Goal: Task Accomplishment & Management: Complete application form

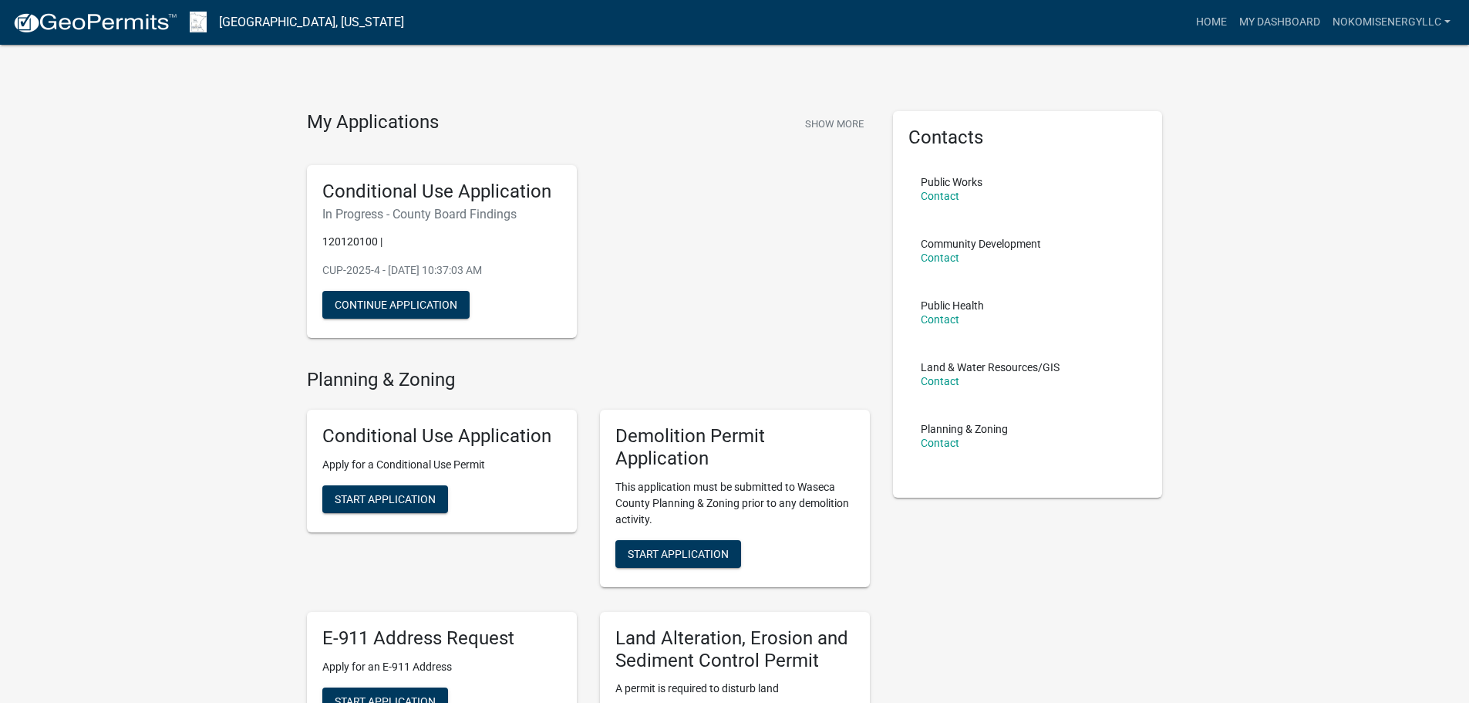
click at [1223, 19] on link "Home" at bounding box center [1211, 22] width 43 height 29
click at [1290, 22] on link "My Dashboard" at bounding box center [1279, 22] width 93 height 29
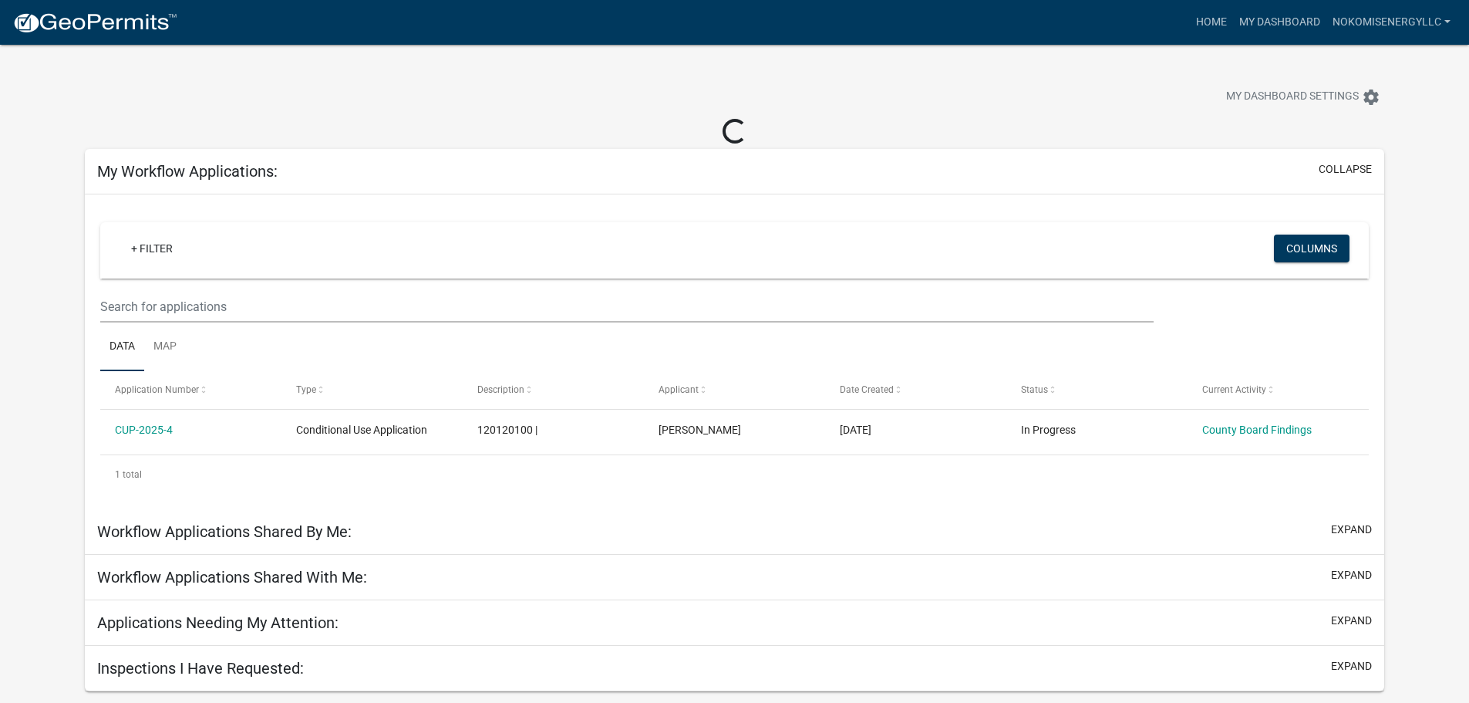
scroll to position [45, 0]
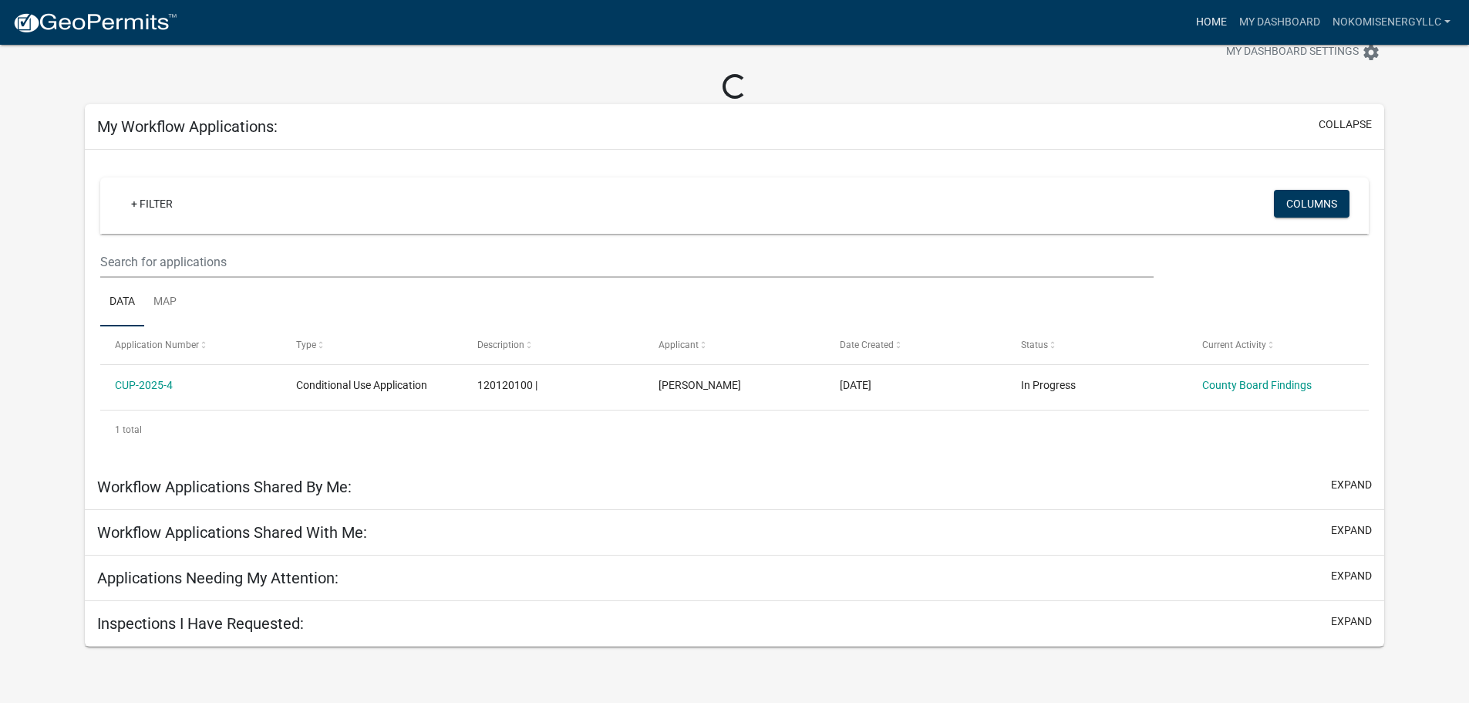
click at [1198, 22] on link "Home" at bounding box center [1211, 22] width 43 height 29
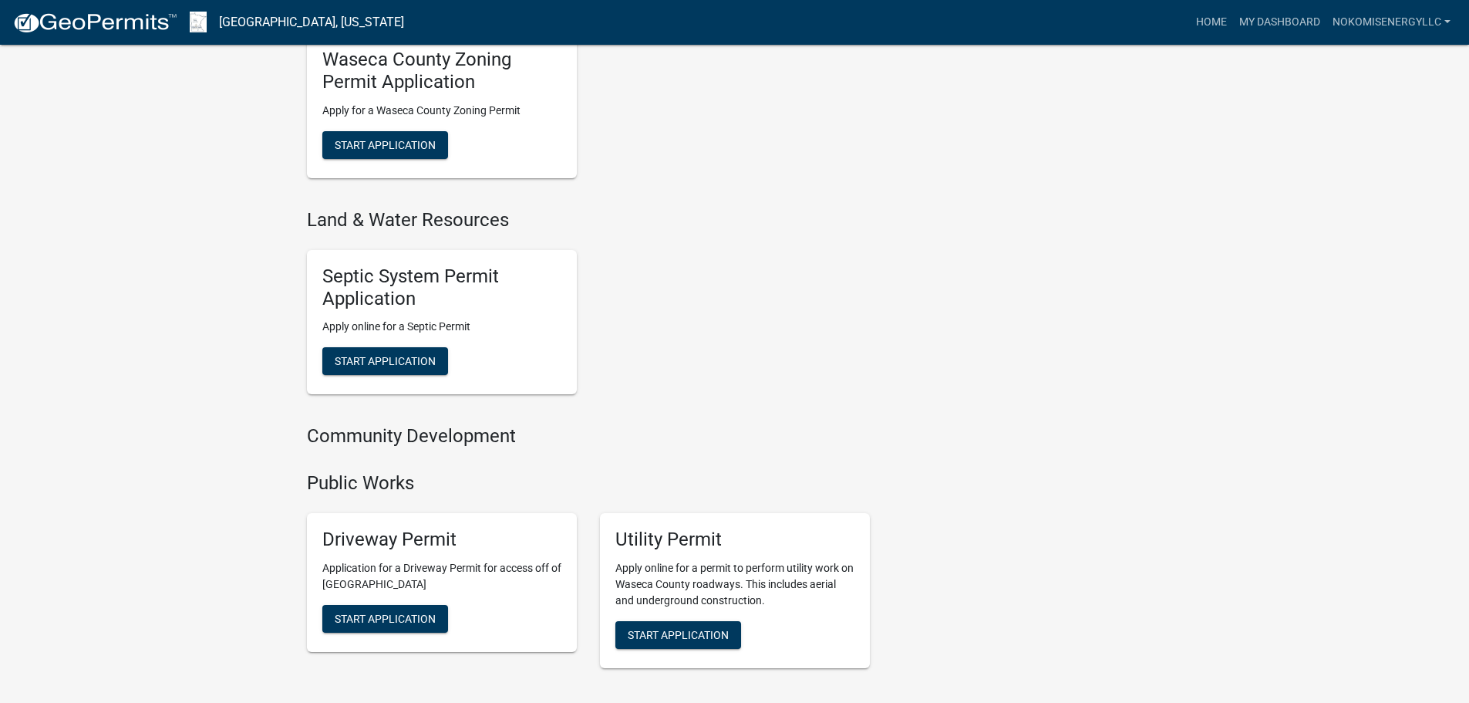
click at [769, 283] on div "Septic System Permit Application Apply online for a Septic Permit Start Applica…" at bounding box center [588, 323] width 586 height 170
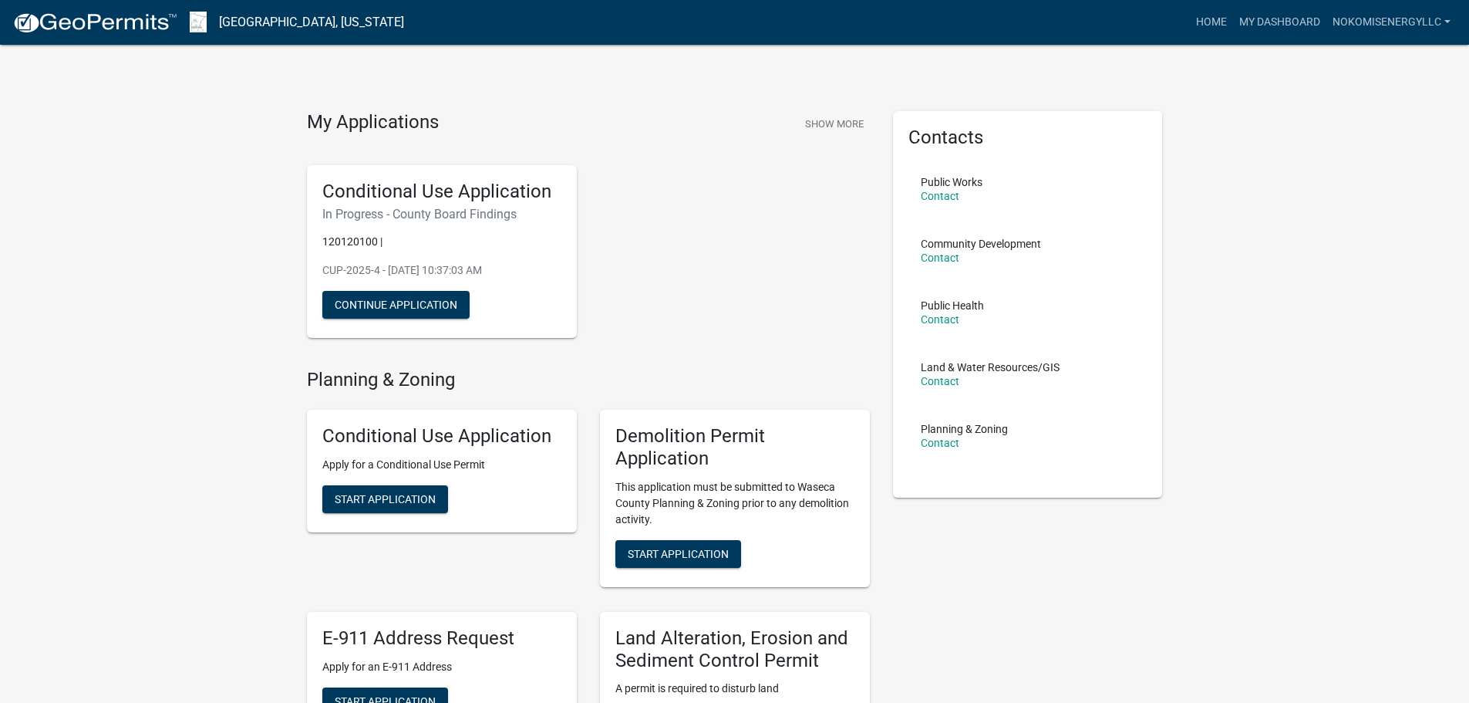
scroll to position [309, 0]
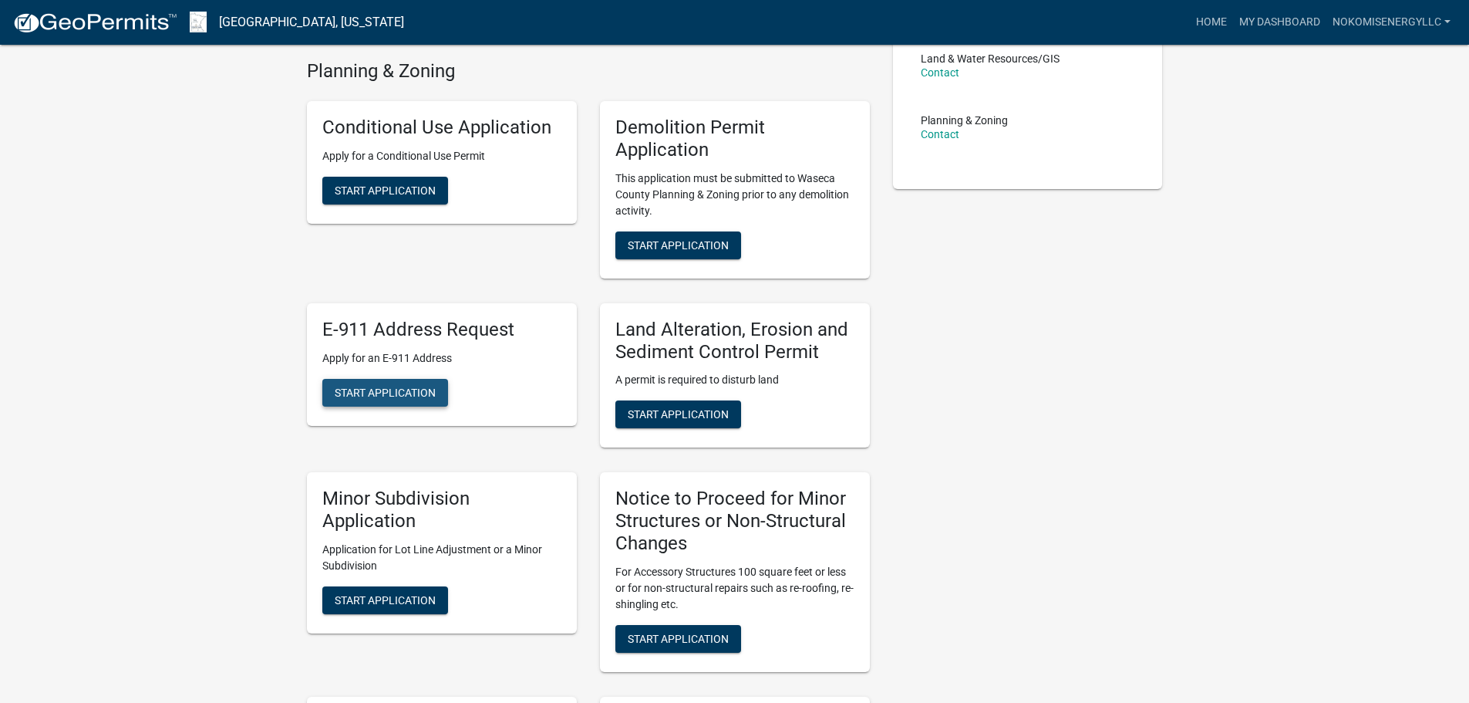
click at [426, 390] on span "Start Application" at bounding box center [385, 392] width 101 height 12
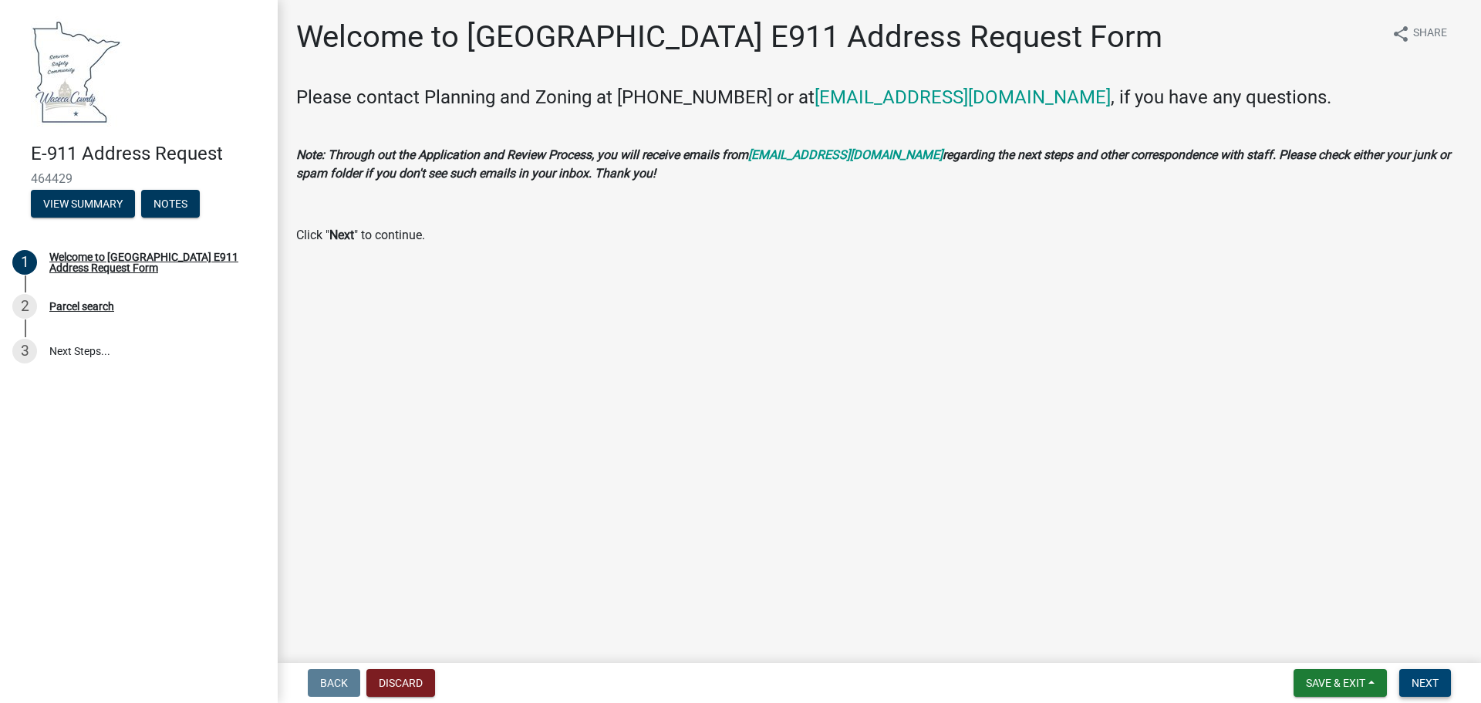
click at [1439, 680] on span "Next" at bounding box center [1425, 682] width 27 height 12
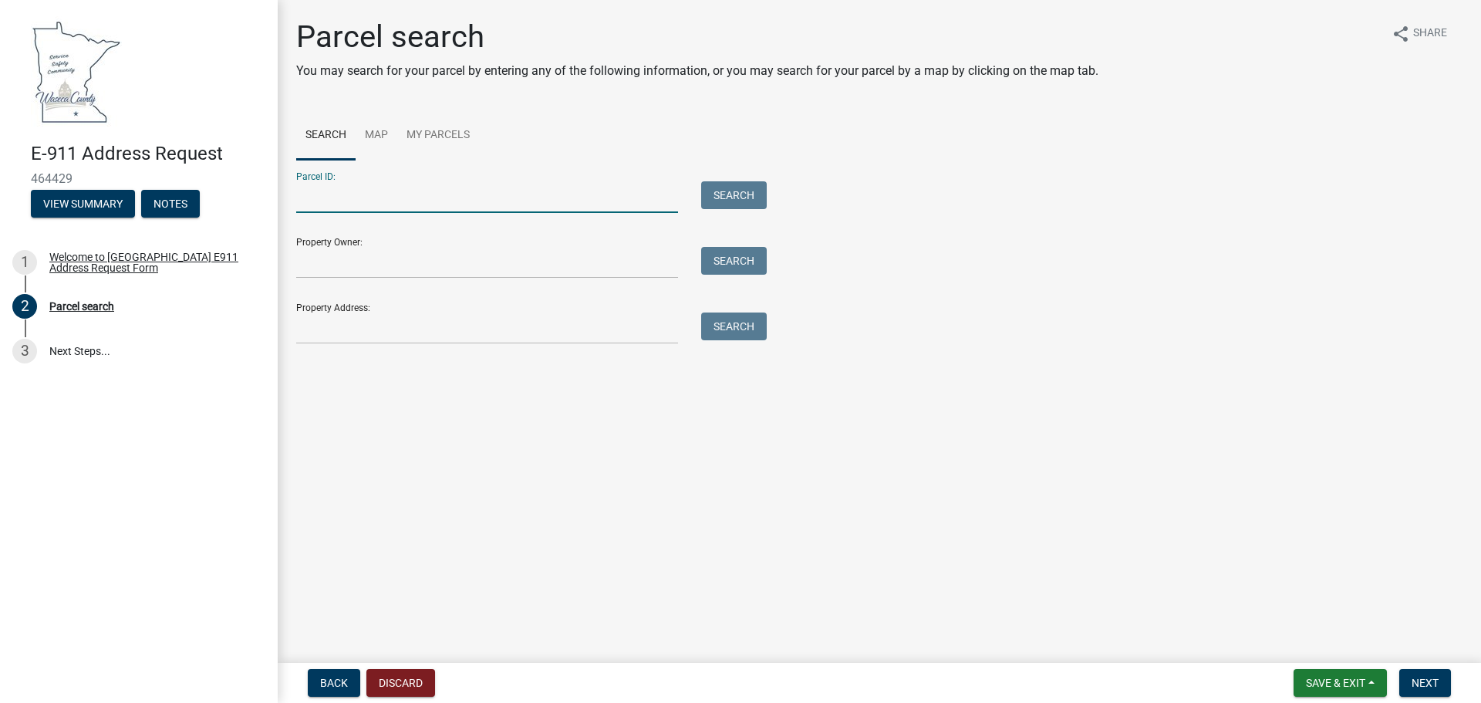
click at [504, 199] on input "Parcel ID:" at bounding box center [487, 197] width 382 height 32
click at [403, 197] on input "Parcel ID:" at bounding box center [487, 197] width 382 height 32
paste input "120120100"
type input "120120100"
click at [393, 257] on input "Property Owner:" at bounding box center [487, 263] width 382 height 32
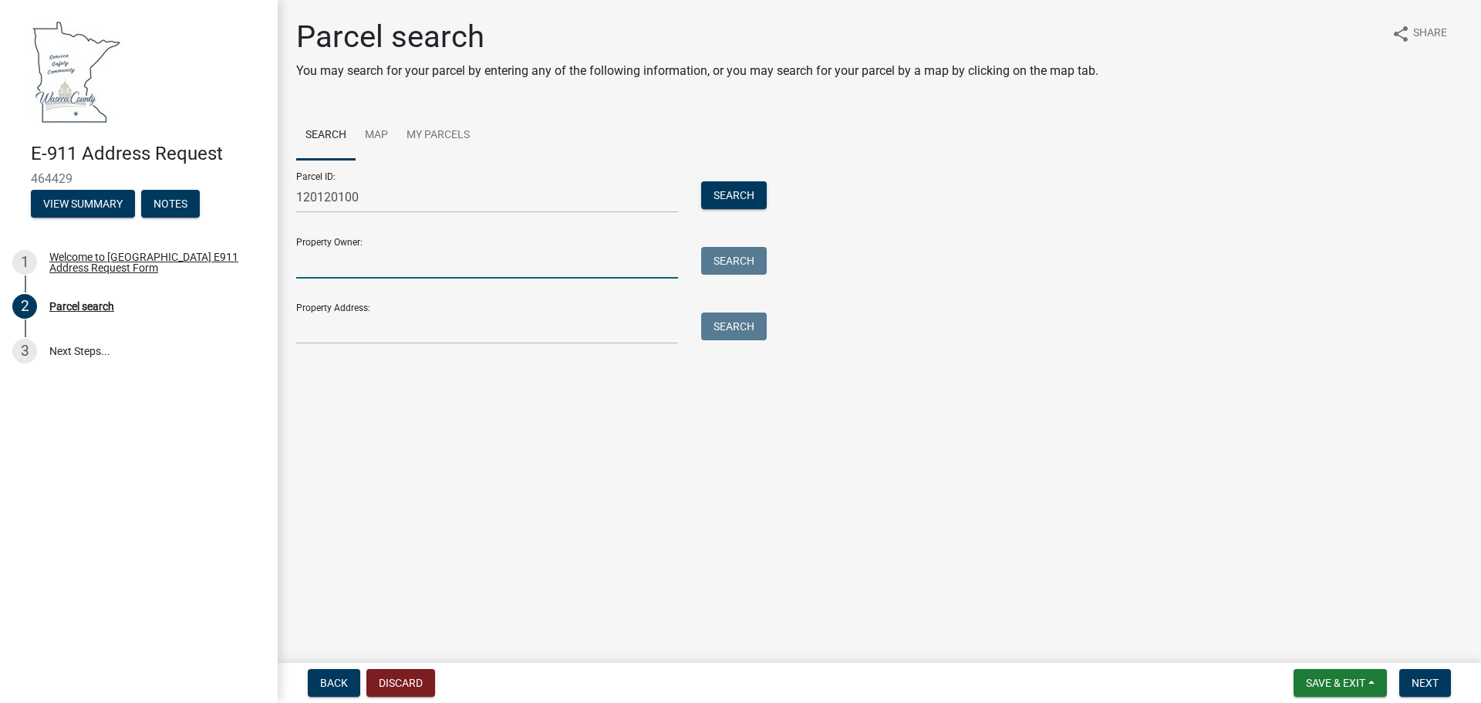
click at [619, 264] on input "Property Owner:" at bounding box center [487, 263] width 382 height 32
click at [691, 214] on form "Parcel ID: 120120100 Search Property Owner: Search Property Address: Search" at bounding box center [527, 252] width 463 height 184
click at [442, 274] on input "Property Owner:" at bounding box center [487, 263] width 382 height 32
click at [487, 278] on form "Parcel ID: 120120100 Search Property Owner: Search Property Address: Search" at bounding box center [527, 252] width 463 height 184
click at [471, 276] on input "Property Owner:" at bounding box center [487, 263] width 382 height 32
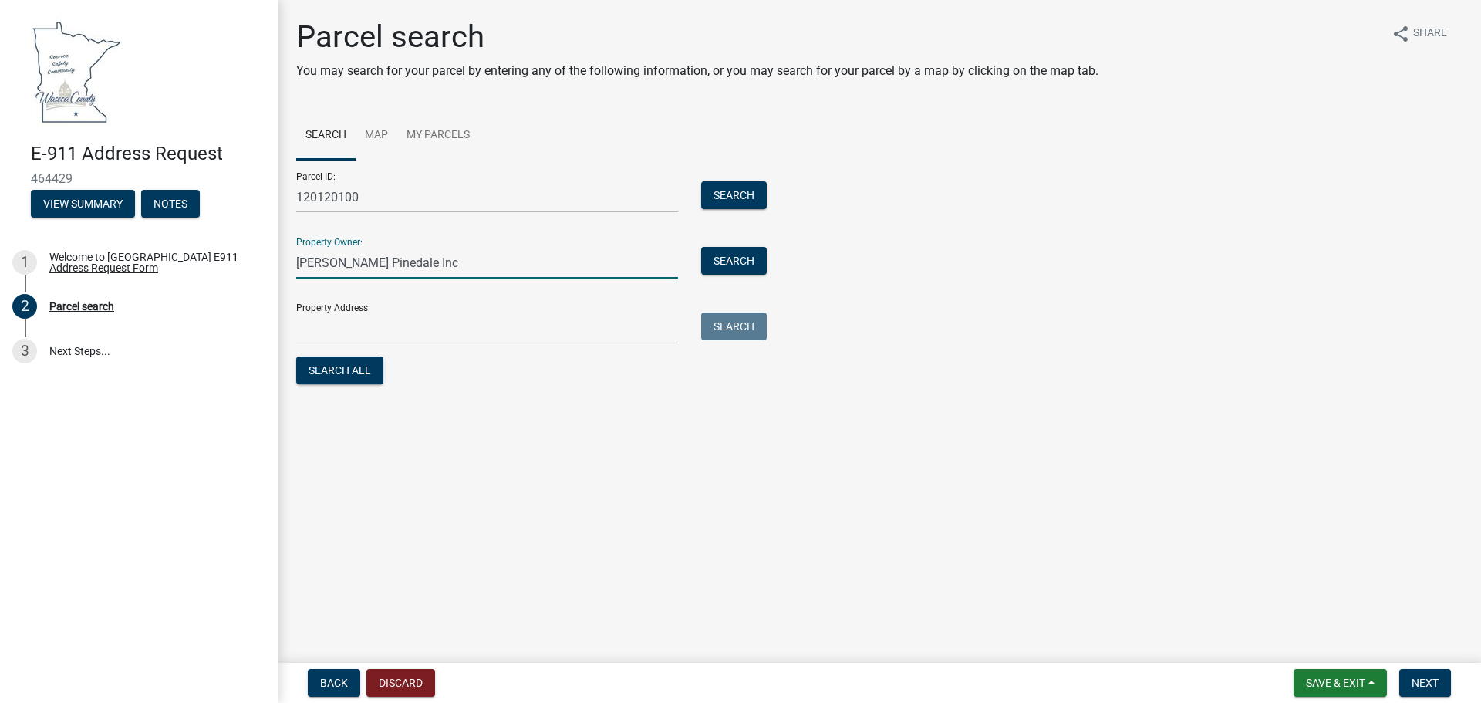
type input "Zimmerman Pinedale Inc"
click at [480, 341] on input "Property Address:" at bounding box center [487, 328] width 382 height 32
click at [345, 373] on button "Search All" at bounding box center [339, 370] width 87 height 28
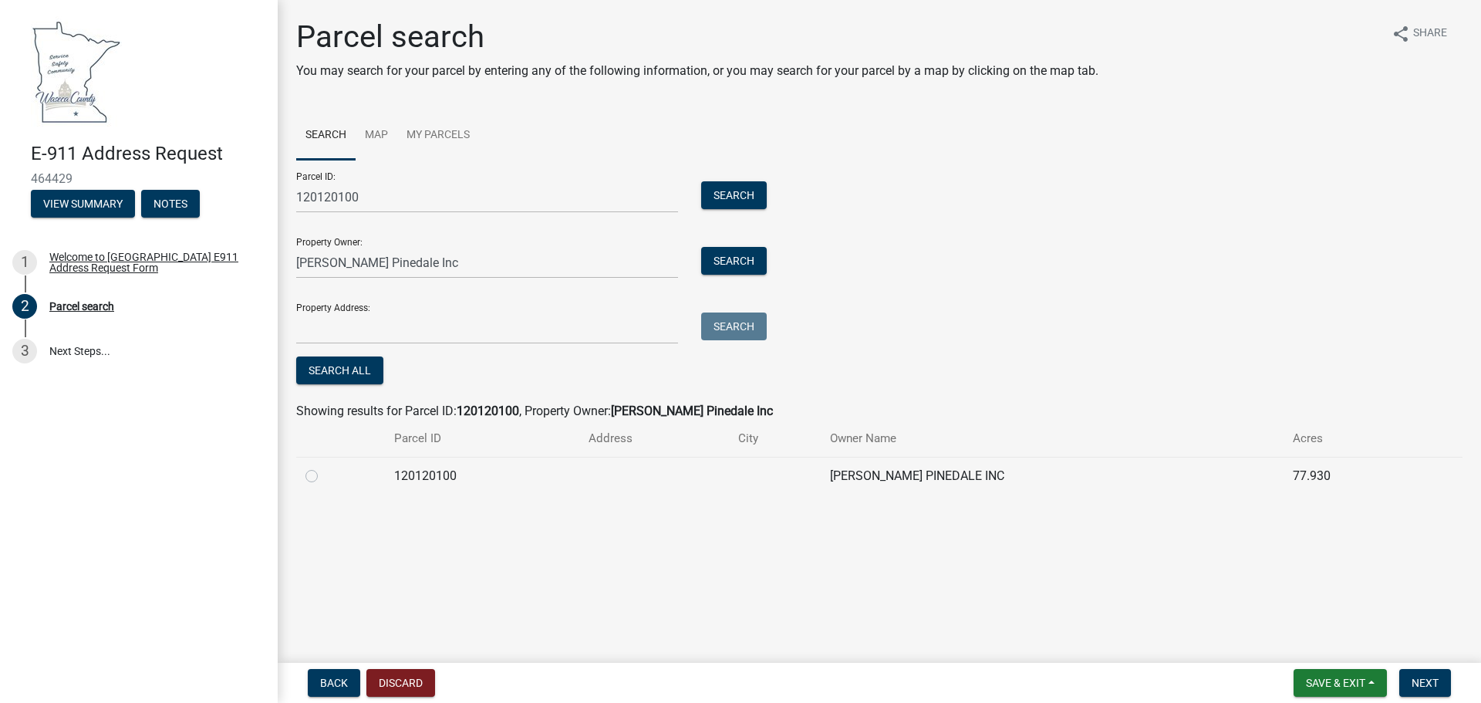
drag, startPoint x: 310, startPoint y: 472, endPoint x: 321, endPoint y: 473, distance: 10.8
click at [324, 467] on label at bounding box center [324, 467] width 0 height 0
click at [324, 473] on input "radio" at bounding box center [329, 472] width 10 height 10
radio input "true"
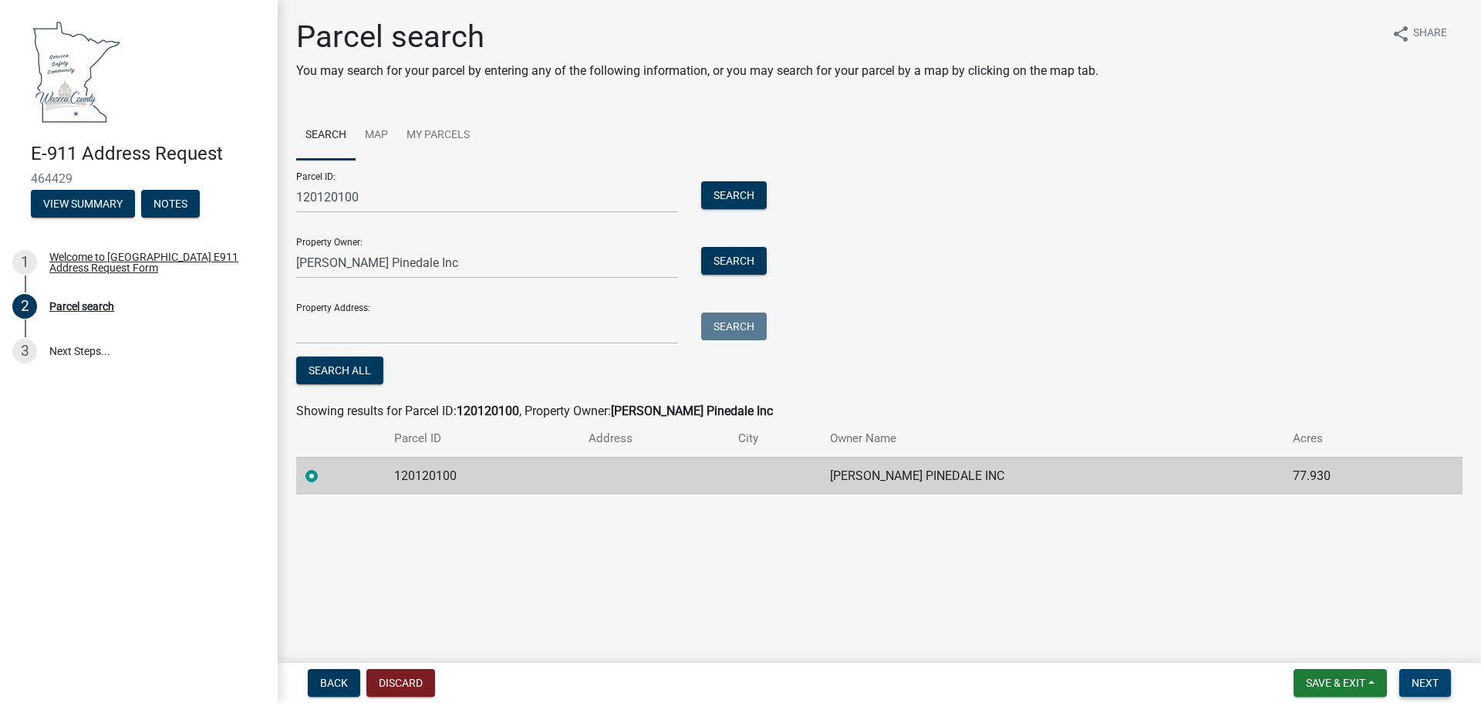
click at [1419, 680] on span "Next" at bounding box center [1425, 682] width 27 height 12
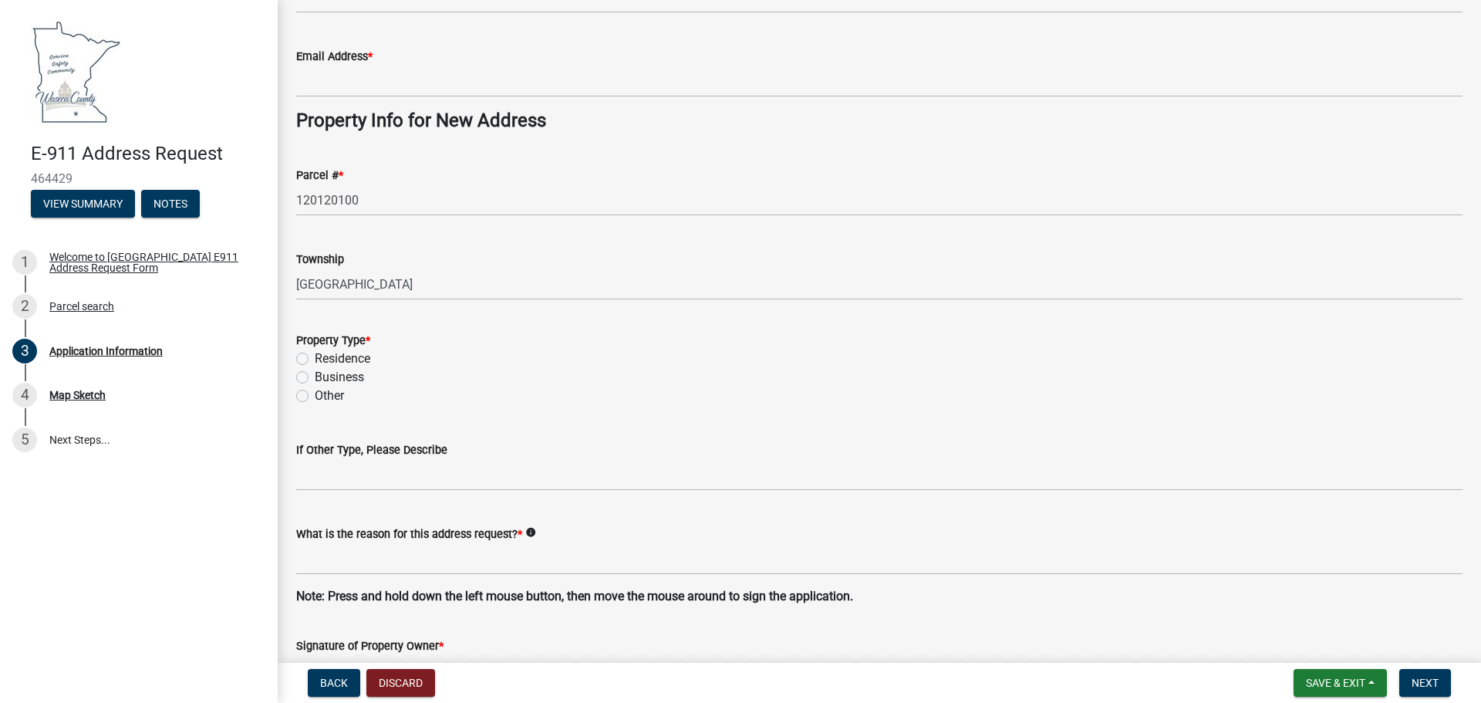
scroll to position [617, 0]
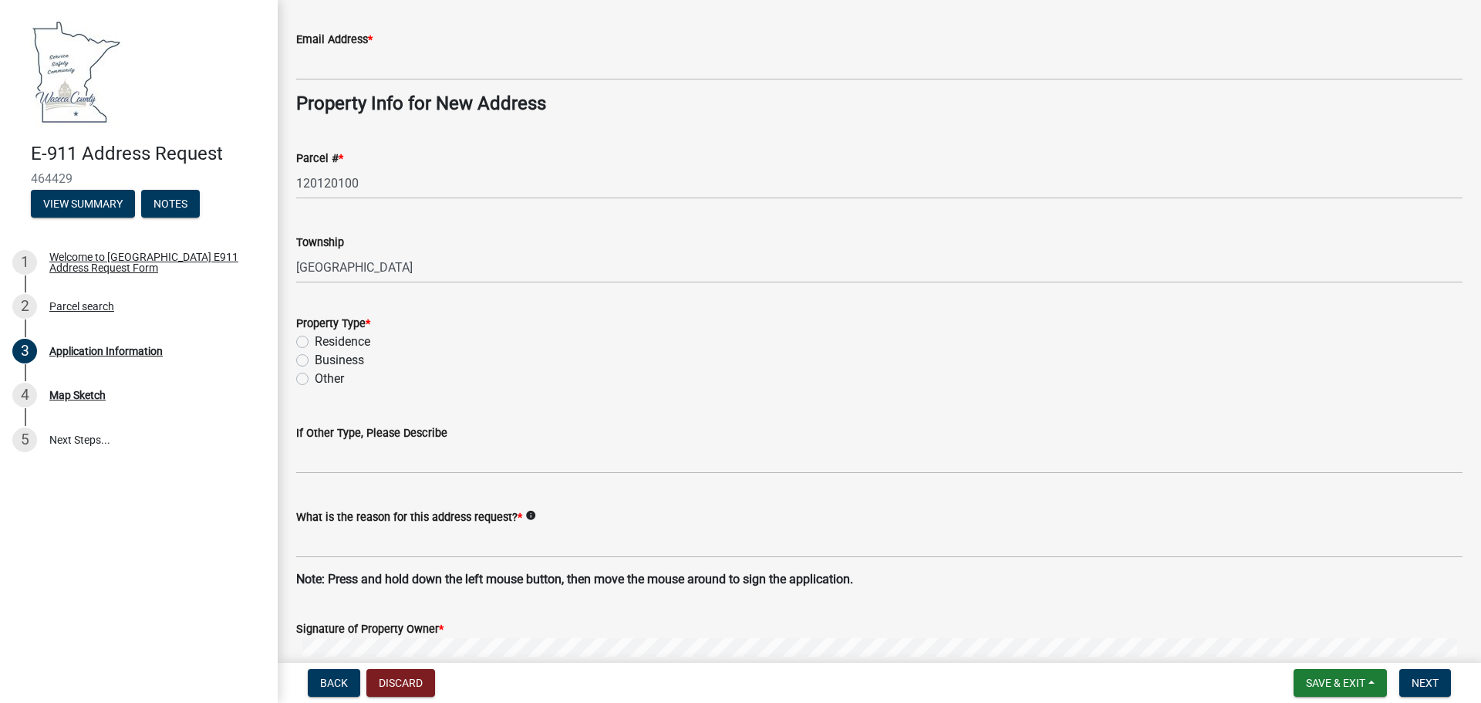
click at [527, 514] on icon "info" at bounding box center [530, 515] width 11 height 11
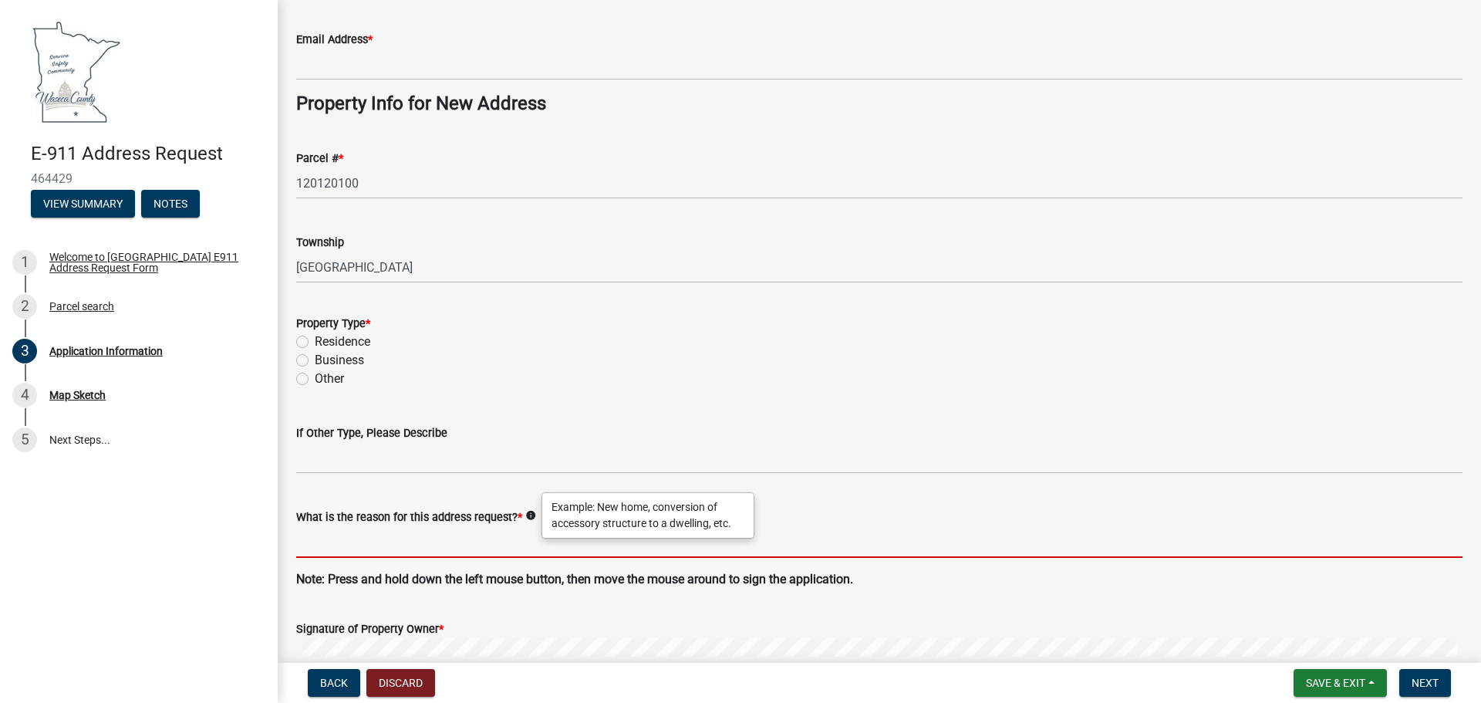
click at [532, 545] on input "What is the reason for this address request? *" at bounding box center [879, 542] width 1166 height 32
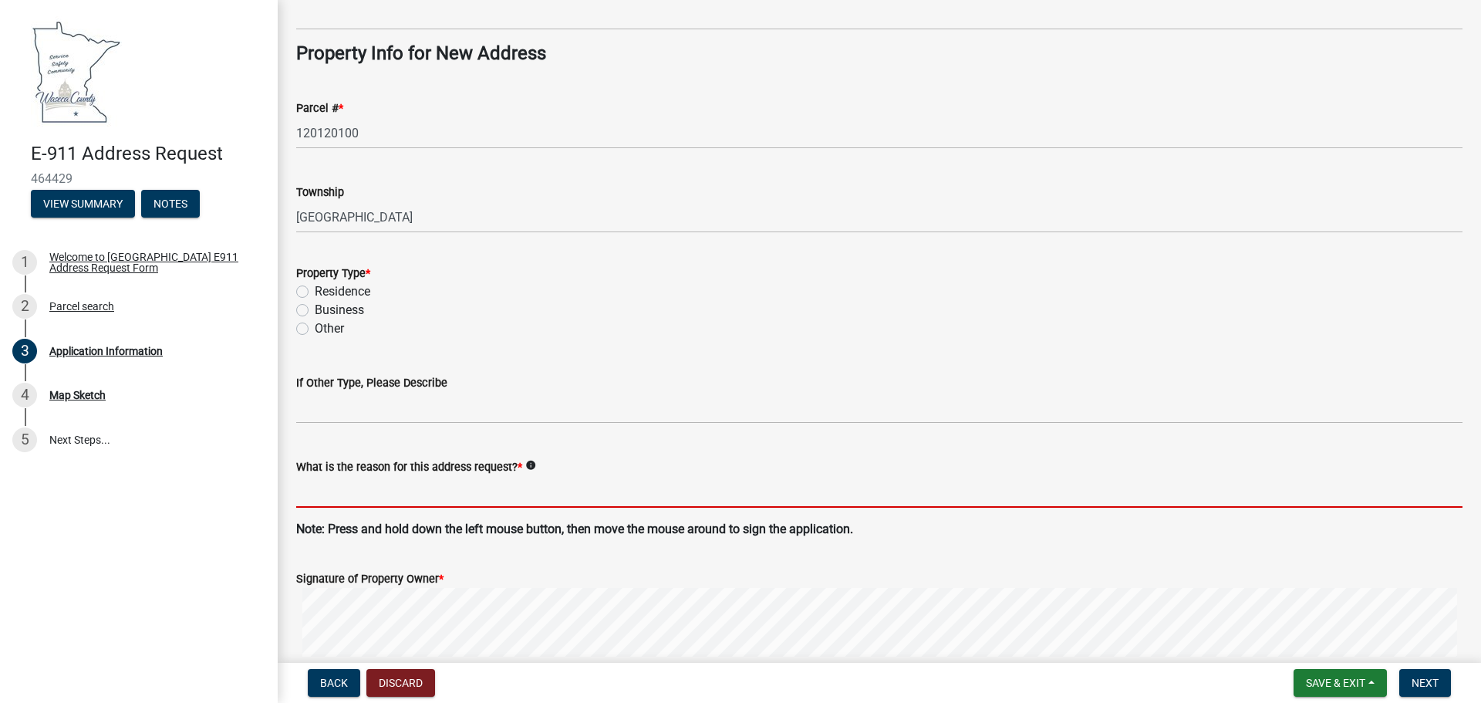
scroll to position [694, 0]
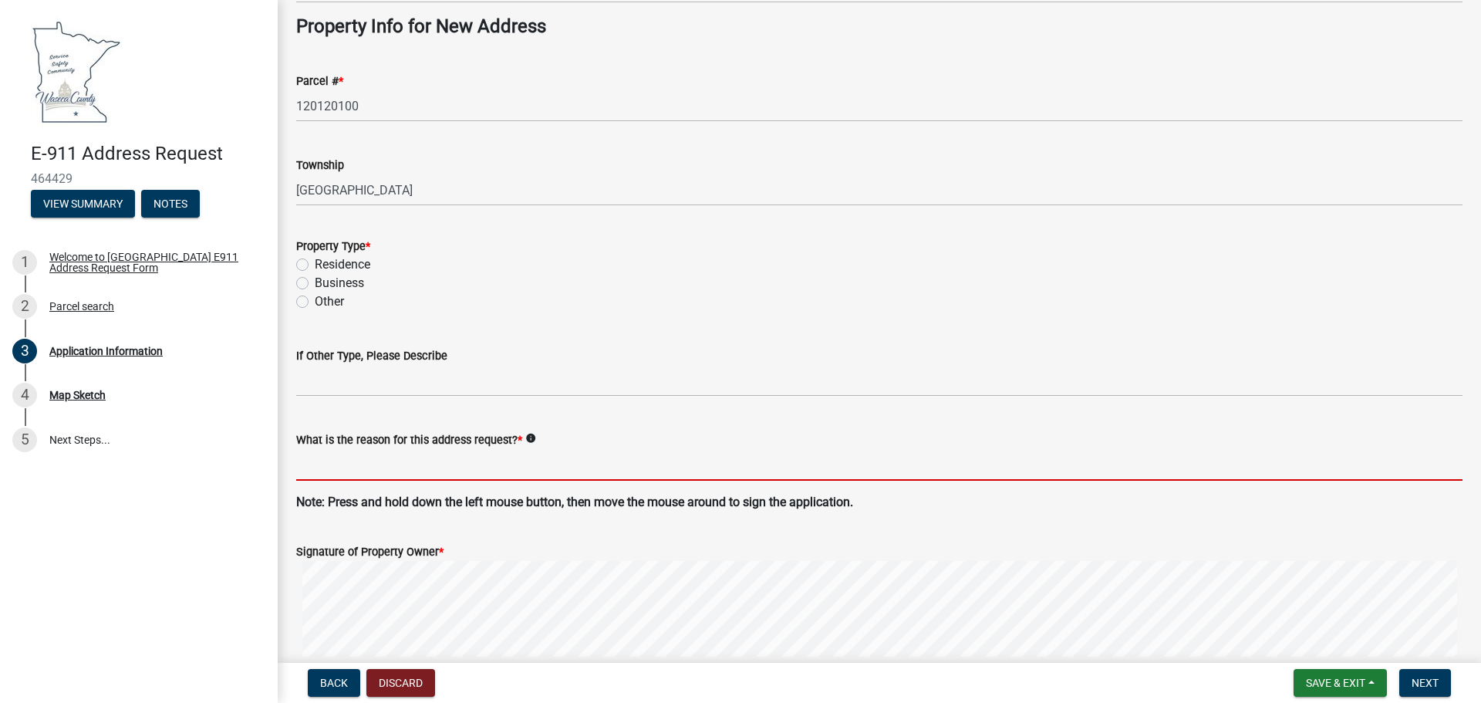
click at [528, 443] on icon "info" at bounding box center [530, 438] width 11 height 11
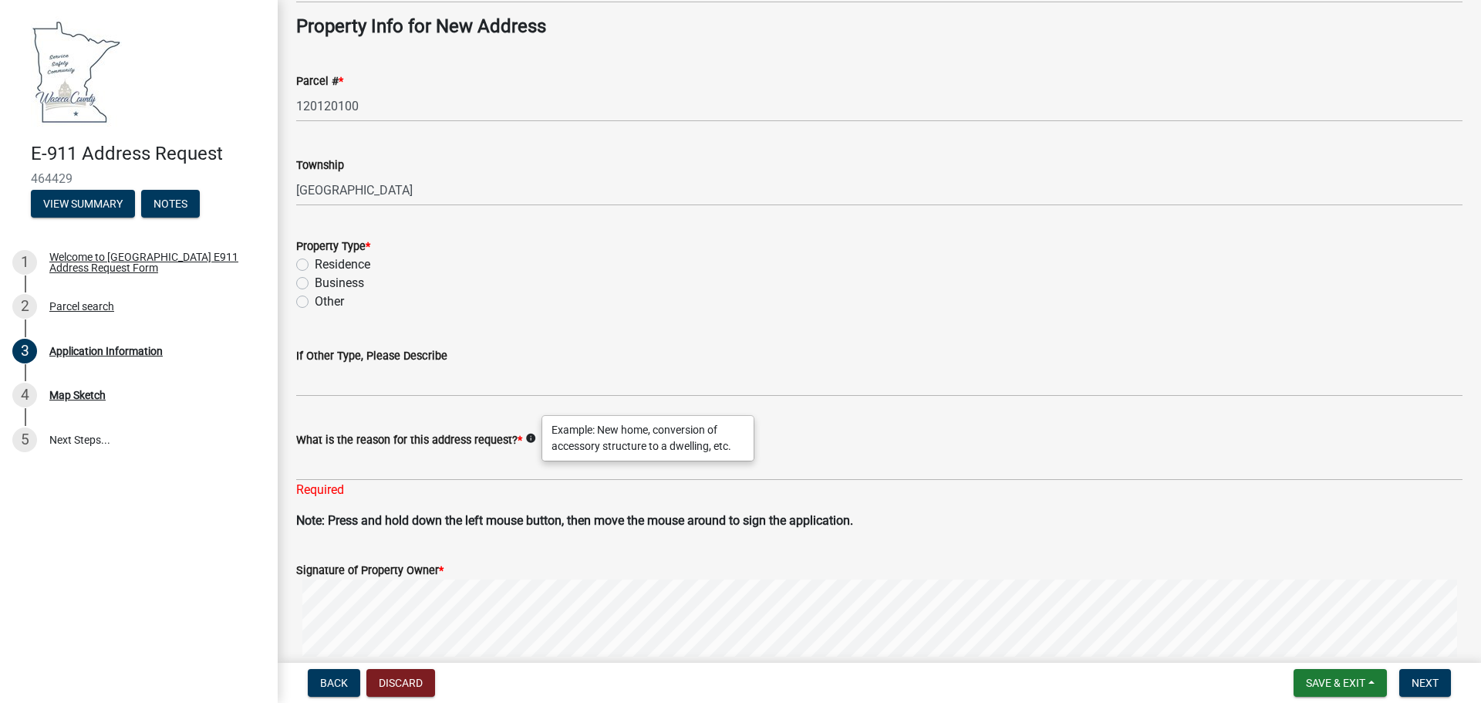
click at [528, 443] on icon "info" at bounding box center [530, 438] width 11 height 11
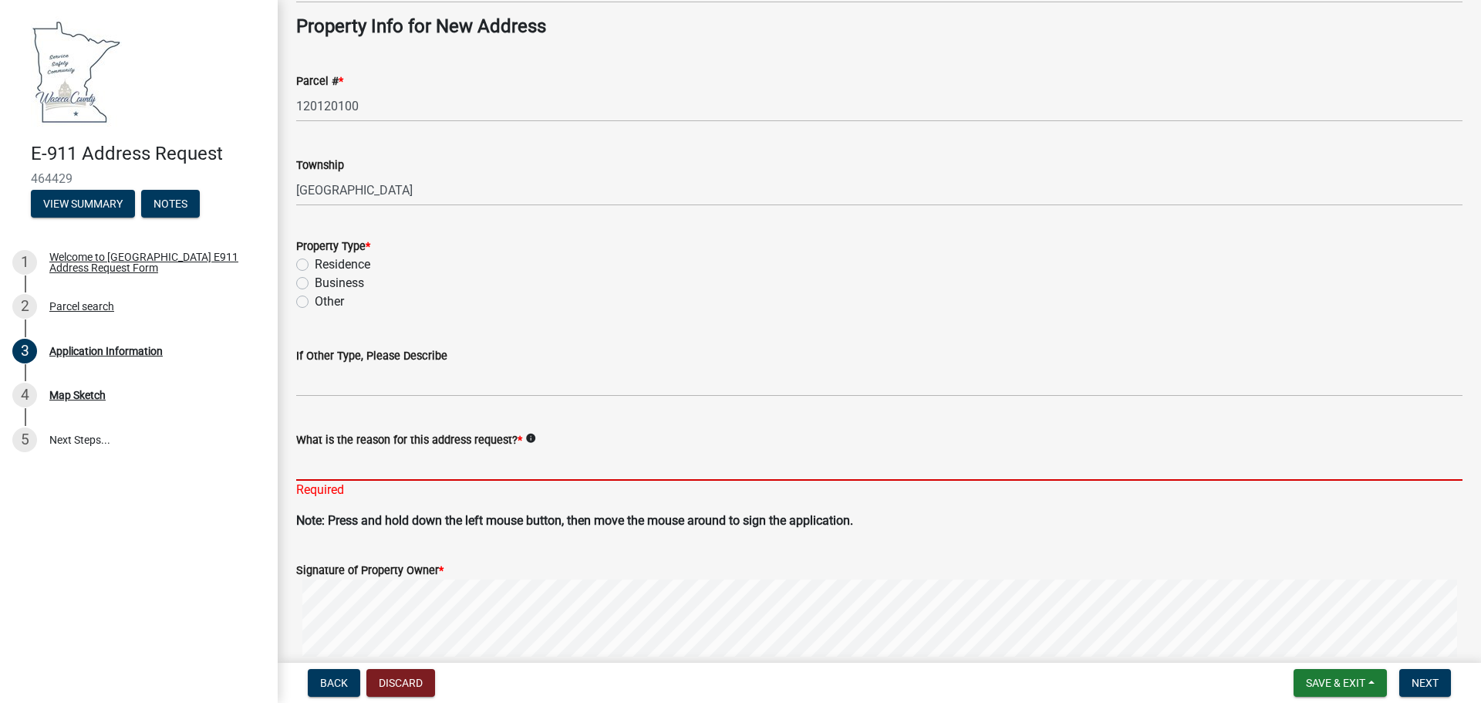
click at [507, 468] on input "What is the reason for this address request? *" at bounding box center [879, 465] width 1166 height 32
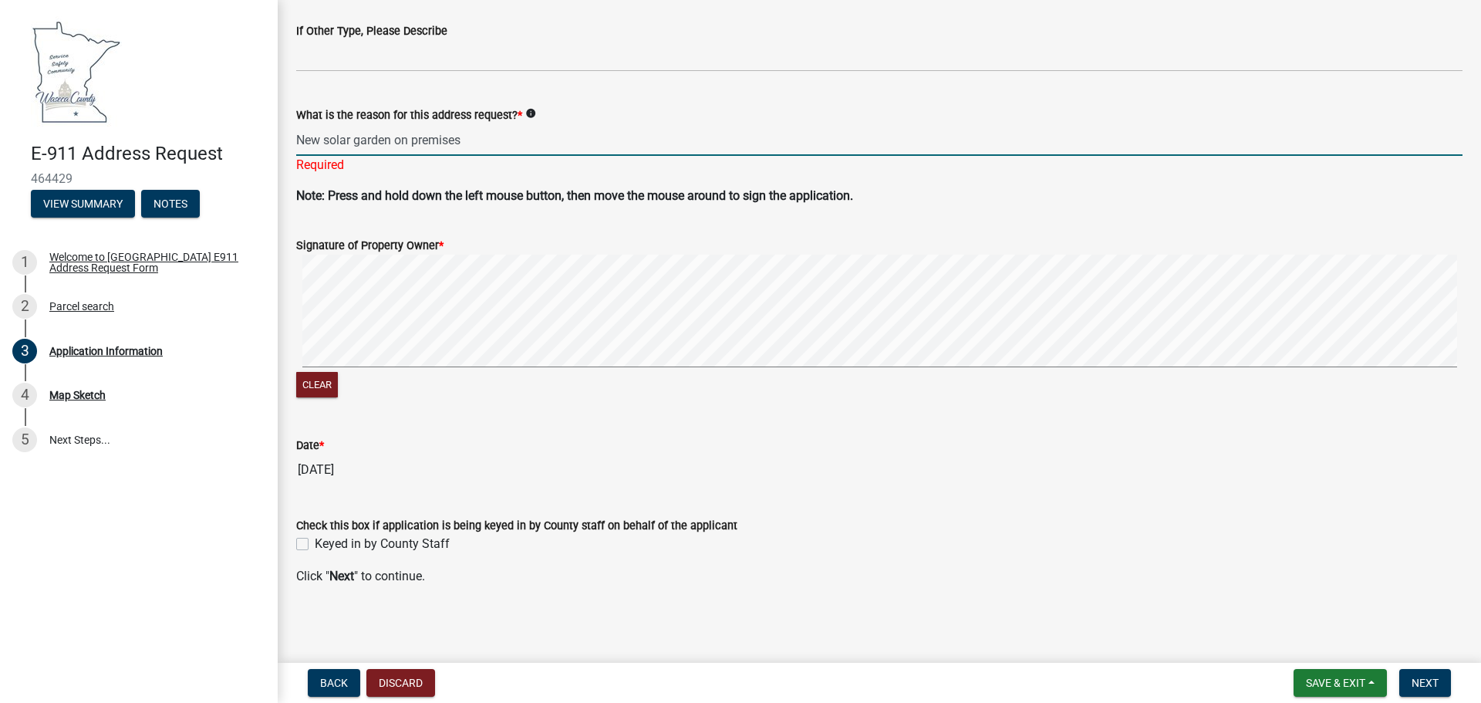
scroll to position [1020, 0]
type input "New solar garden on premises"
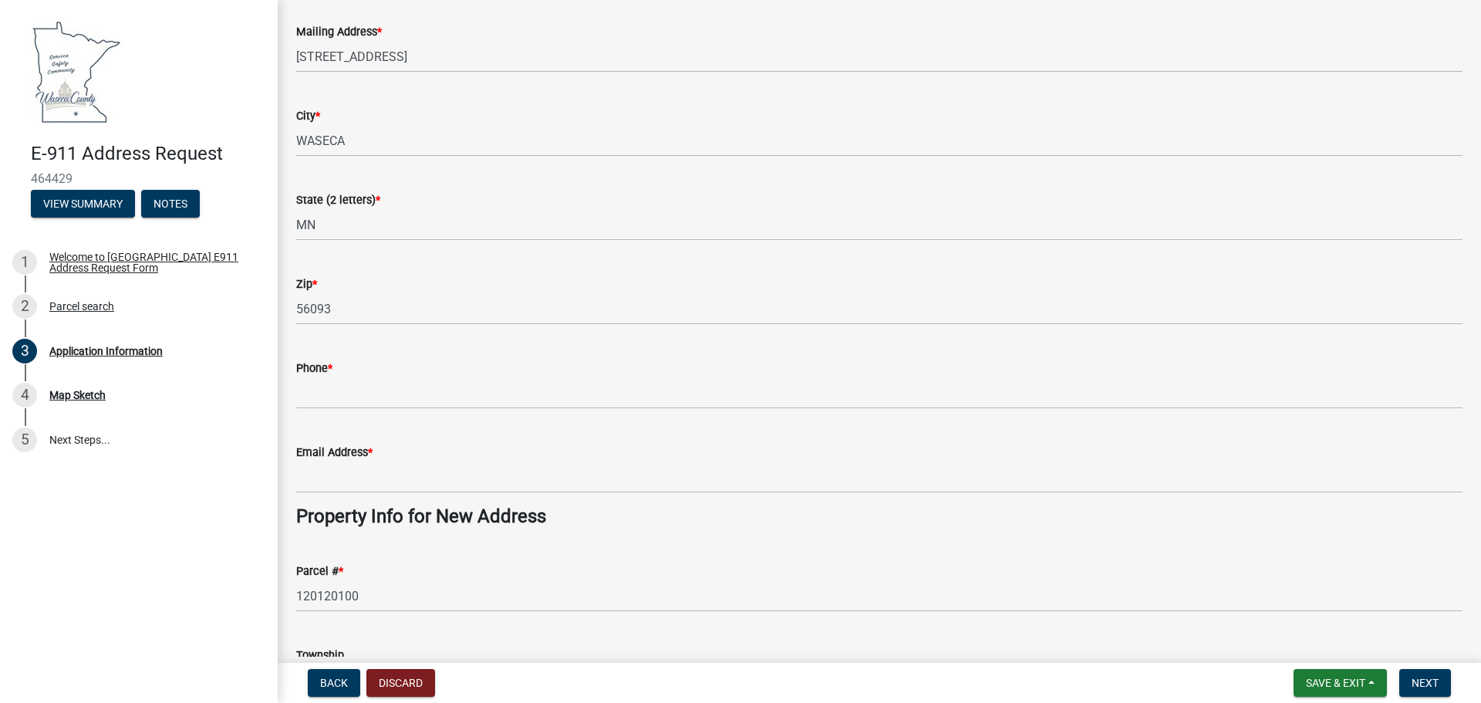
scroll to position [231, 0]
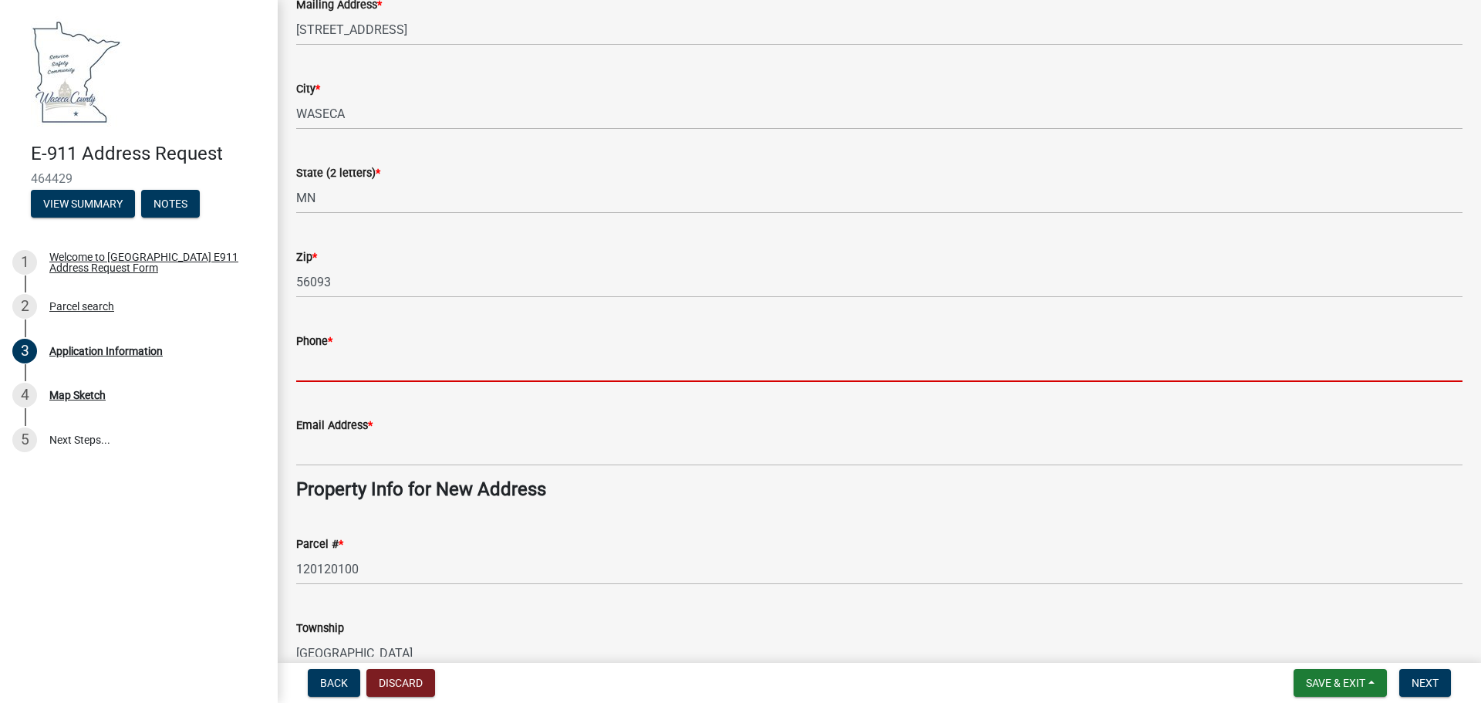
click at [349, 377] on input "Phone *" at bounding box center [879, 366] width 1166 height 32
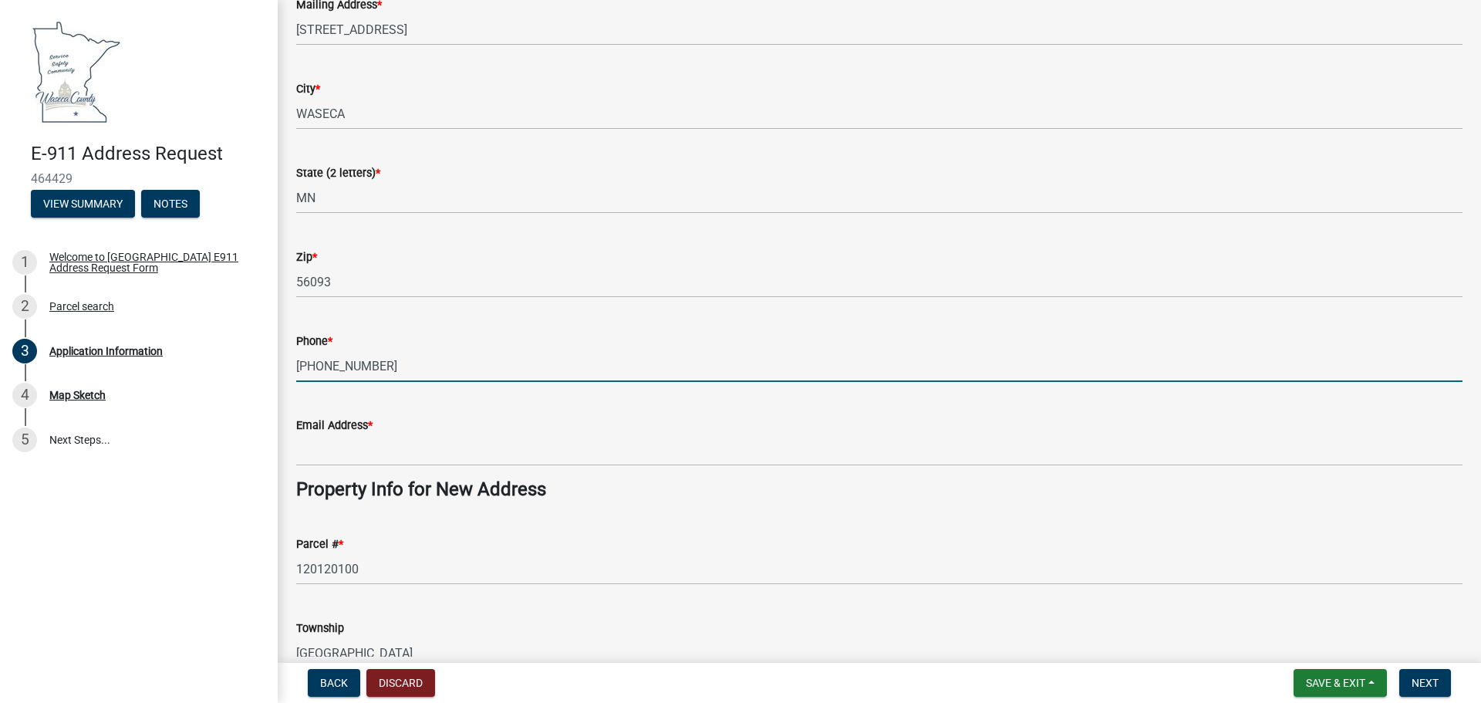
type input "507-676-1274"
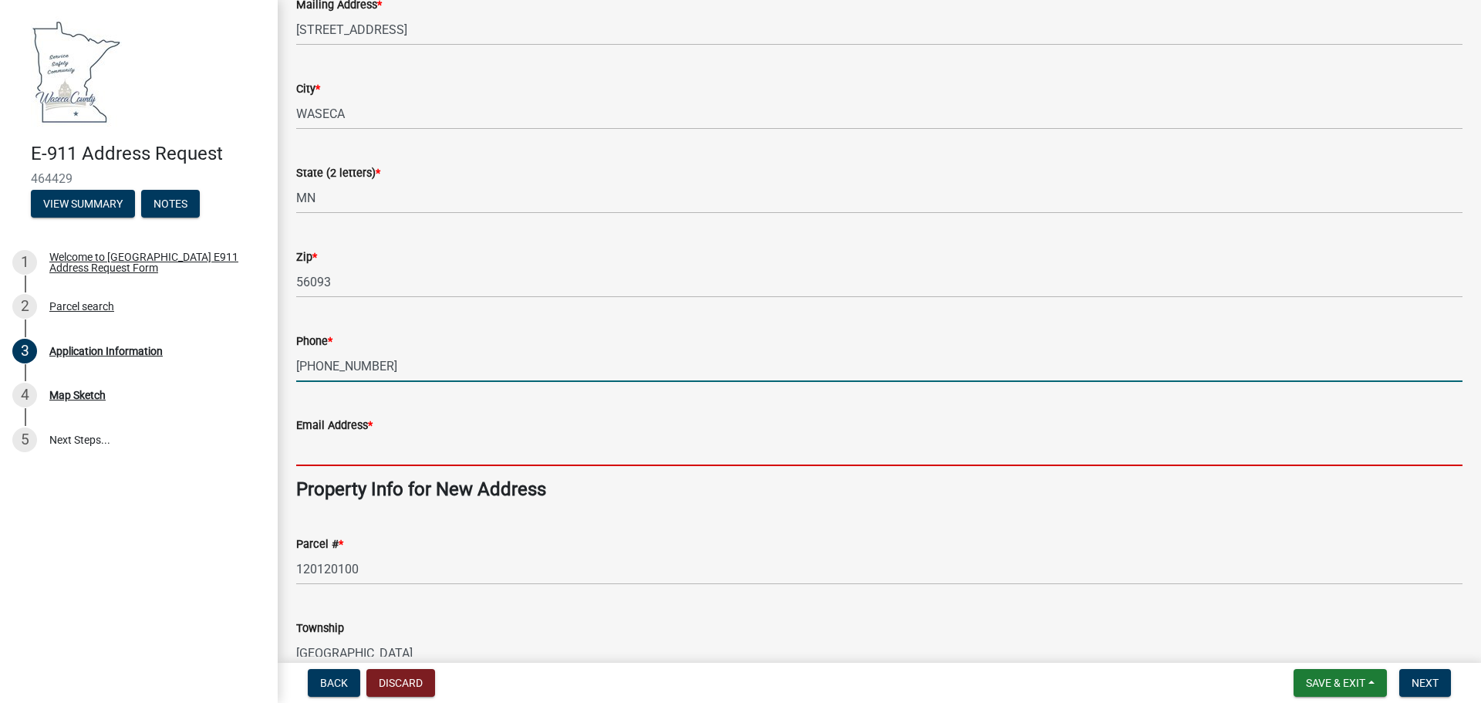
click at [384, 451] on input "Email Address *" at bounding box center [879, 450] width 1166 height 32
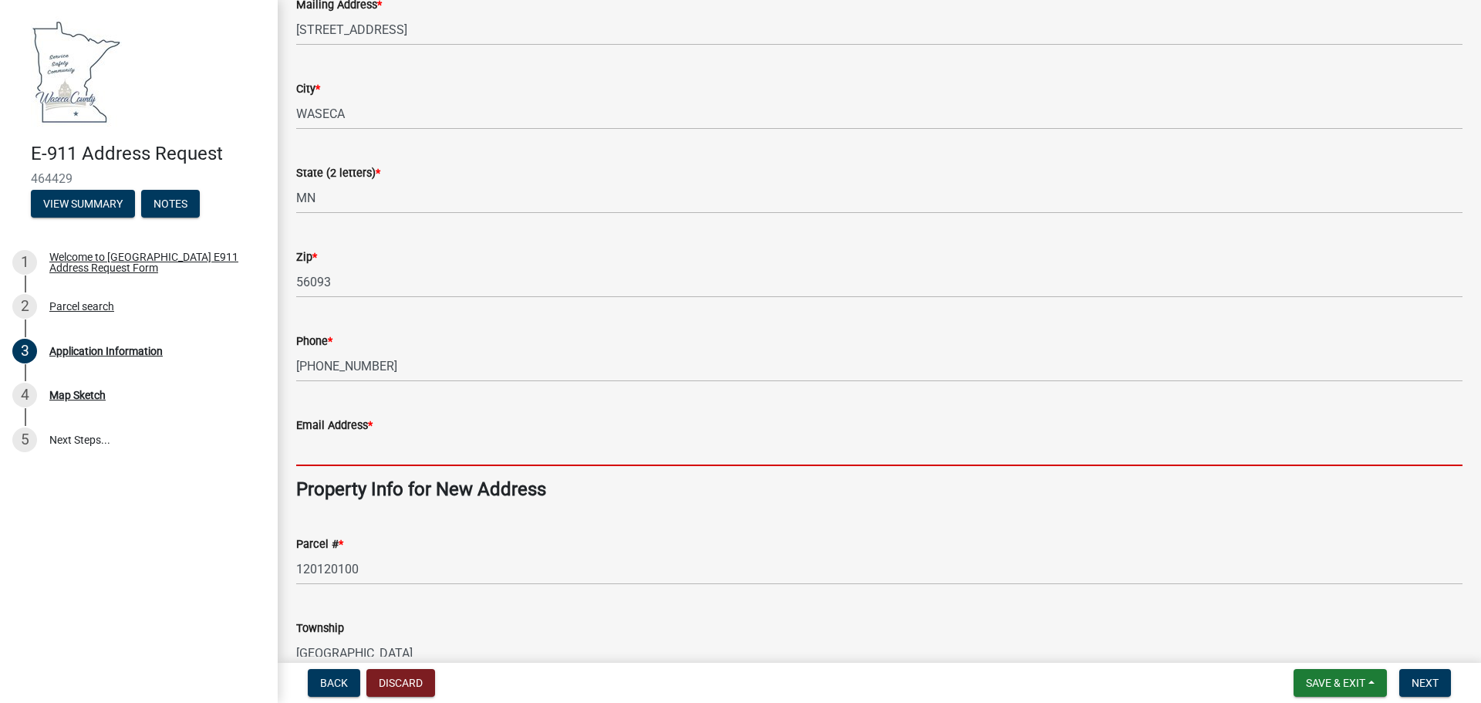
click at [369, 458] on input "Email Address *" at bounding box center [879, 450] width 1166 height 32
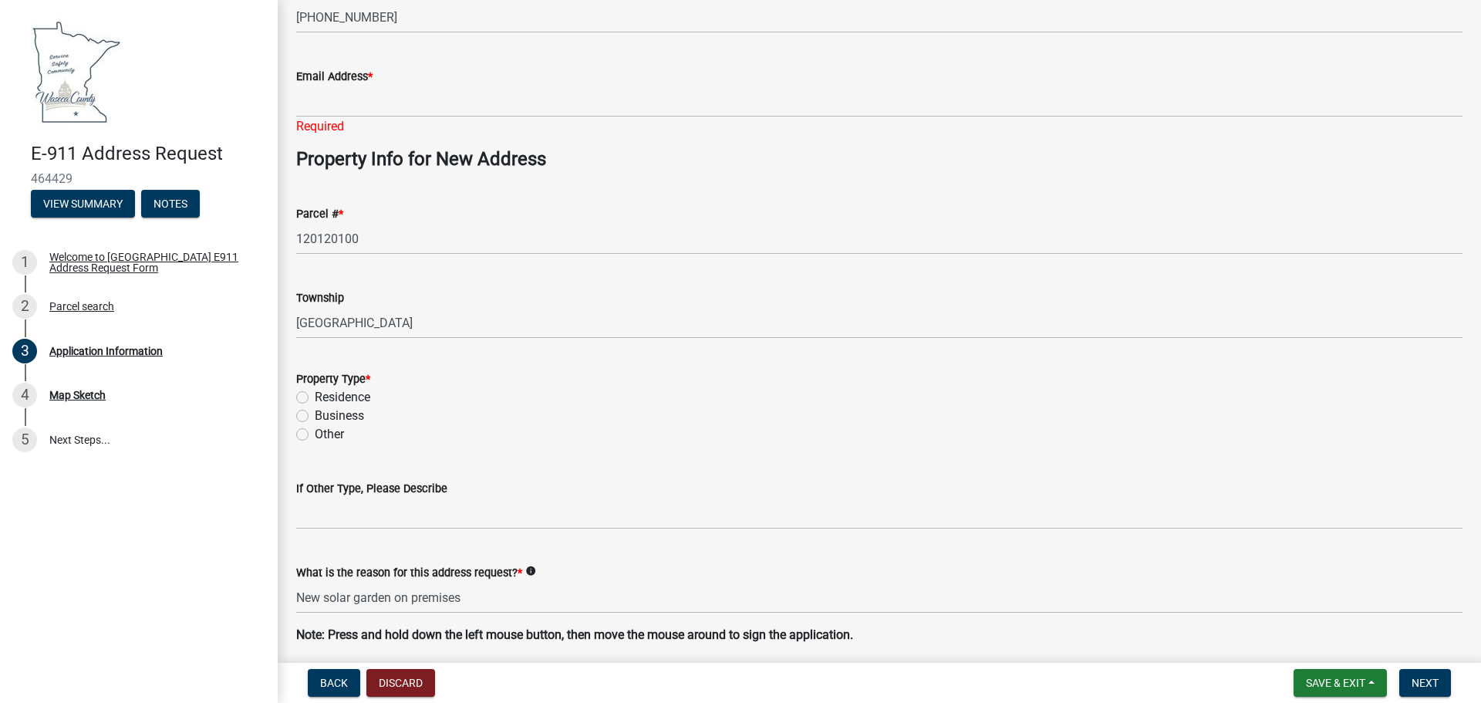
scroll to position [617, 0]
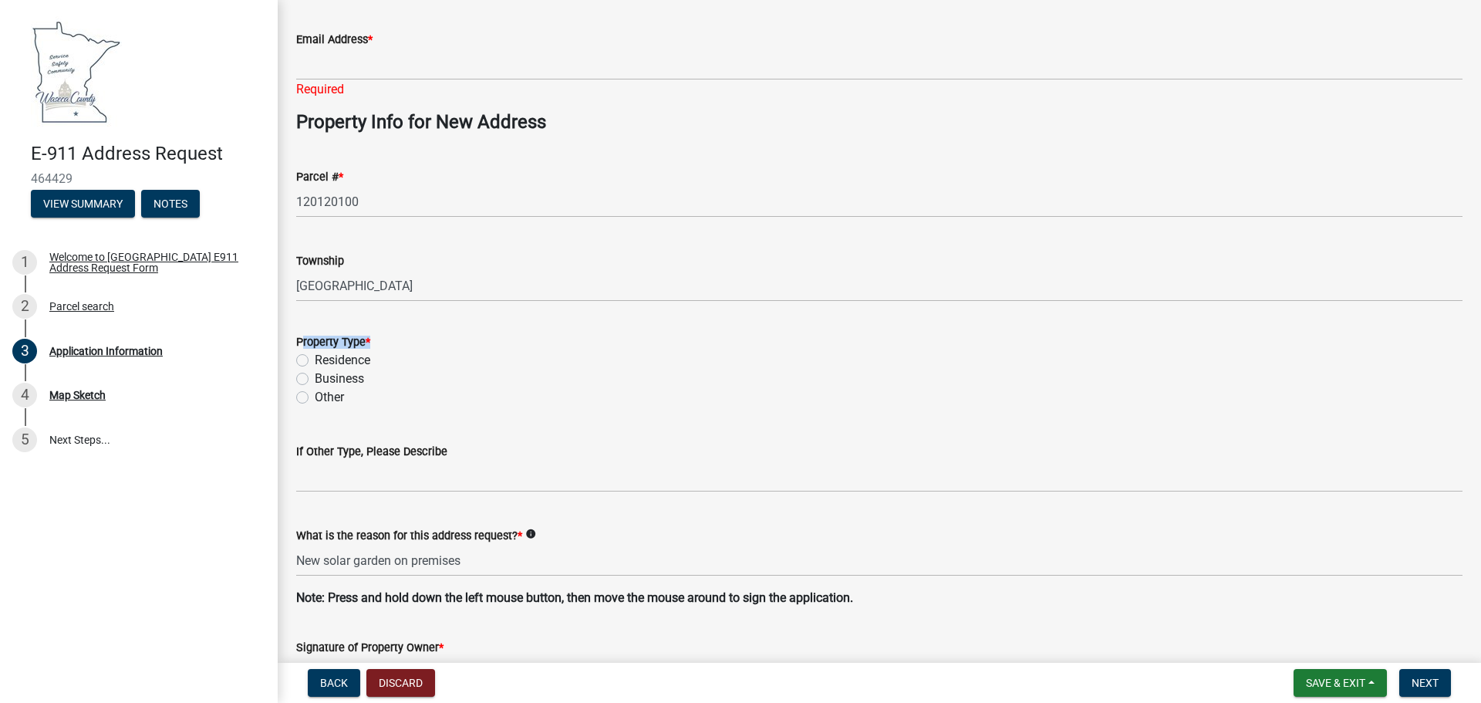
drag, startPoint x: 374, startPoint y: 339, endPoint x: 299, endPoint y: 342, distance: 74.9
click at [299, 342] on div "Property Type *" at bounding box center [879, 341] width 1166 height 19
click at [299, 342] on label "Property Type *" at bounding box center [333, 342] width 74 height 11
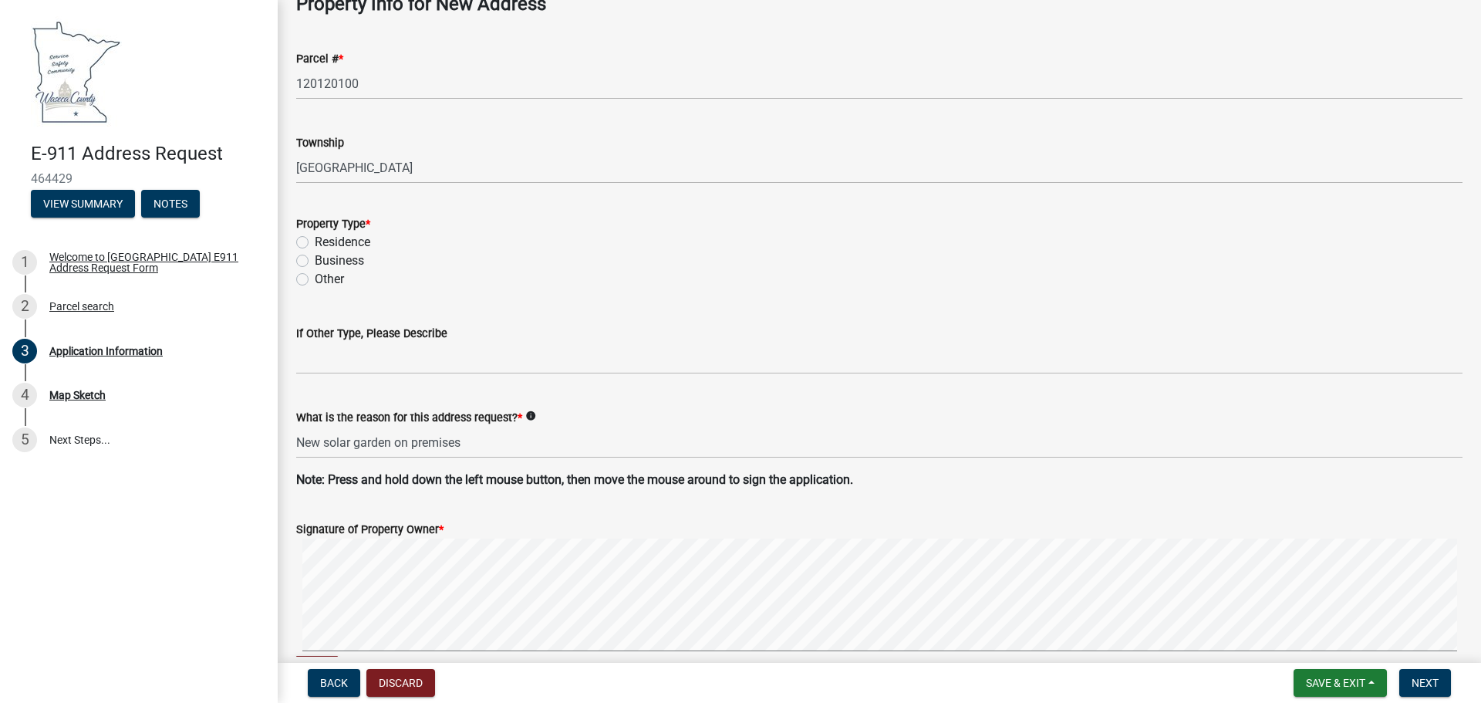
scroll to position [771, 0]
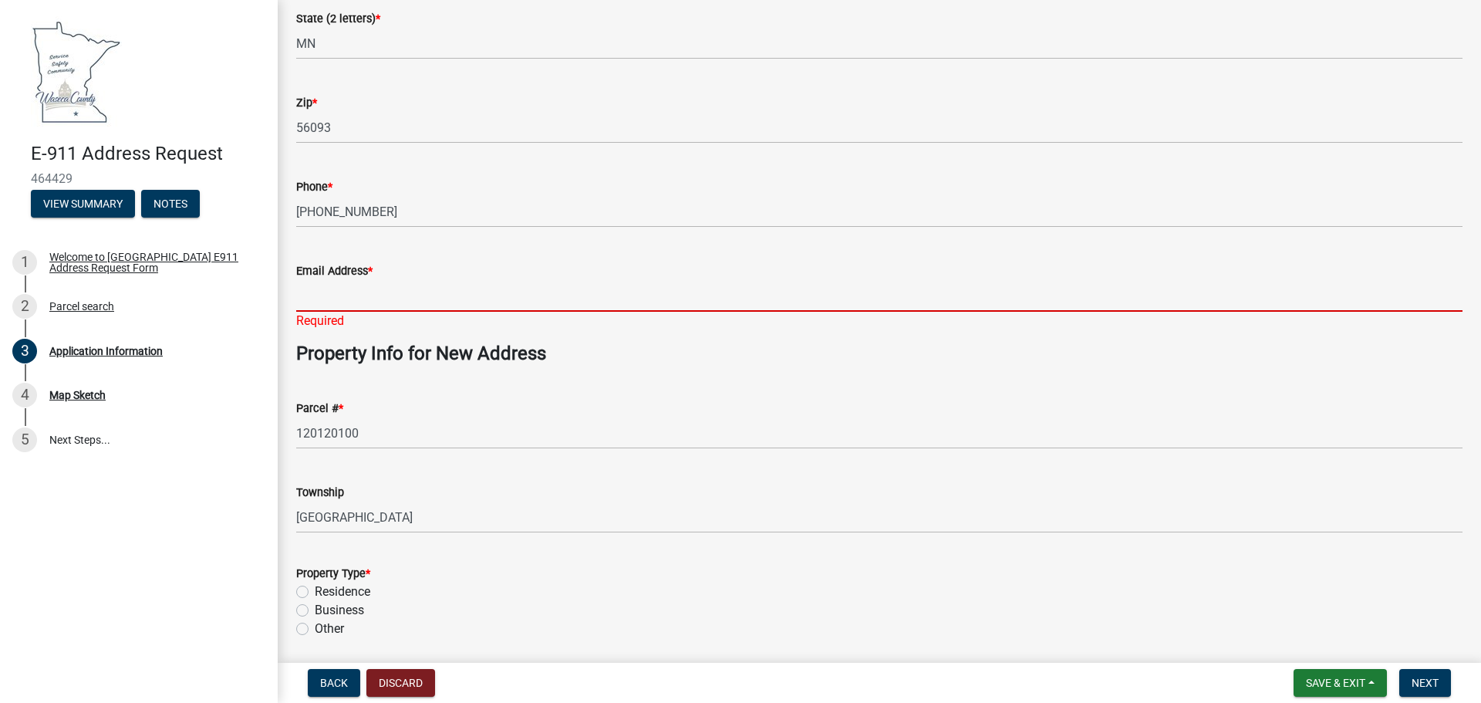
click at [347, 295] on input "Email Address *" at bounding box center [879, 296] width 1166 height 32
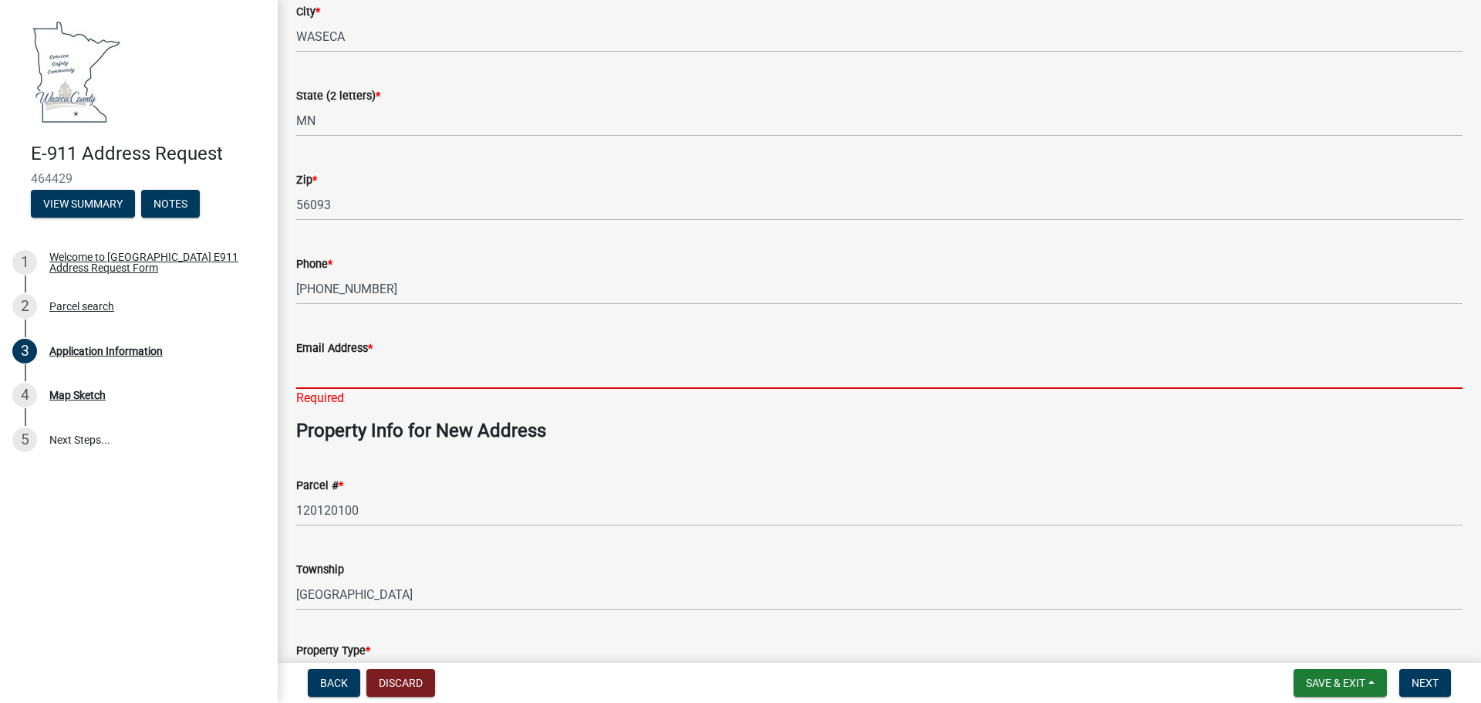
click at [364, 346] on label "Email Address *" at bounding box center [334, 348] width 76 height 11
click at [364, 357] on input "Email Address *" at bounding box center [879, 373] width 1166 height 32
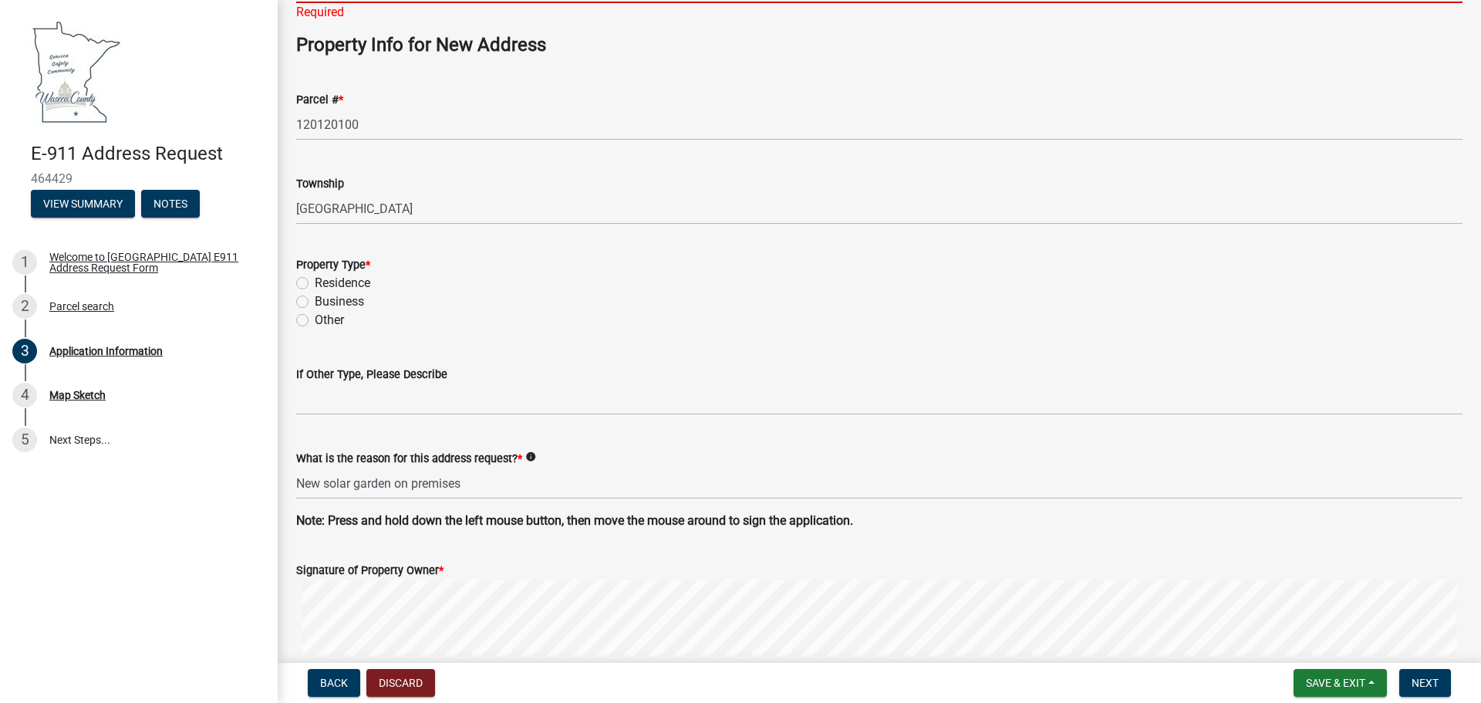
scroll to position [771, 0]
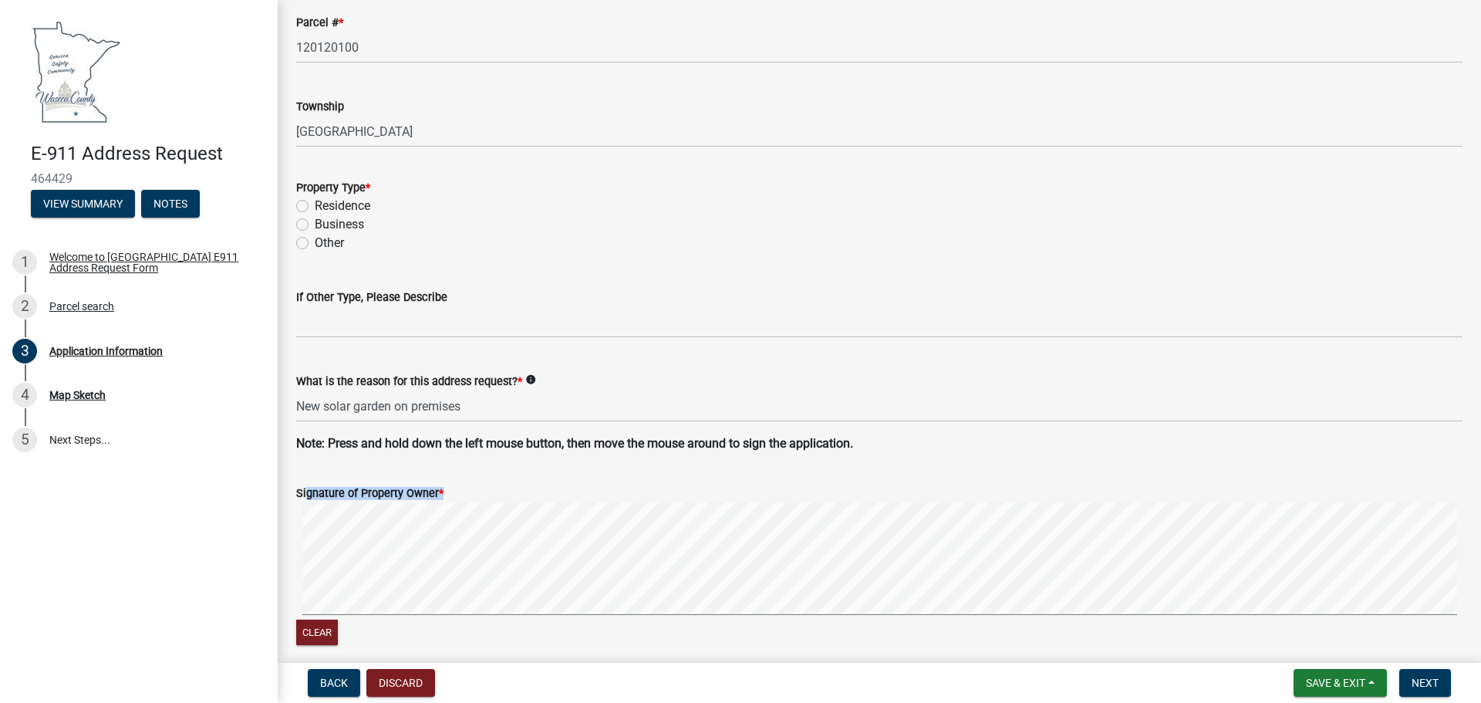
drag, startPoint x: 445, startPoint y: 490, endPoint x: 302, endPoint y: 491, distance: 142.7
click at [302, 491] on div "Signature of Property Owner *" at bounding box center [879, 493] width 1166 height 19
click at [302, 491] on label "Signature of Property Owner *" at bounding box center [369, 493] width 147 height 11
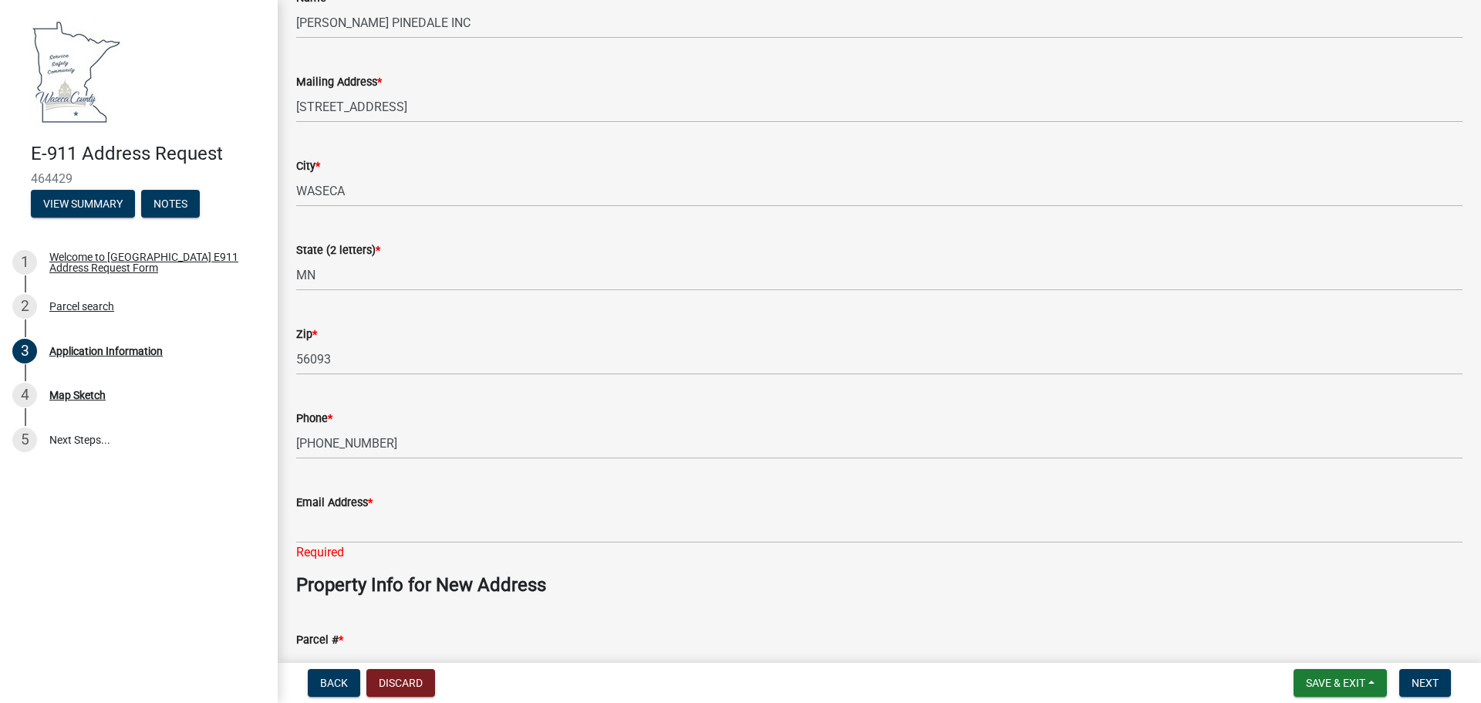
scroll to position [309, 0]
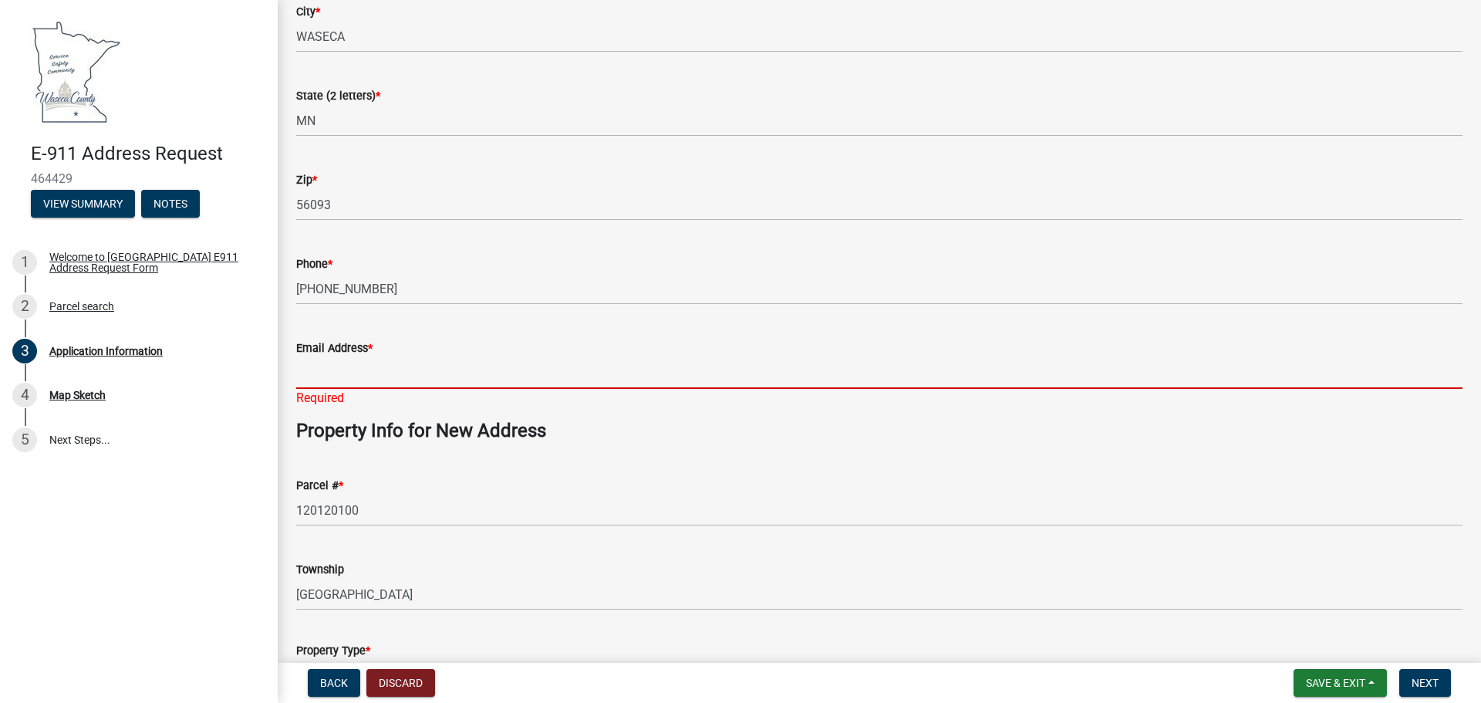
click at [505, 384] on input "Email Address *" at bounding box center [879, 373] width 1166 height 32
click at [511, 373] on input "Email Address *" at bounding box center [879, 373] width 1166 height 32
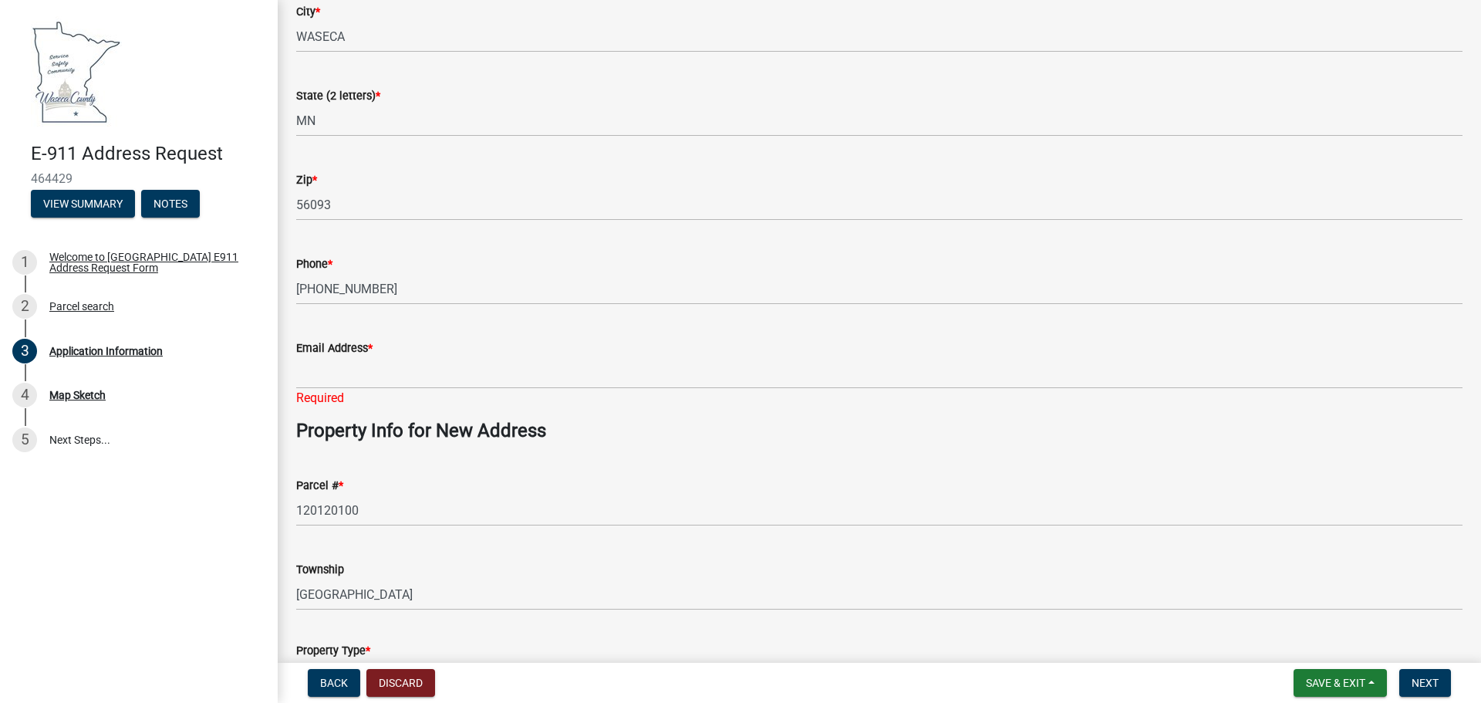
click at [522, 354] on div "Email Address *" at bounding box center [879, 348] width 1166 height 19
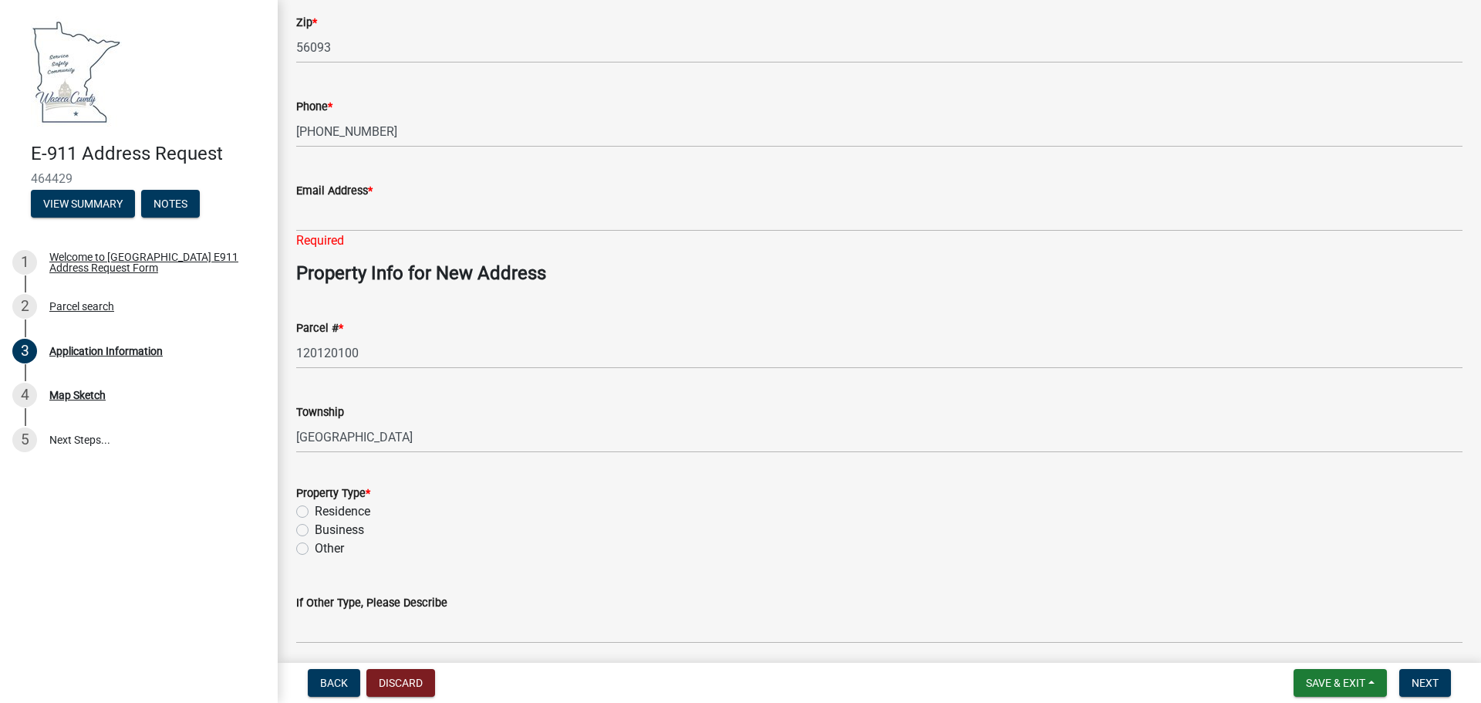
scroll to position [463, 0]
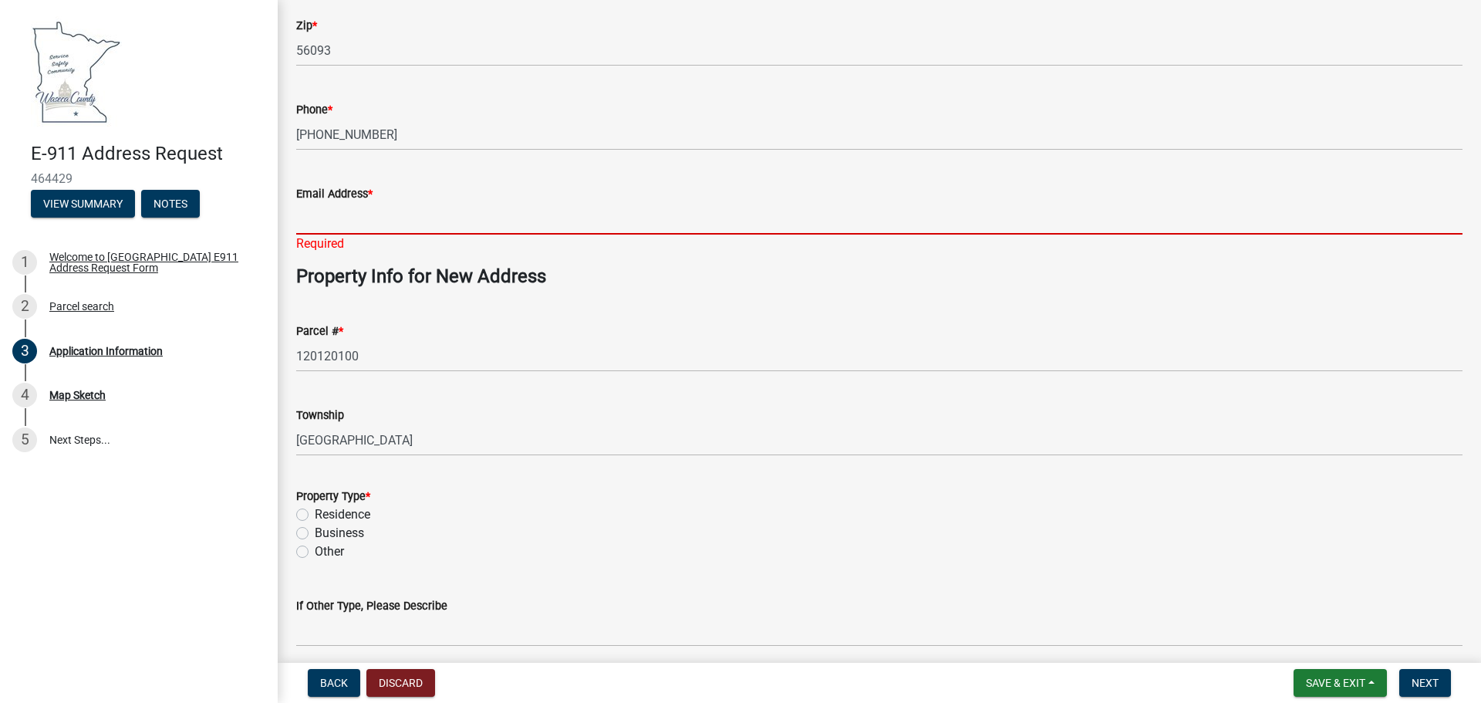
click at [364, 209] on input "Email Address *" at bounding box center [879, 219] width 1166 height 32
paste input "zimm006@gmail.com"
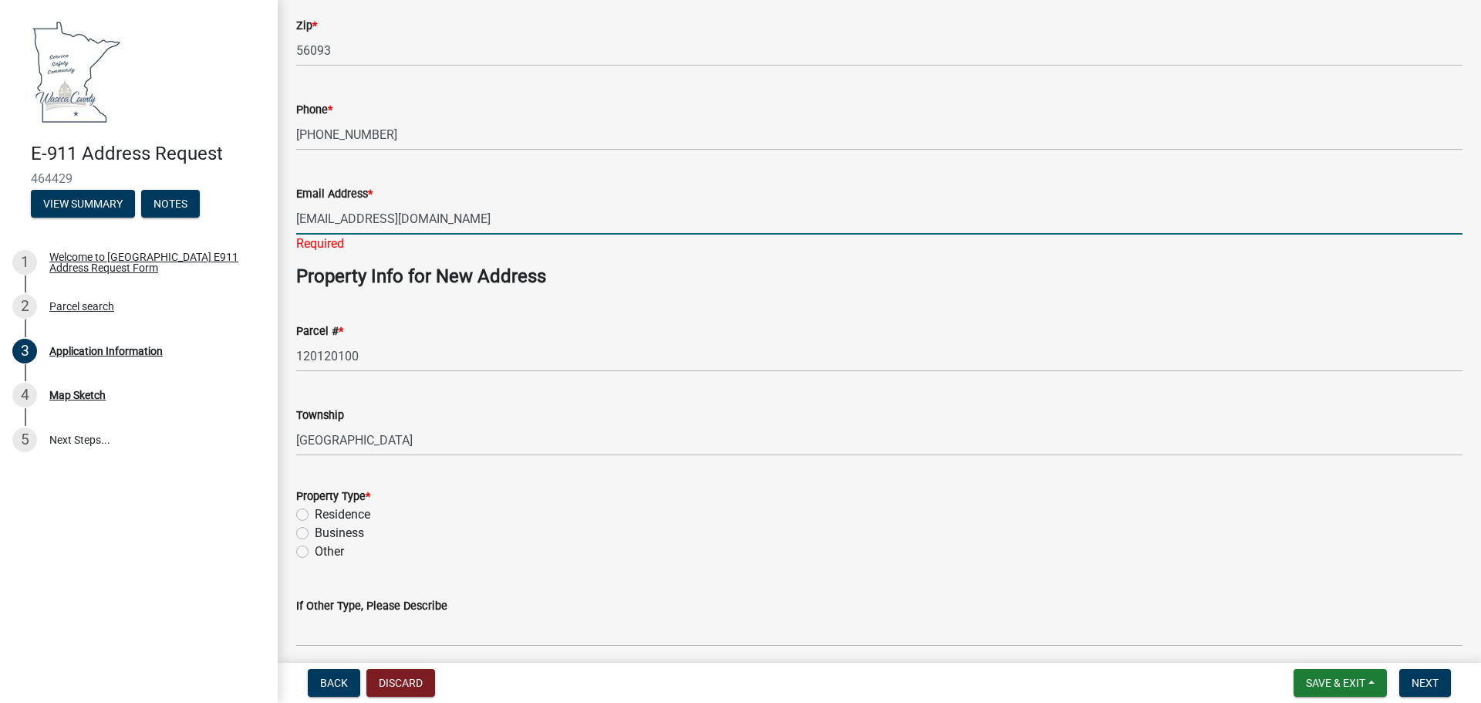
click at [318, 217] on input "zimm006@gmail.com" at bounding box center [879, 219] width 1166 height 32
type input "zimm006@gmail.com"
click at [298, 537] on div "Property Type * Residence Business Other" at bounding box center [879, 524] width 1166 height 74
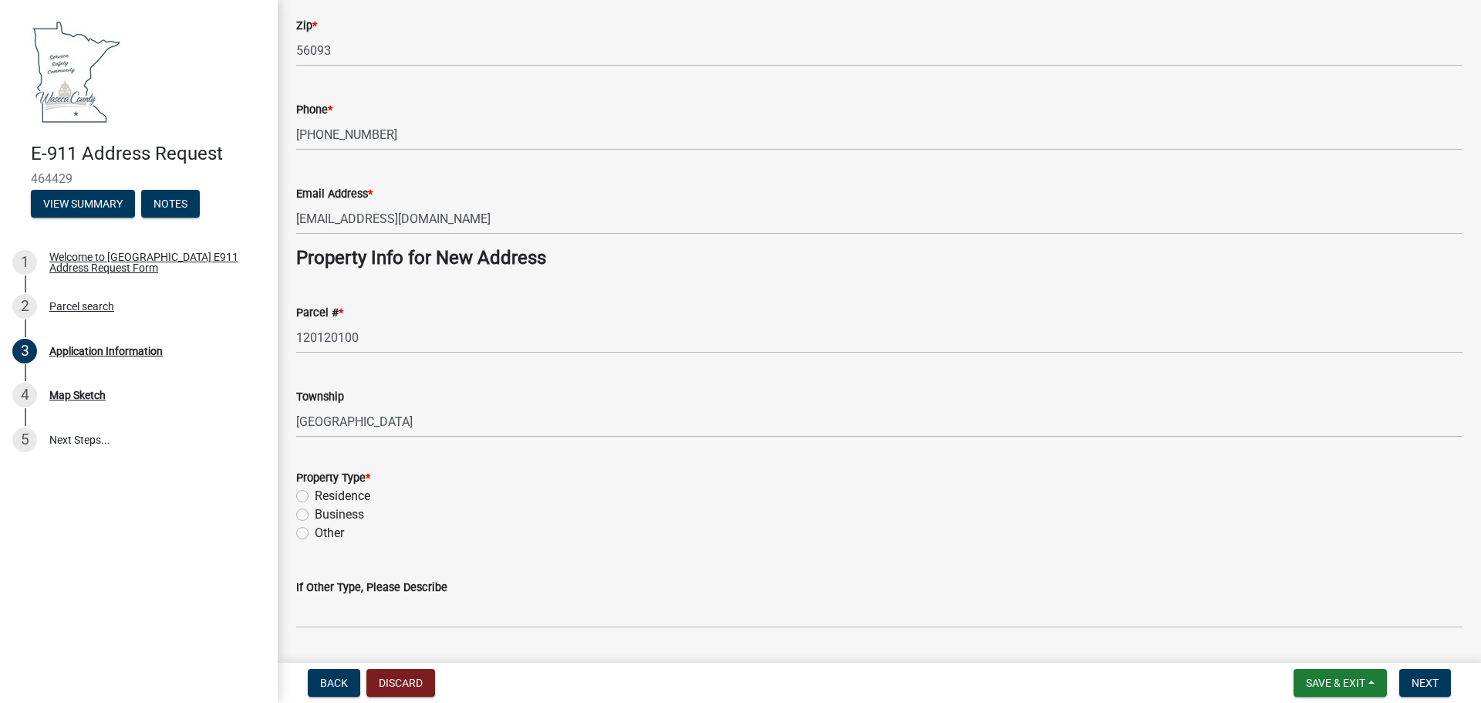
click at [303, 521] on div "Business" at bounding box center [879, 514] width 1166 height 19
click at [315, 517] on label "Business" at bounding box center [339, 514] width 49 height 19
click at [315, 515] on input "Business" at bounding box center [320, 510] width 10 height 10
radio input "true"
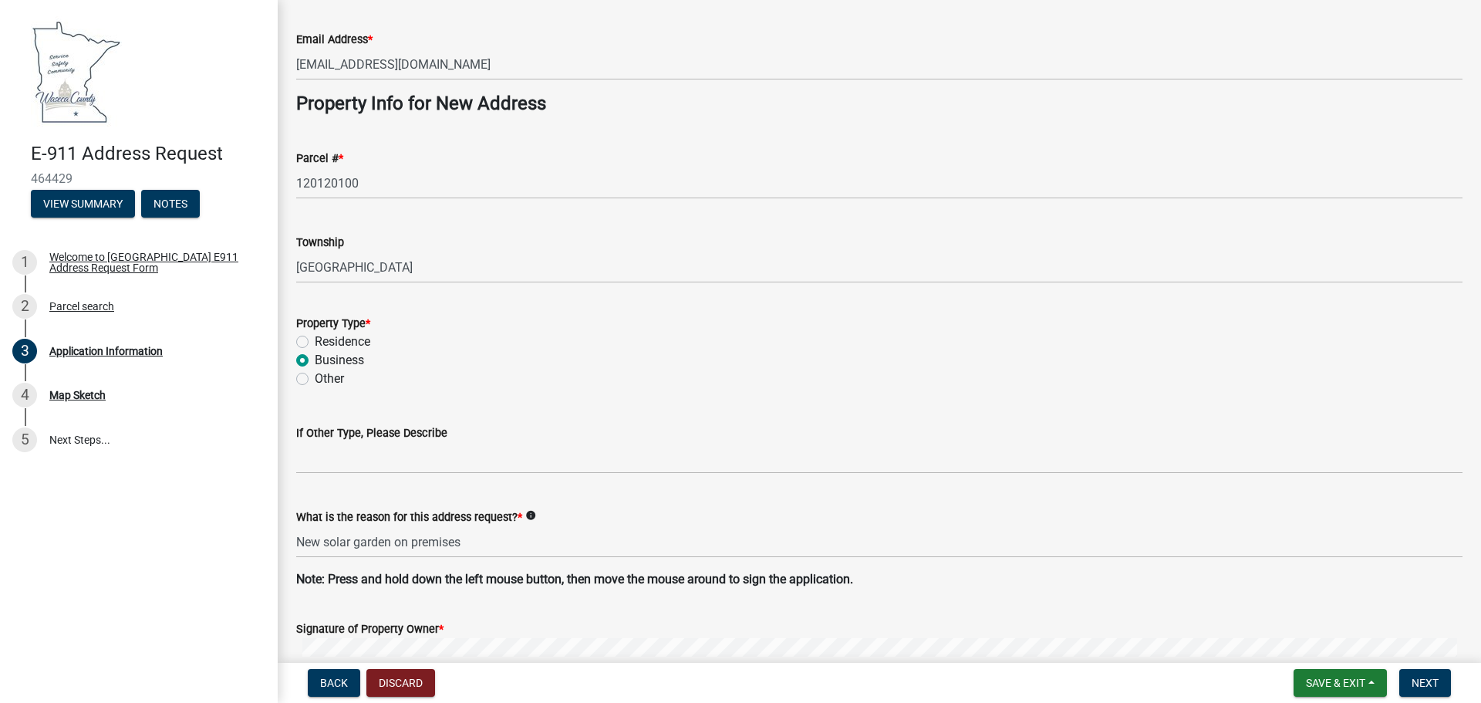
scroll to position [694, 0]
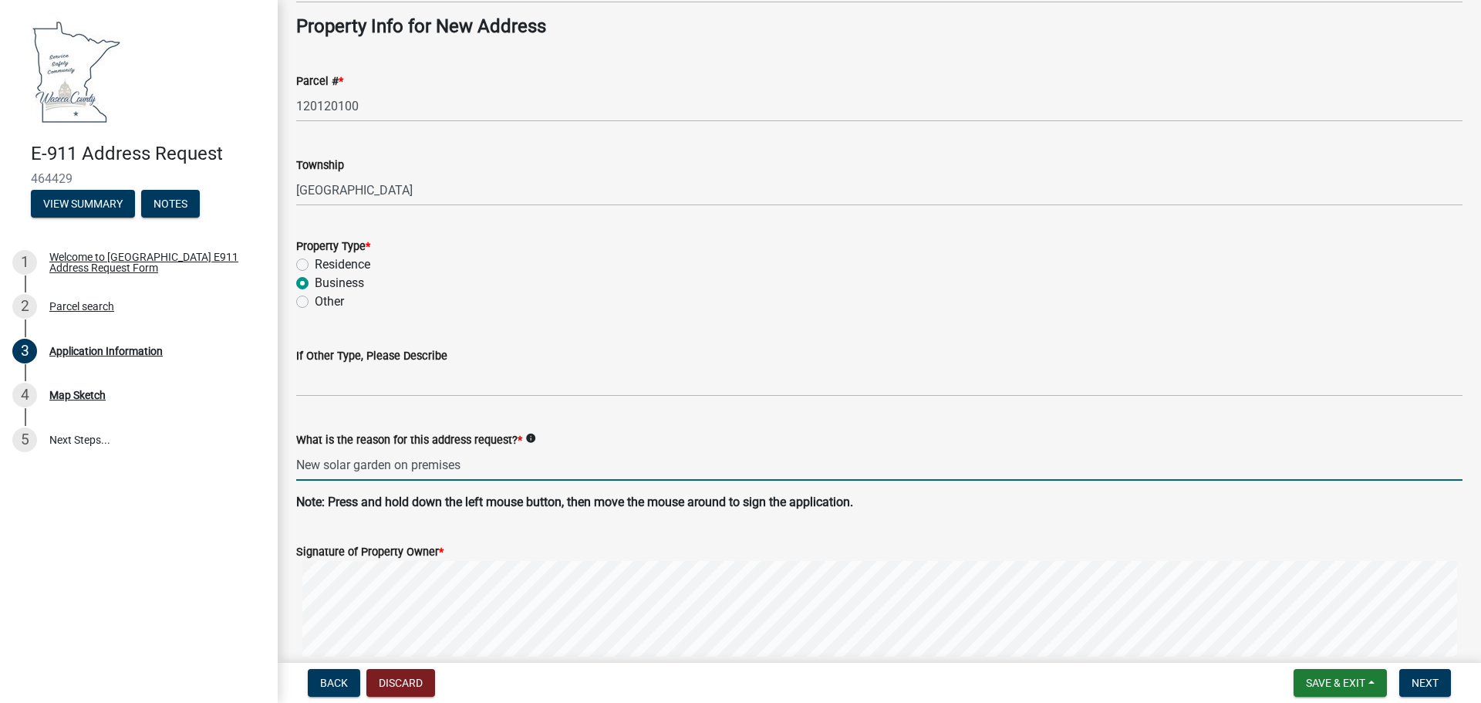
click at [519, 466] on input "New solar garden on premises" at bounding box center [879, 465] width 1166 height 32
drag, startPoint x: 470, startPoint y: 469, endPoint x: 432, endPoint y: 476, distance: 38.4
click at [432, 476] on input "New solar garden on premises" at bounding box center [879, 465] width 1166 height 32
click at [484, 471] on input "New solar garden on premises" at bounding box center [879, 465] width 1166 height 32
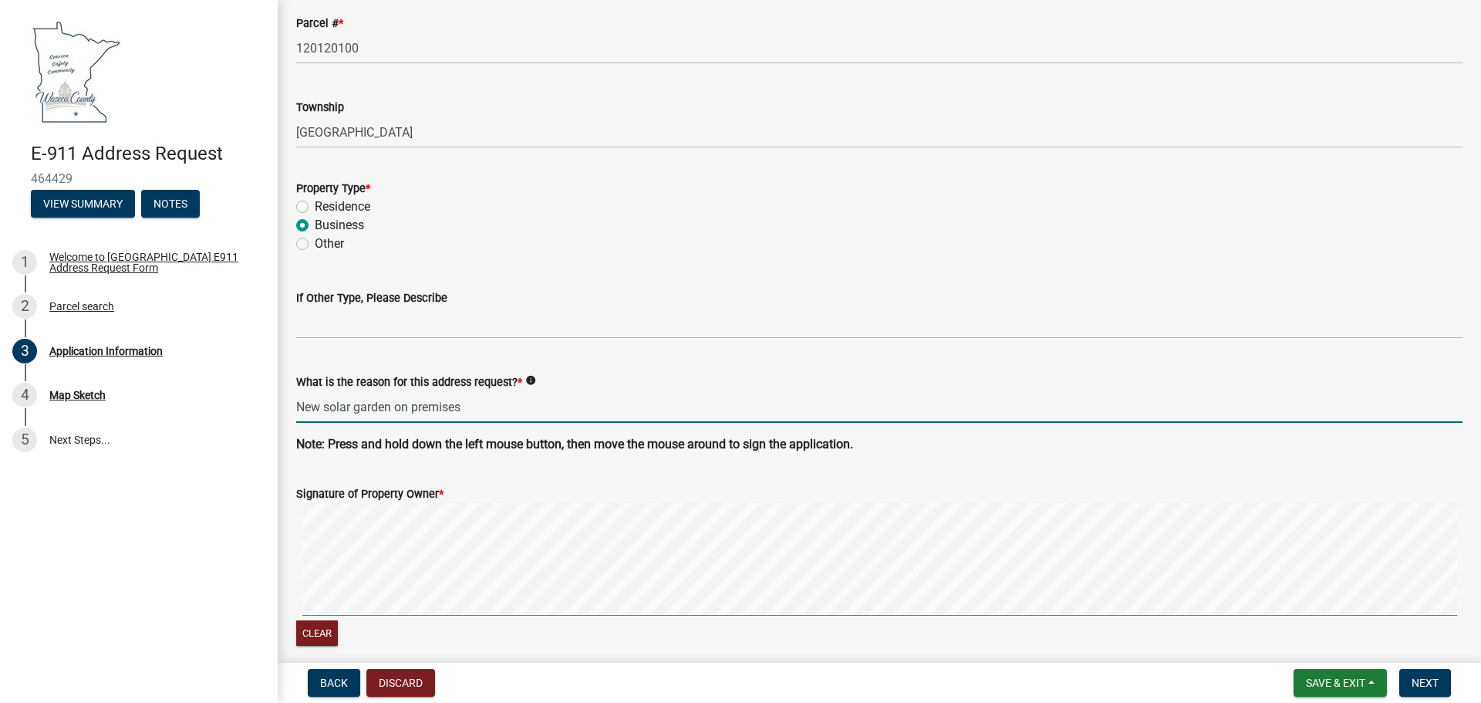
scroll to position [771, 0]
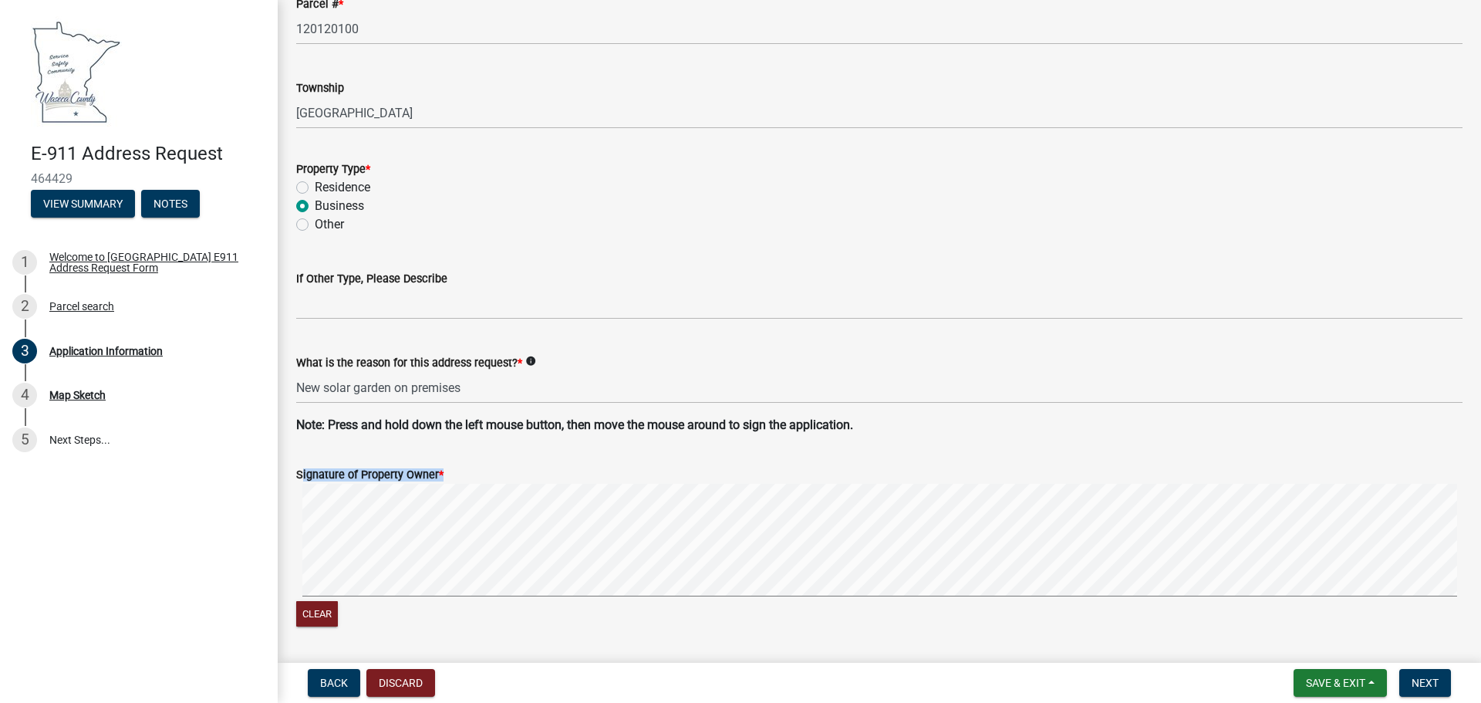
drag, startPoint x: 444, startPoint y: 471, endPoint x: 298, endPoint y: 464, distance: 145.9
click at [298, 465] on div "Signature of Property Owner *" at bounding box center [879, 474] width 1166 height 19
click at [314, 473] on label "Signature of Property Owner *" at bounding box center [369, 475] width 147 height 11
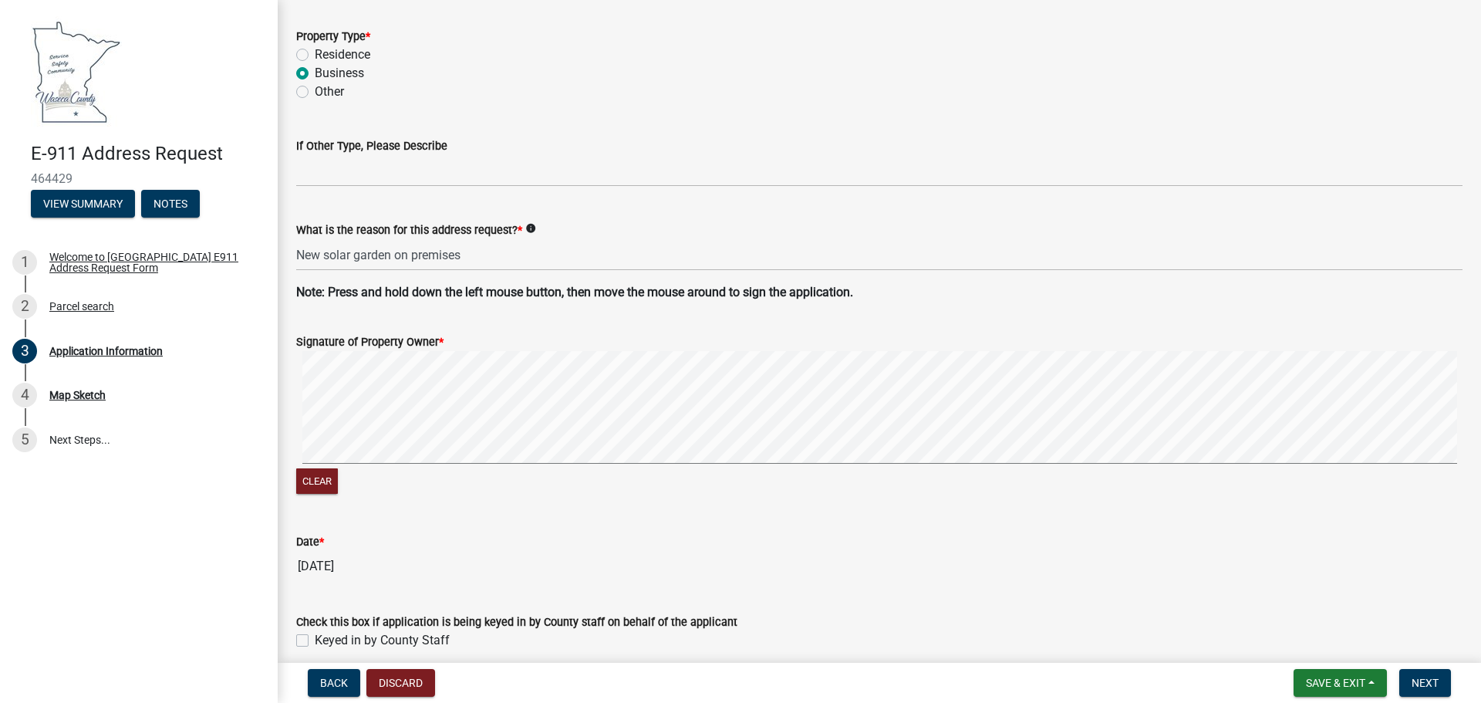
scroll to position [926, 0]
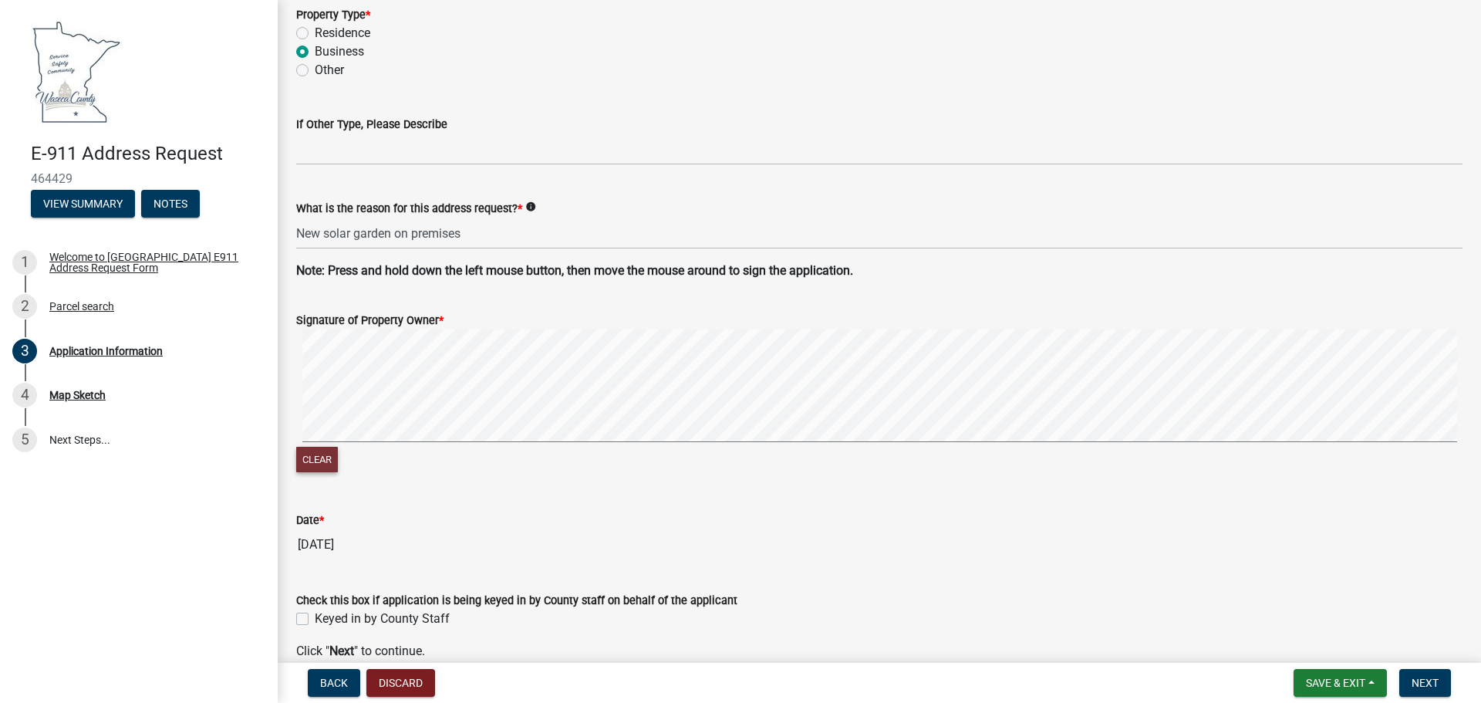
click at [315, 457] on button "Clear" at bounding box center [317, 459] width 42 height 25
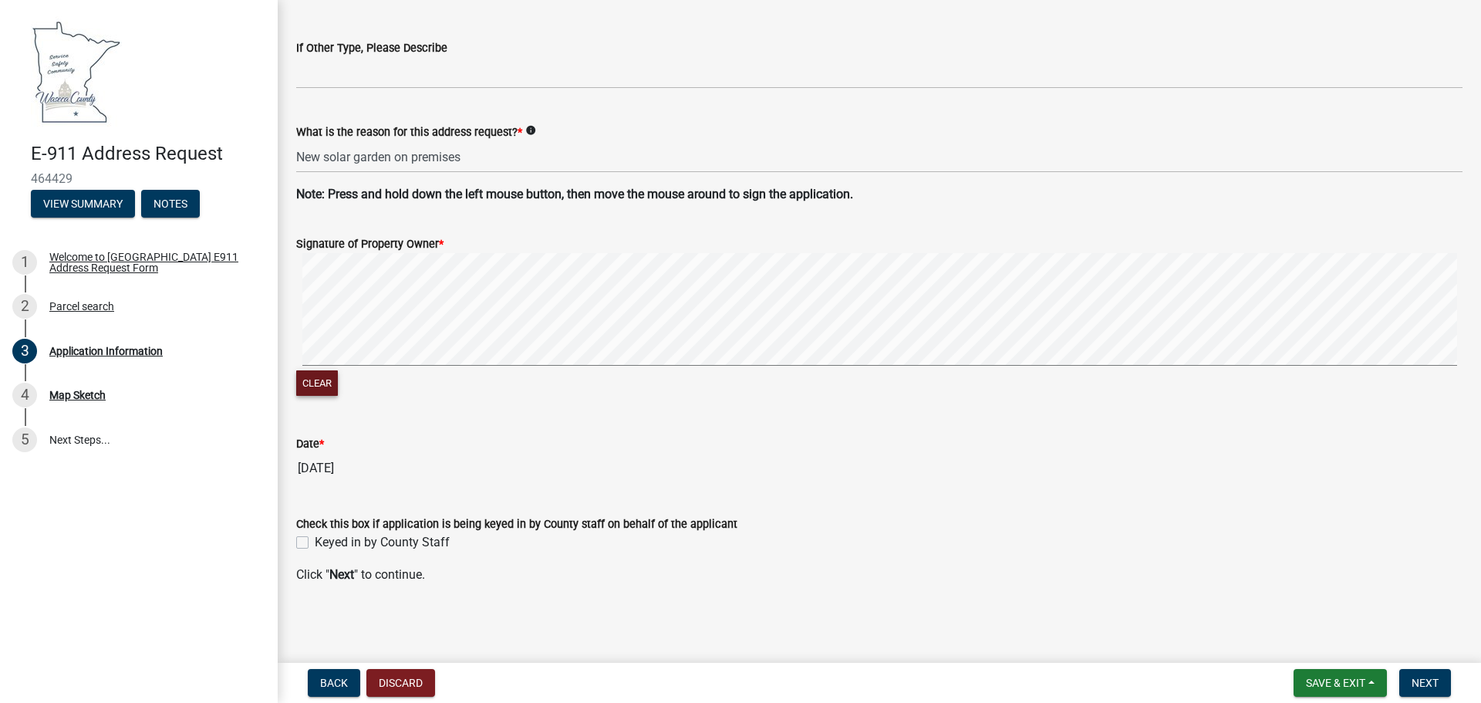
scroll to position [925, 0]
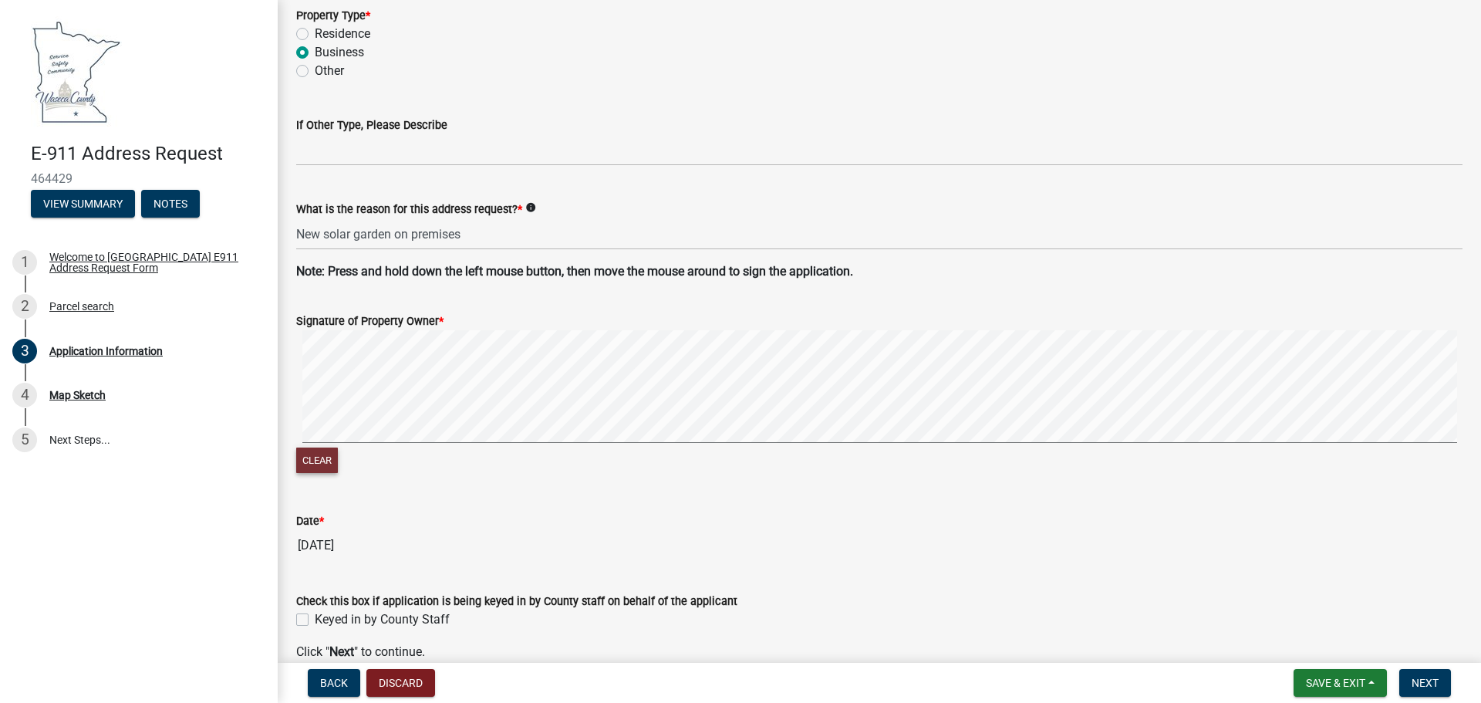
click at [308, 460] on button "Clear" at bounding box center [317, 459] width 42 height 25
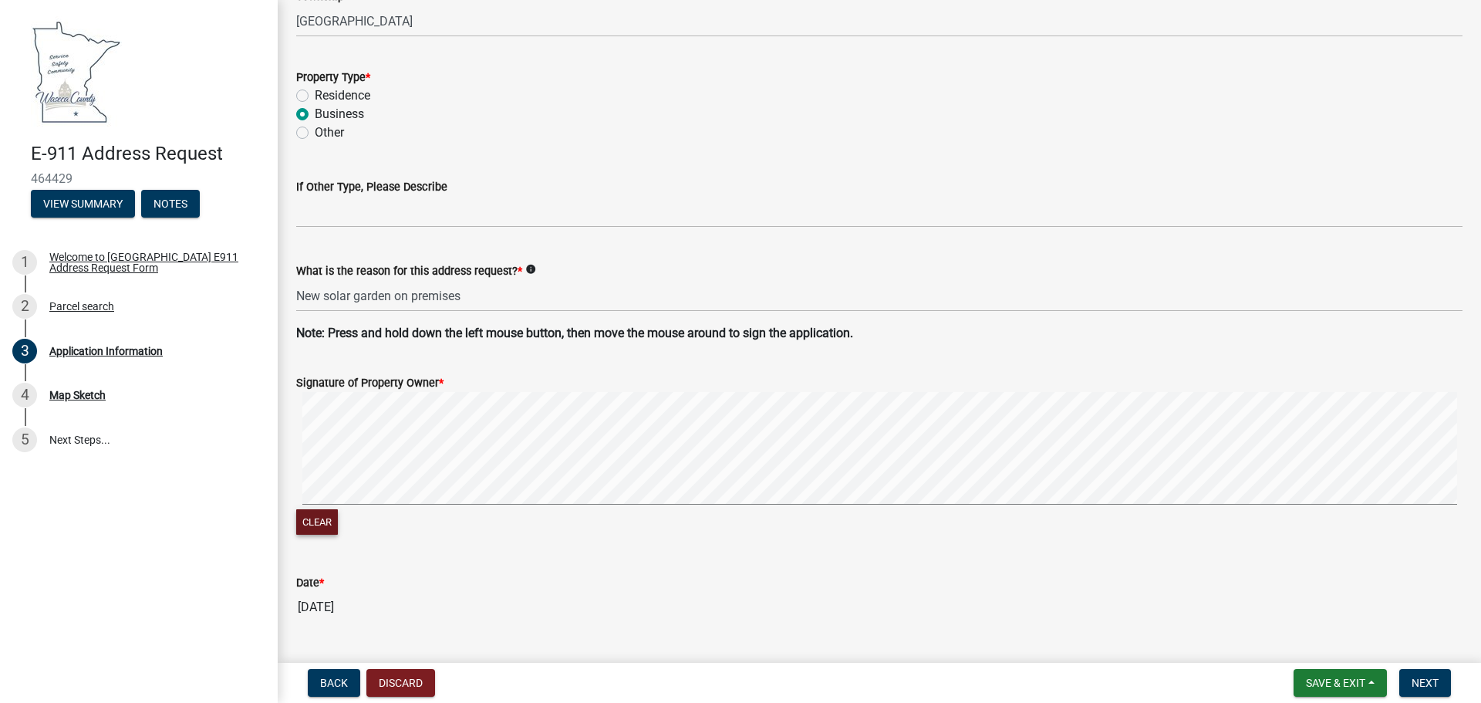
scroll to position [1002, 0]
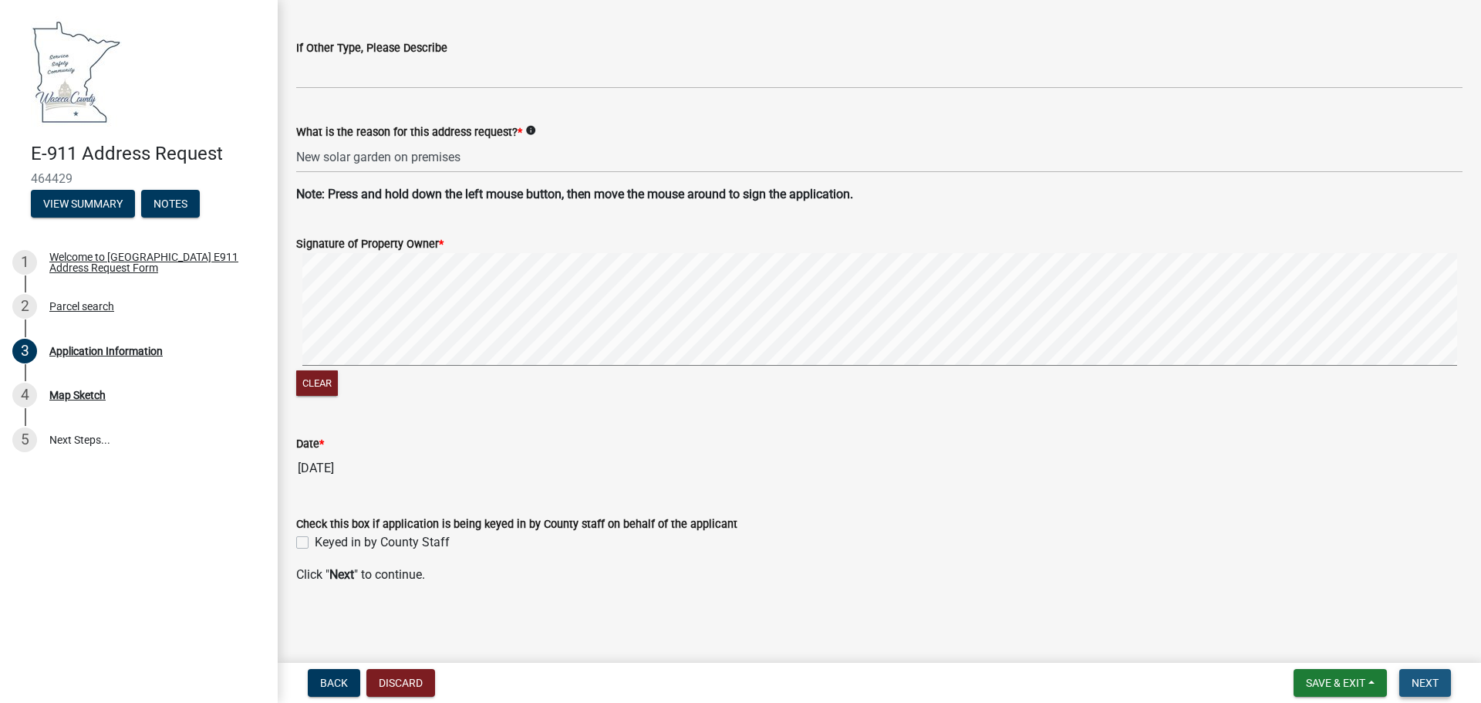
click at [1429, 686] on span "Next" at bounding box center [1425, 682] width 27 height 12
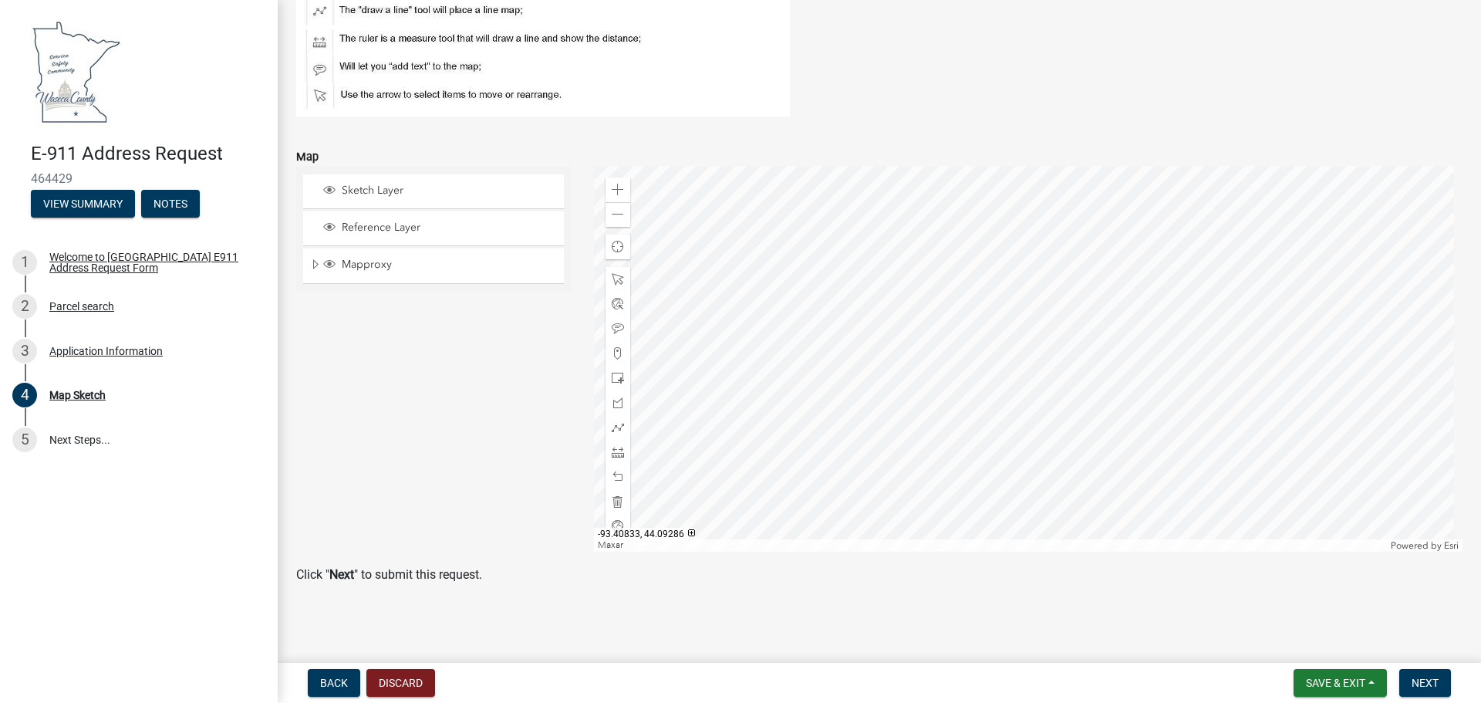
scroll to position [118, 0]
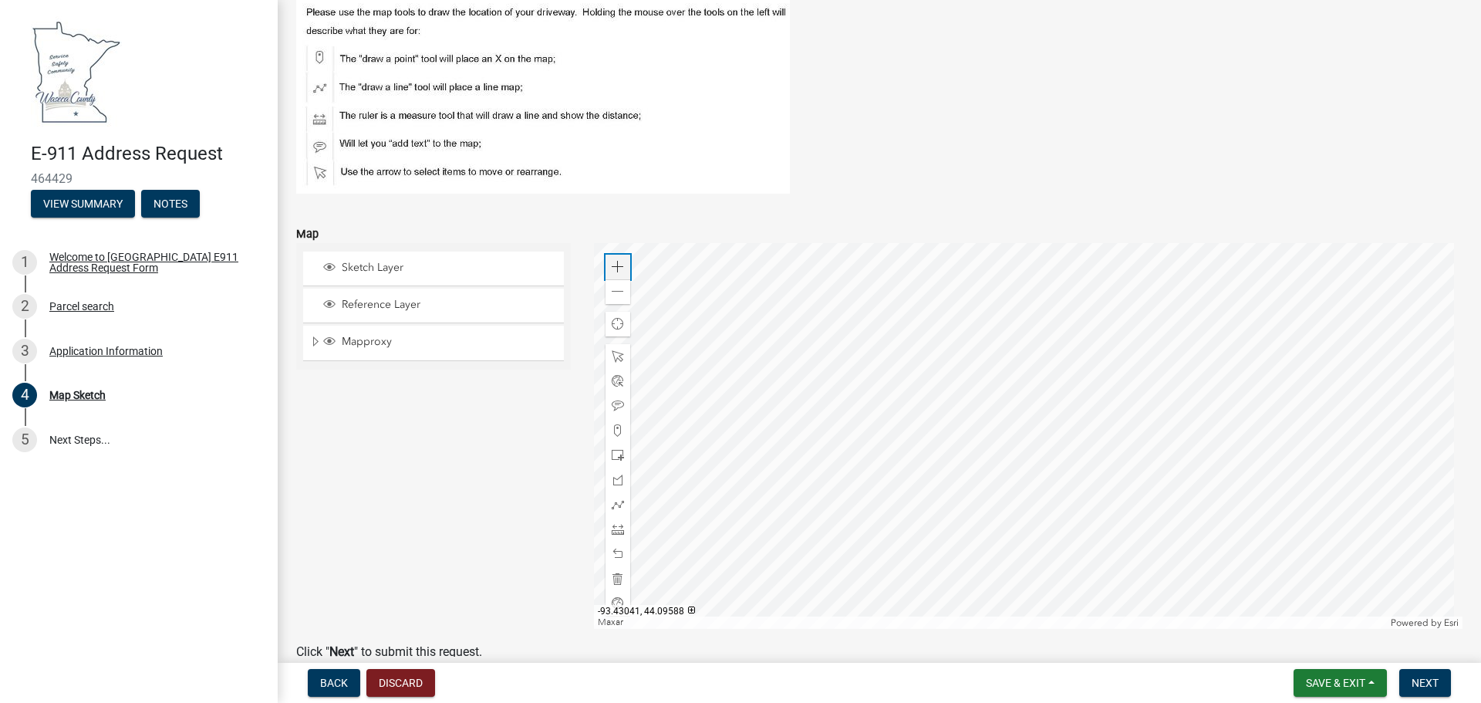
click at [613, 272] on span at bounding box center [618, 267] width 12 height 12
click at [1310, 428] on div at bounding box center [1028, 436] width 869 height 386
click at [612, 430] on span at bounding box center [618, 430] width 12 height 12
click at [1057, 329] on div at bounding box center [1028, 436] width 869 height 386
click at [1060, 363] on div at bounding box center [1028, 436] width 869 height 386
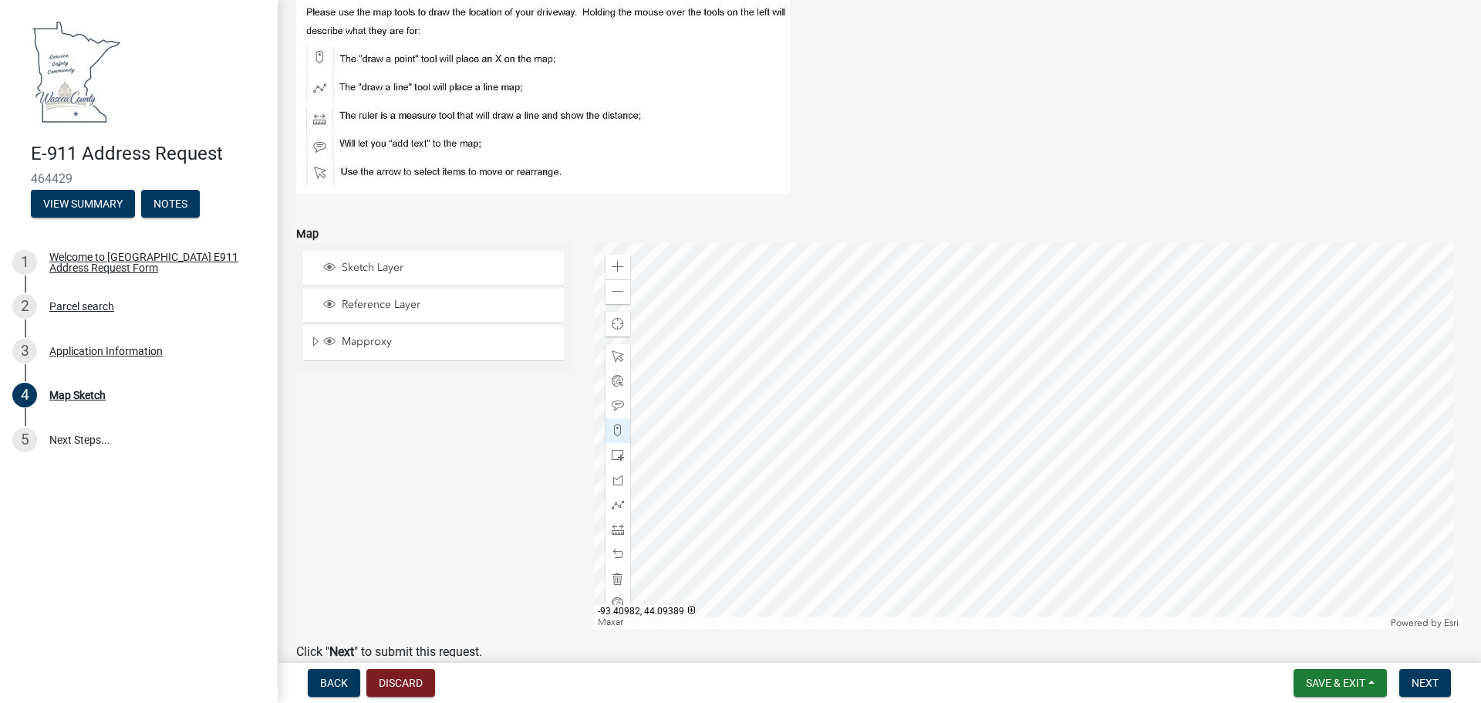
click at [986, 369] on div at bounding box center [1028, 436] width 869 height 386
click at [985, 502] on div at bounding box center [1028, 436] width 869 height 386
click at [1007, 535] on div at bounding box center [1028, 436] width 869 height 386
click at [612, 501] on span at bounding box center [618, 504] width 12 height 12
click at [1057, 330] on div at bounding box center [1028, 436] width 869 height 386
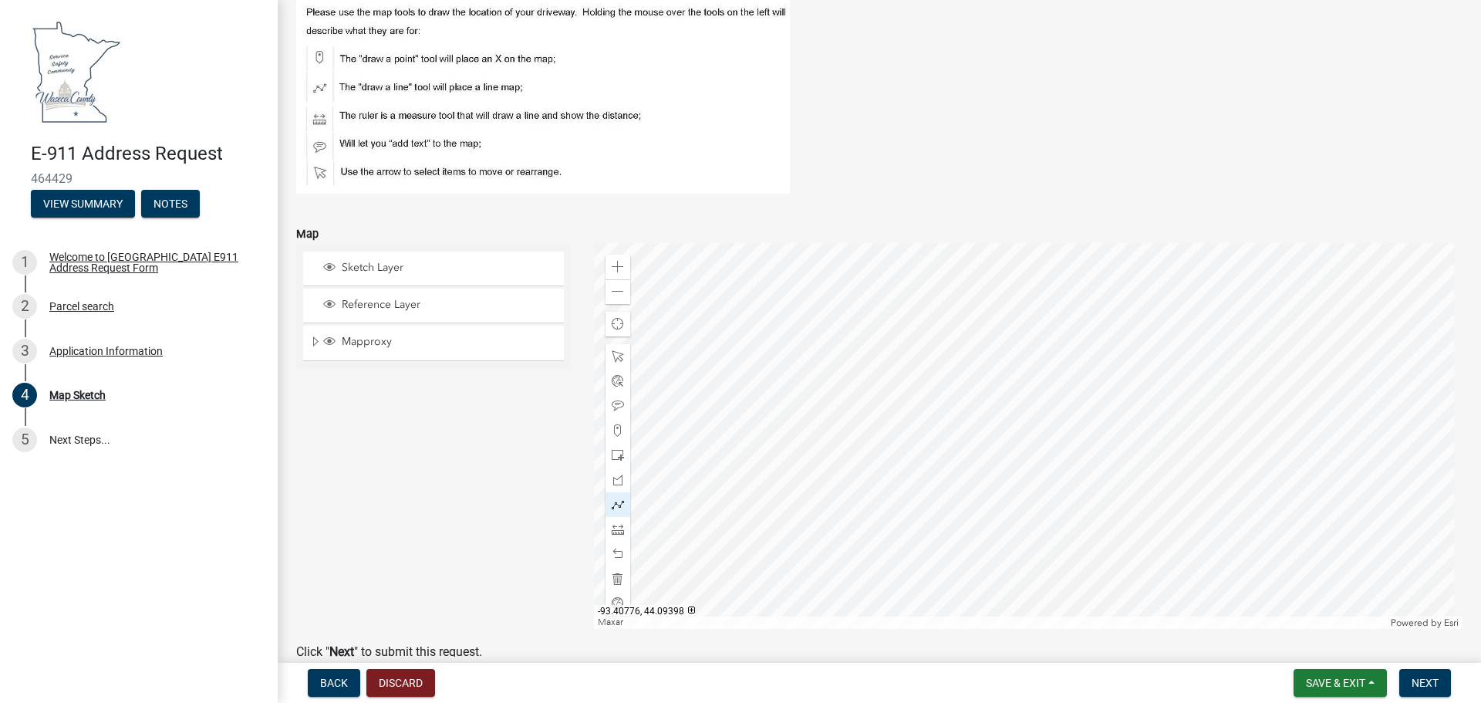
click at [1060, 364] on div at bounding box center [1028, 436] width 869 height 386
click at [985, 368] on div at bounding box center [1028, 436] width 869 height 386
click at [985, 501] on div at bounding box center [1028, 436] width 869 height 386
click at [1008, 536] on div at bounding box center [1028, 436] width 869 height 386
click at [1008, 538] on div at bounding box center [1028, 436] width 869 height 386
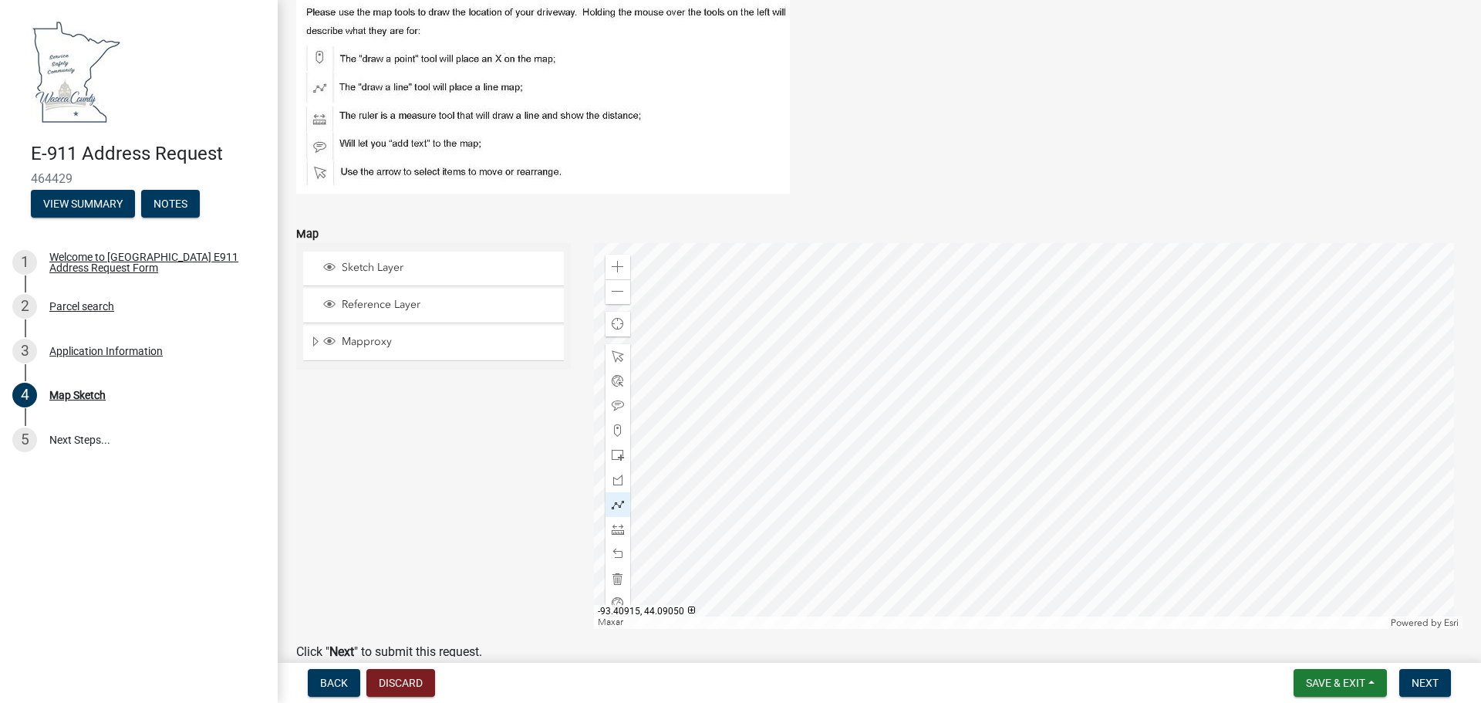
click at [1010, 538] on div at bounding box center [1028, 436] width 869 height 386
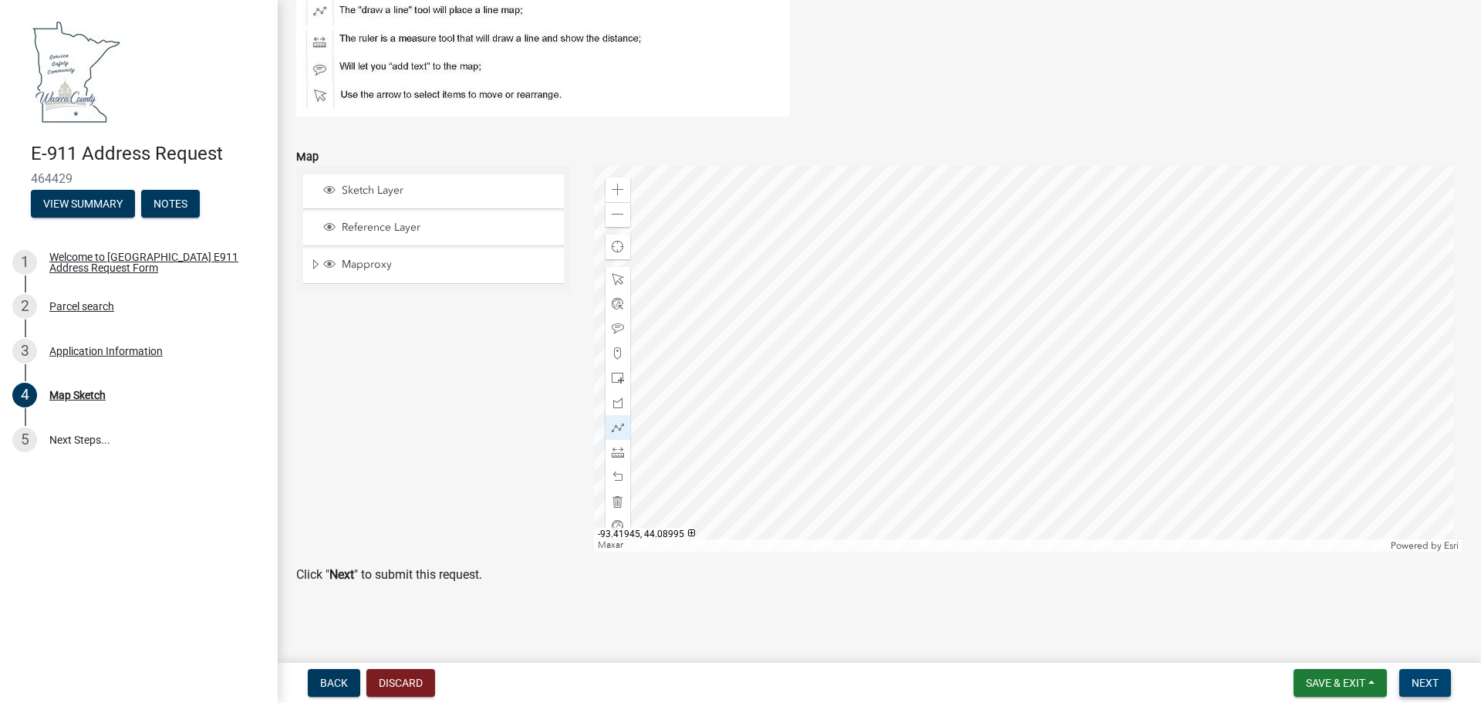
click at [1420, 680] on span "Next" at bounding box center [1425, 682] width 27 height 12
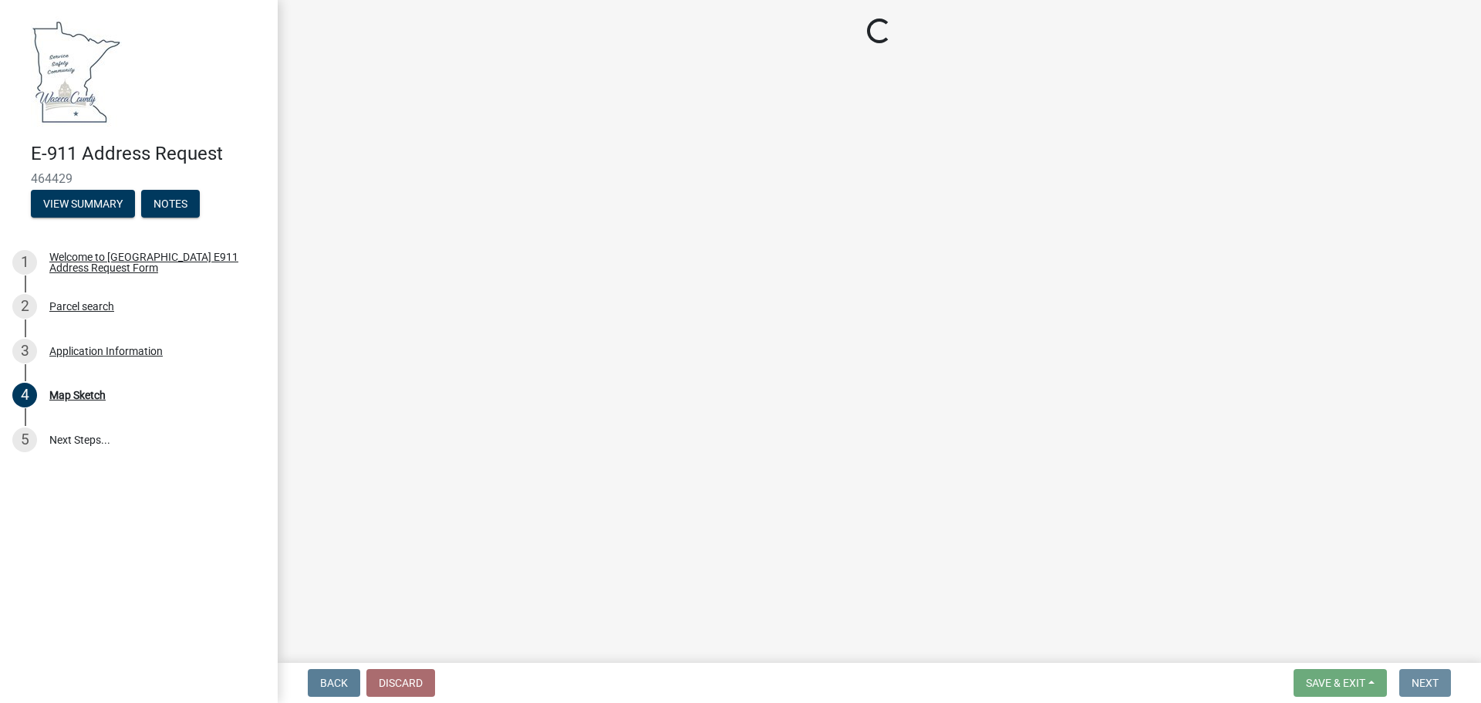
scroll to position [0, 0]
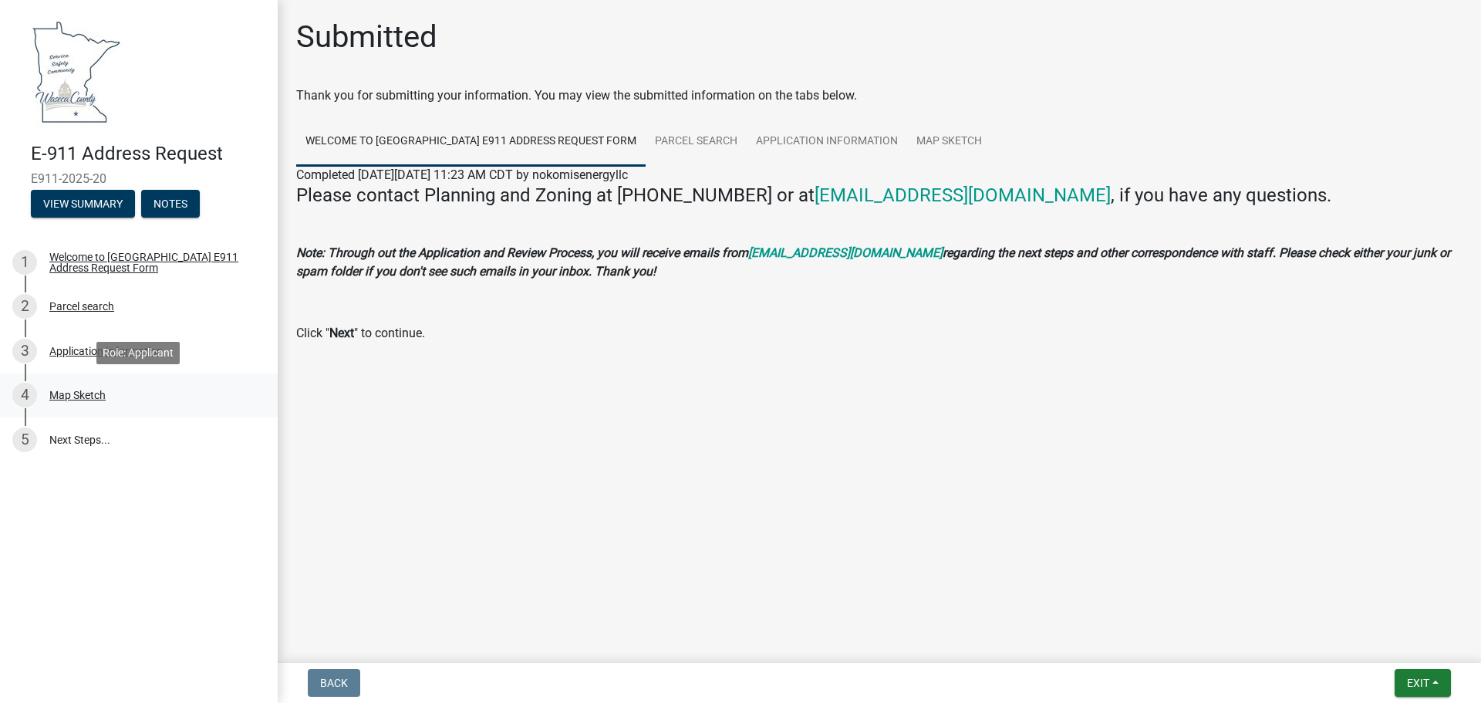
click at [103, 397] on div "Map Sketch" at bounding box center [77, 395] width 56 height 11
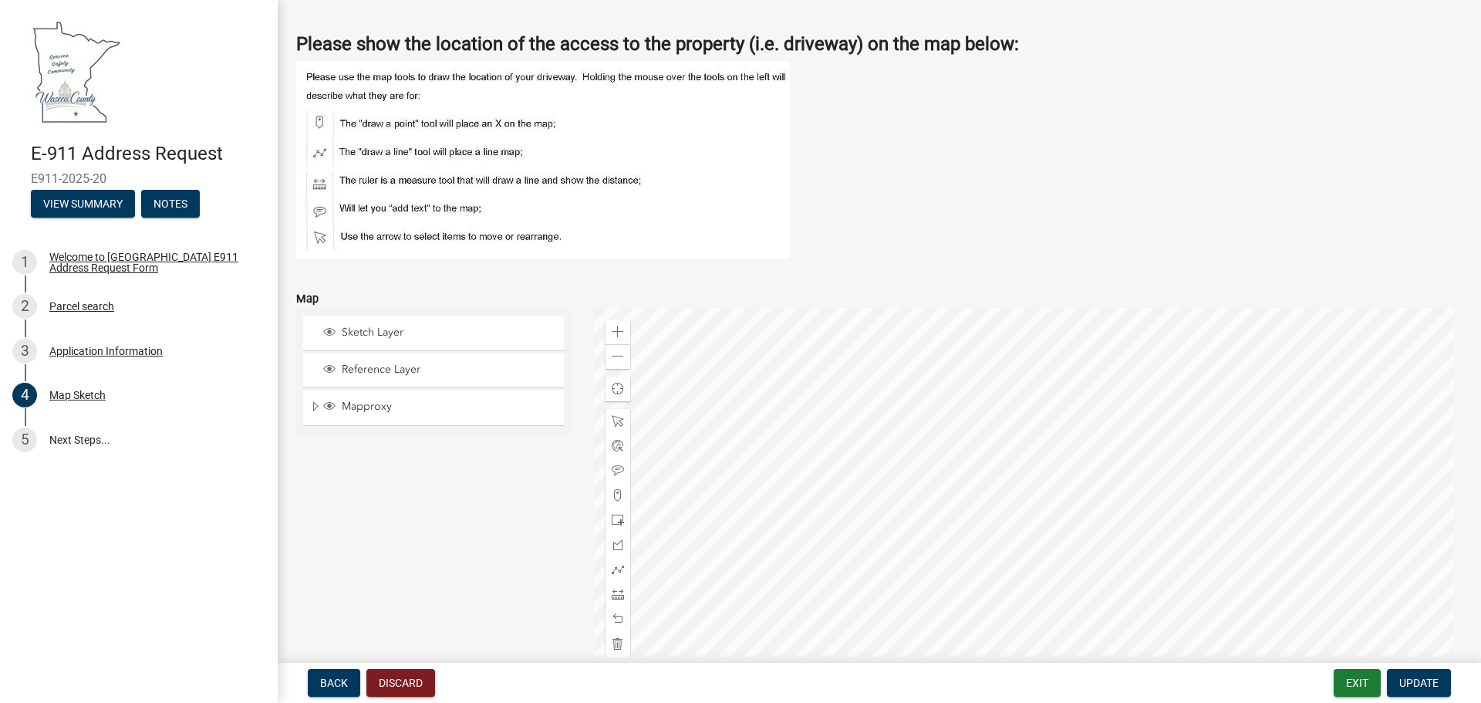
scroll to position [77, 0]
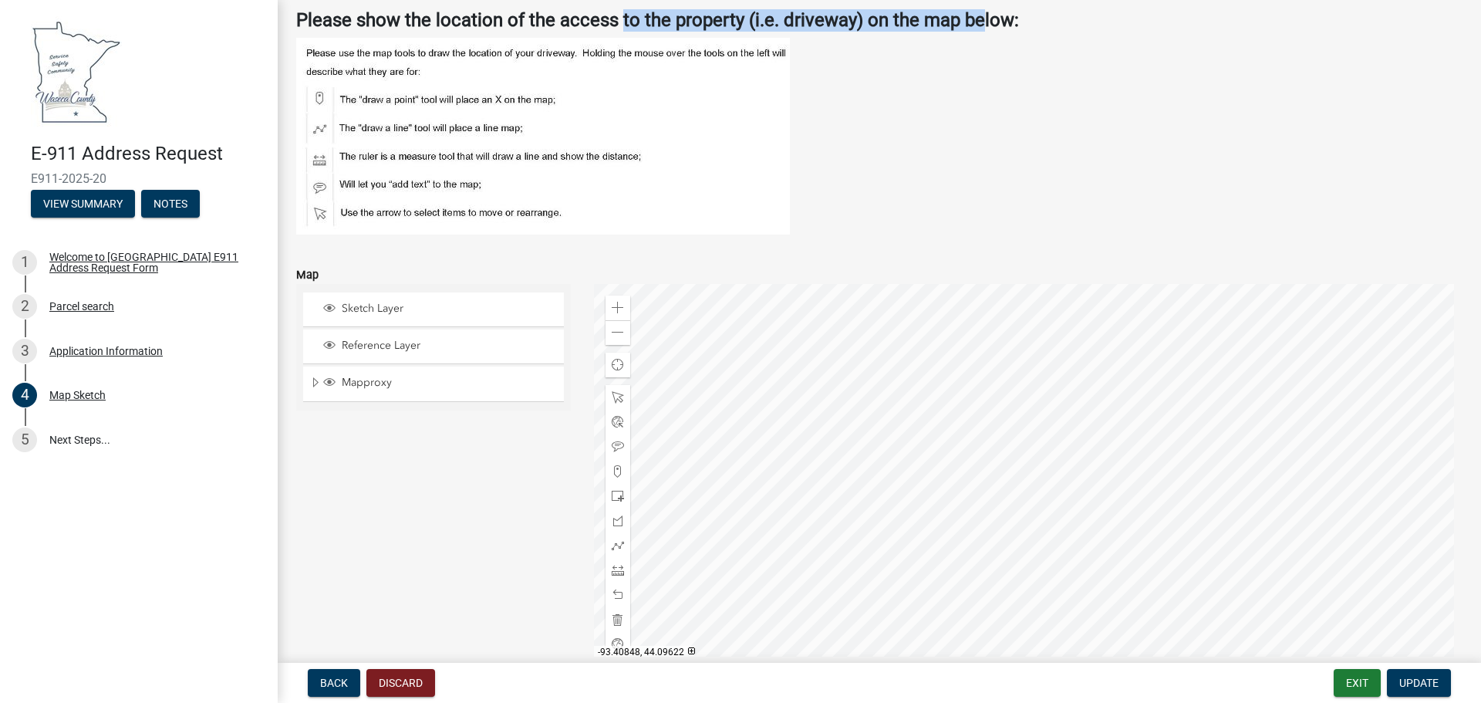
drag, startPoint x: 623, startPoint y: 19, endPoint x: 982, endPoint y: 25, distance: 358.7
click at [982, 25] on strong "Please show the location of the access to the property (i.e. driveway) on the m…" at bounding box center [657, 20] width 723 height 22
drag, startPoint x: 1012, startPoint y: 25, endPoint x: 541, endPoint y: 21, distance: 471.3
click at [541, 21] on strong "Please show the location of the access to the property (i.e. driveway) on the m…" at bounding box center [657, 20] width 723 height 22
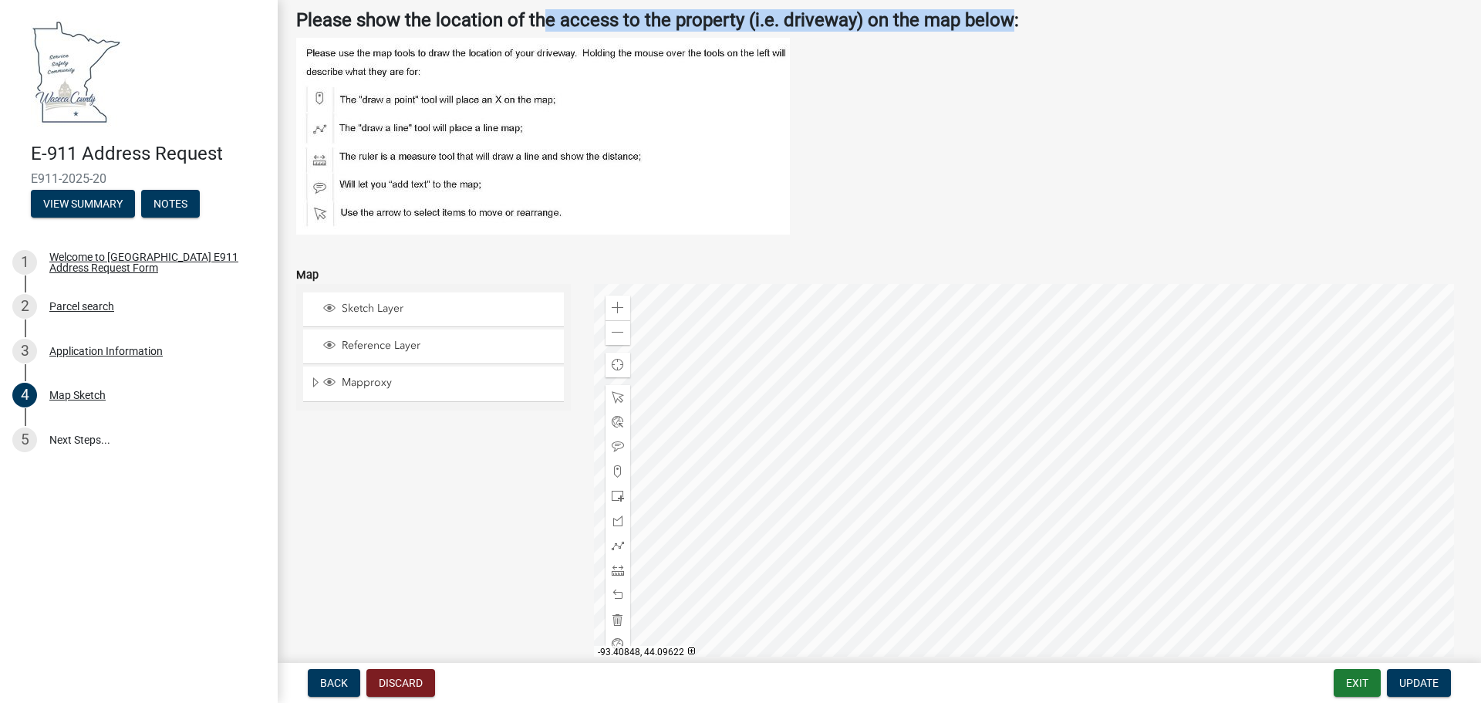
click at [541, 20] on strong "Please show the location of the access to the property (i.e. driveway) on the m…" at bounding box center [657, 20] width 723 height 22
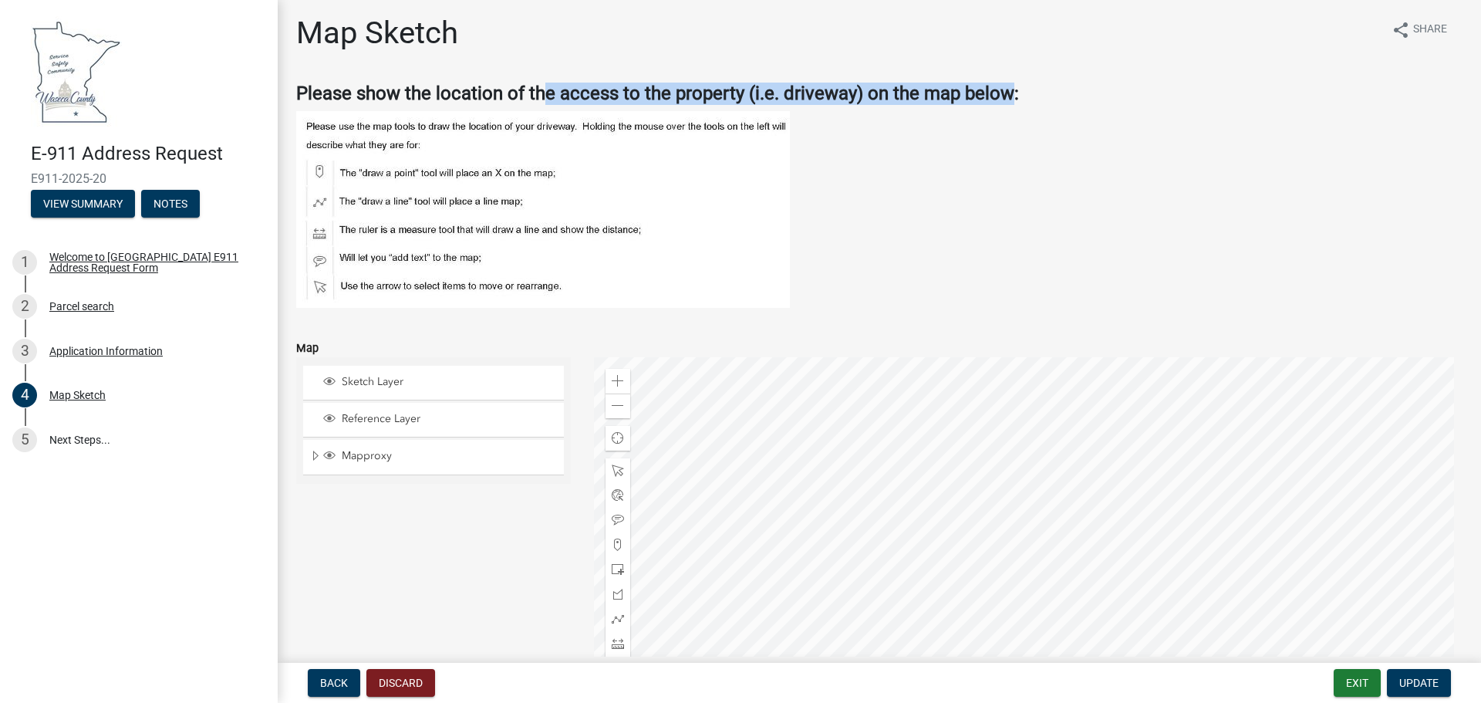
scroll to position [0, 0]
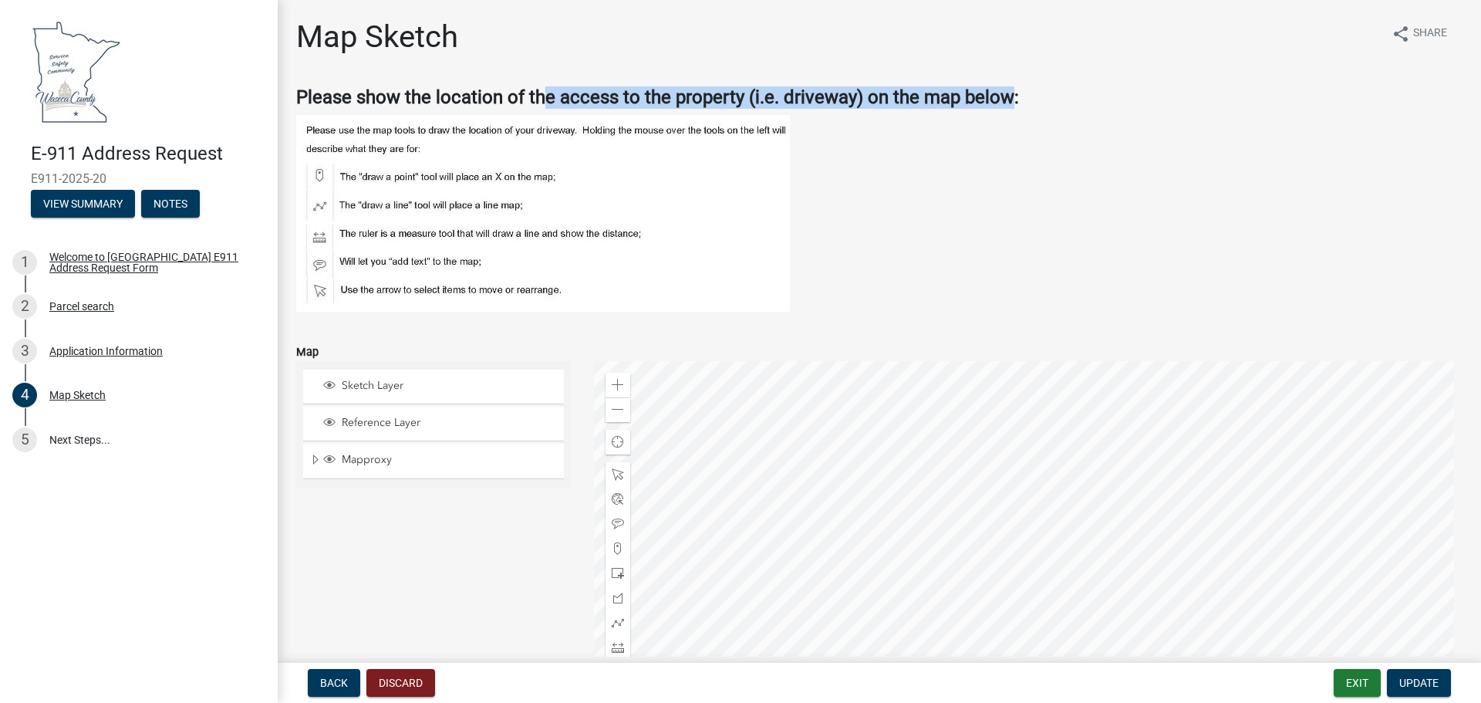
click at [700, 113] on div "Please show the location of the access to the property (i.e. driveway) on the m…" at bounding box center [879, 198] width 1166 height 225
click at [715, 99] on strong "Please show the location of the access to the property (i.e. driveway) on the m…" at bounding box center [657, 97] width 723 height 22
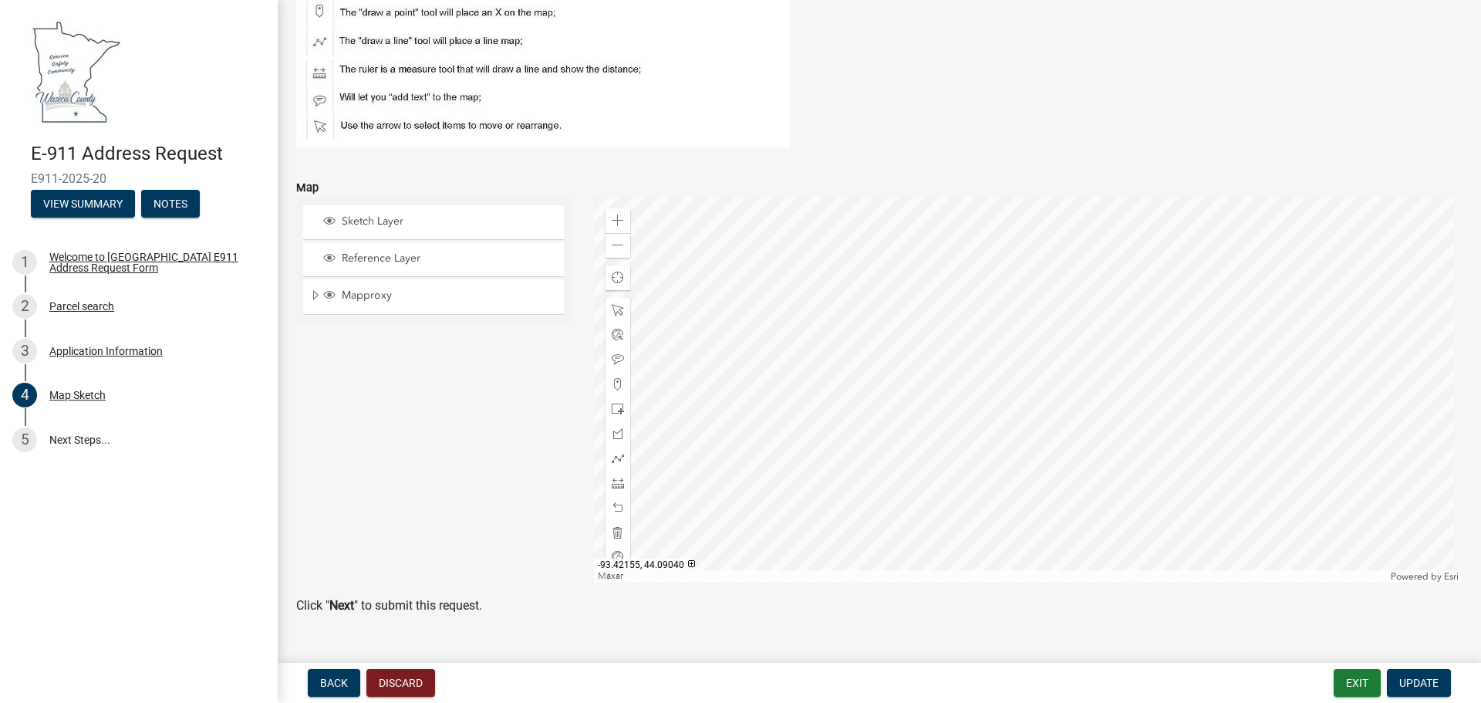
scroll to position [195, 0]
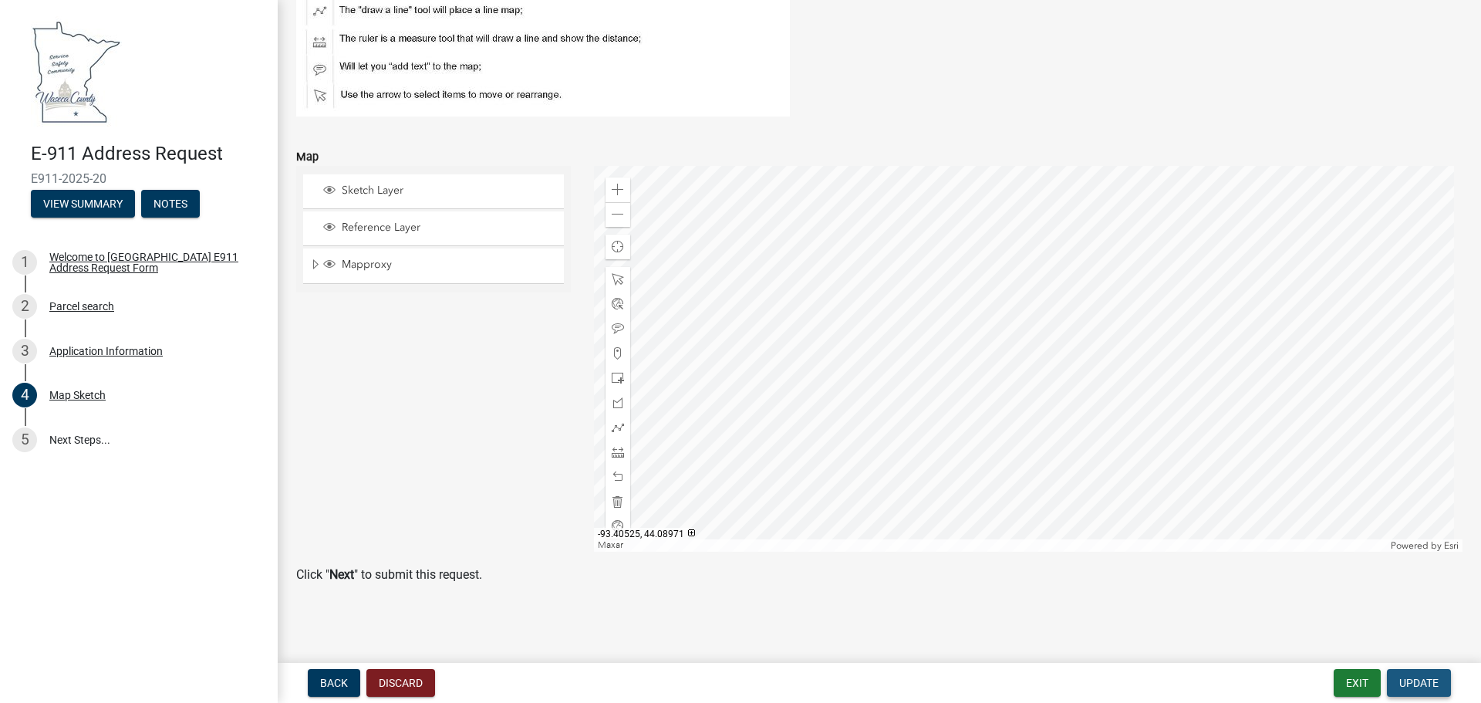
click at [1430, 688] on span "Update" at bounding box center [1418, 682] width 39 height 12
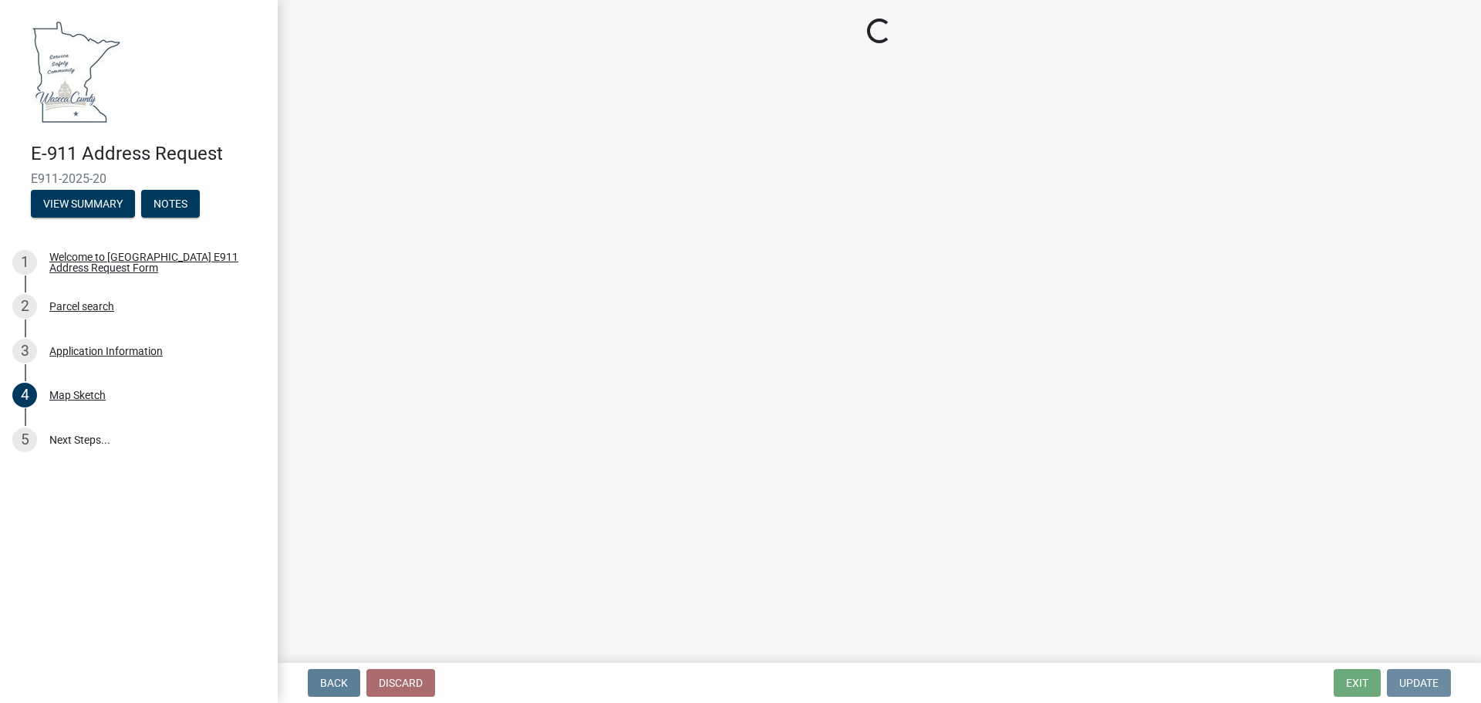
scroll to position [0, 0]
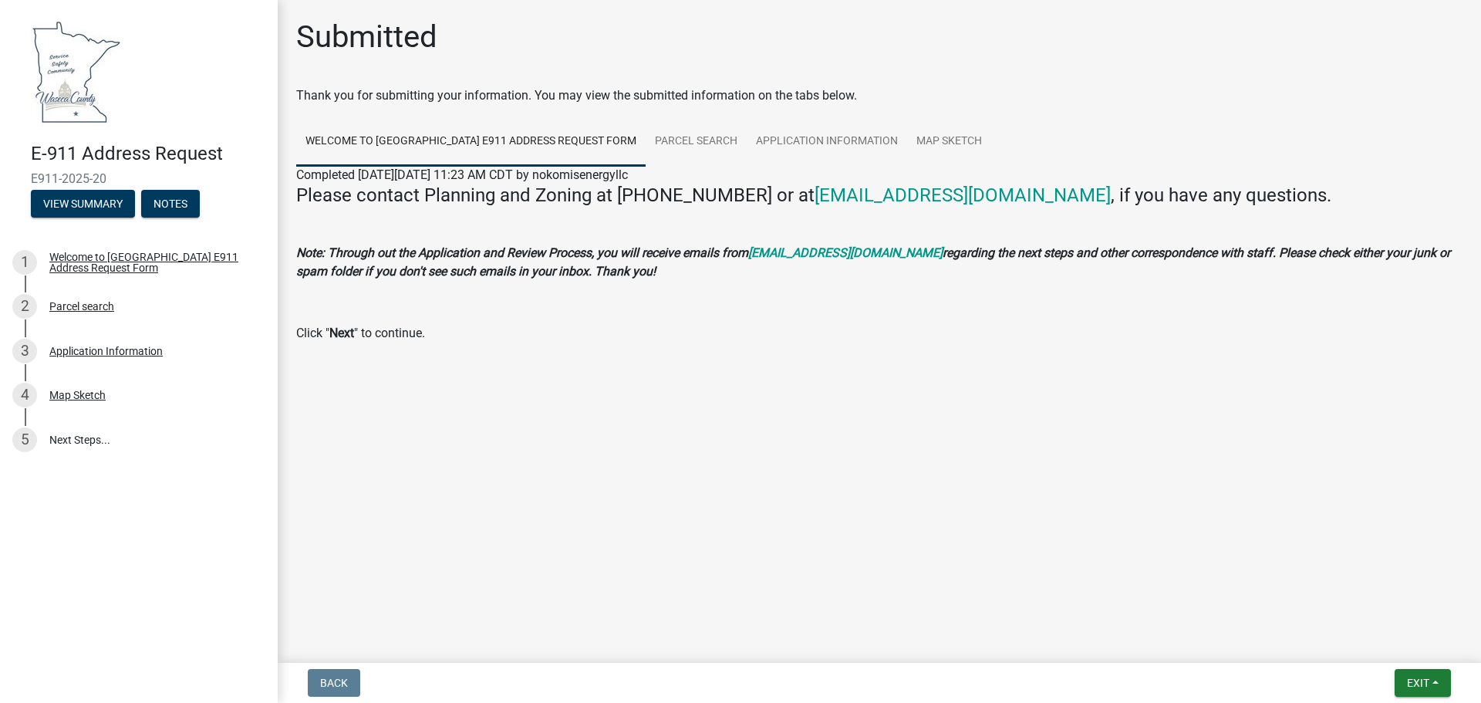
drag, startPoint x: 333, startPoint y: 89, endPoint x: 898, endPoint y: 93, distance: 564.6
click at [897, 93] on div "Thank you for submitting your information. You may view the submitted informati…" at bounding box center [879, 95] width 1166 height 19
click at [898, 93] on div "Thank you for submitting your information. You may view the submitted informati…" at bounding box center [879, 95] width 1166 height 19
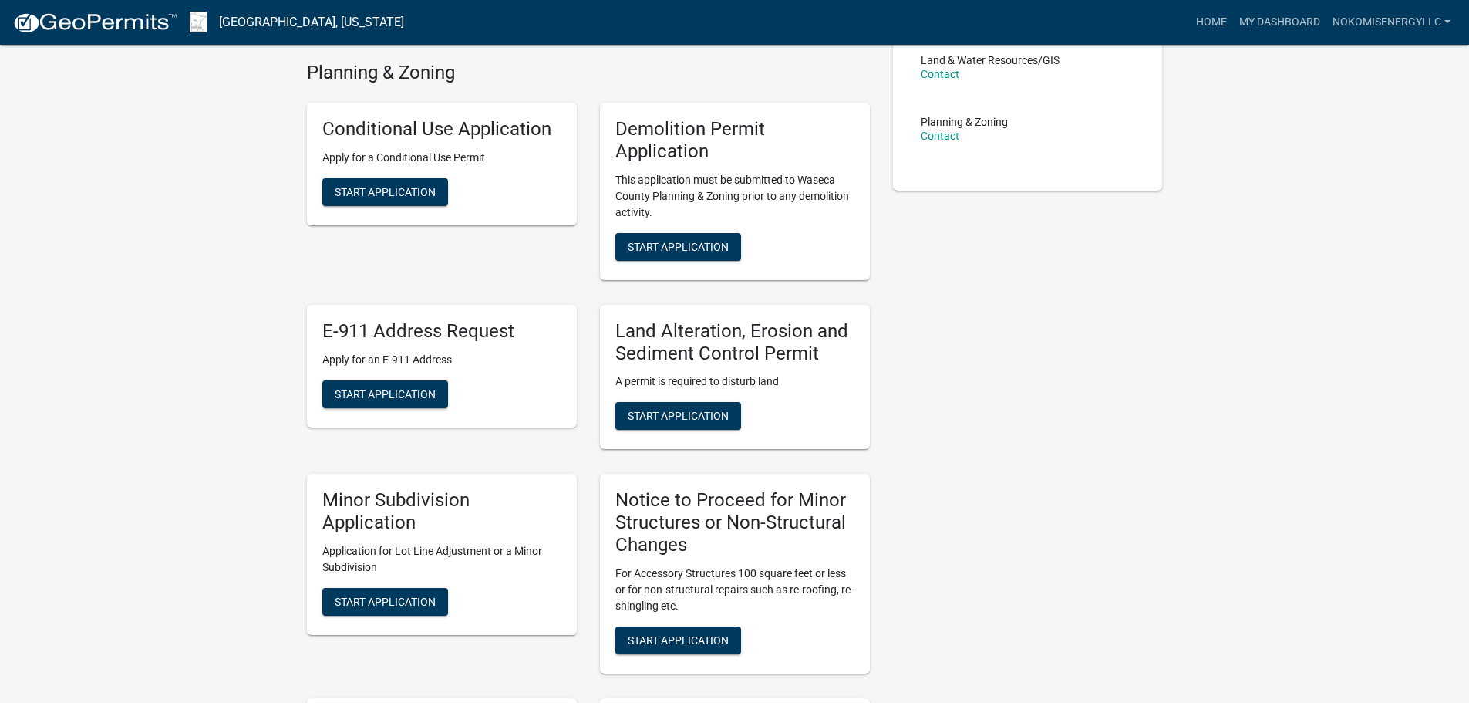
scroll to position [309, 0]
